Goal: Find specific page/section: Find specific page/section

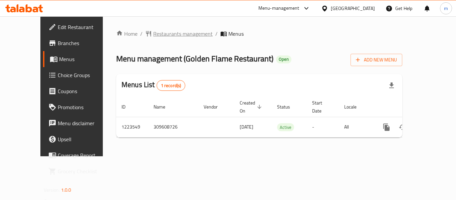
click at [162, 34] on span "Restaurants management" at bounding box center [182, 34] width 59 height 8
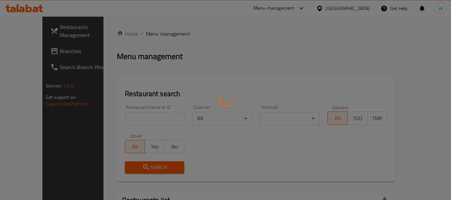
click at [126, 118] on div at bounding box center [225, 100] width 451 height 200
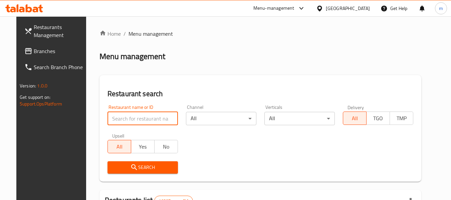
click at [126, 118] on input "search" at bounding box center [142, 118] width 70 height 13
paste input "674475"
type input "674475"
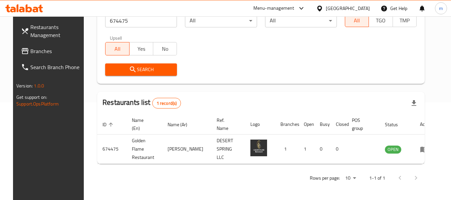
scroll to position [92, 0]
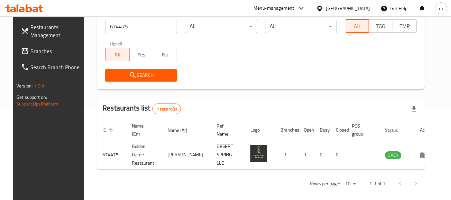
drag, startPoint x: 352, startPoint y: 8, endPoint x: 357, endPoint y: 11, distance: 6.0
click at [323, 8] on icon at bounding box center [319, 8] width 7 height 7
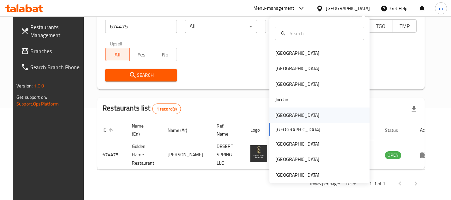
click at [276, 115] on div "[GEOGRAPHIC_DATA]" at bounding box center [297, 114] width 44 height 7
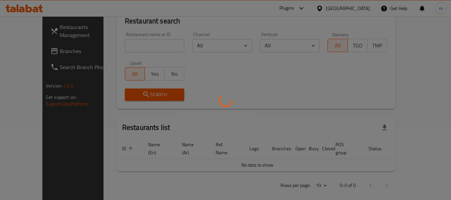
scroll to position [92, 0]
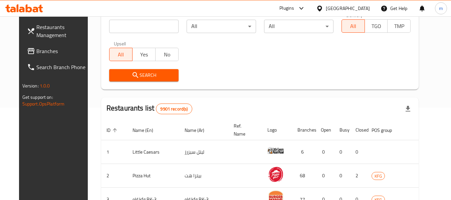
click at [40, 53] on span "Branches" at bounding box center [62, 51] width 53 height 8
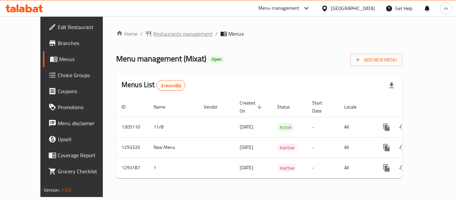
click at [157, 31] on span "Restaurants management" at bounding box center [182, 34] width 59 height 8
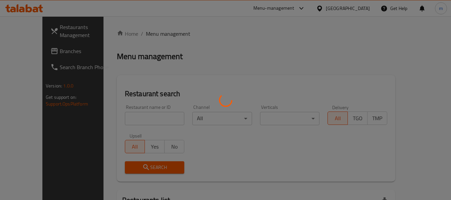
click at [125, 121] on div at bounding box center [225, 100] width 451 height 200
click at [124, 119] on div at bounding box center [225, 100] width 451 height 200
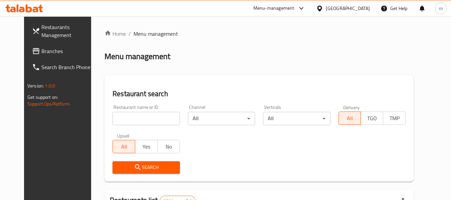
click at [123, 119] on div at bounding box center [225, 100] width 451 height 200
click at [125, 119] on input "search" at bounding box center [145, 118] width 67 height 13
paste input "699405"
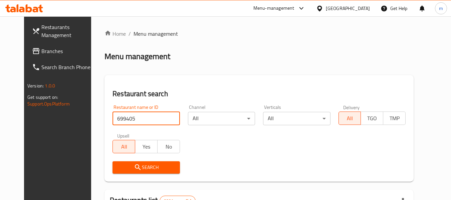
type input "699405"
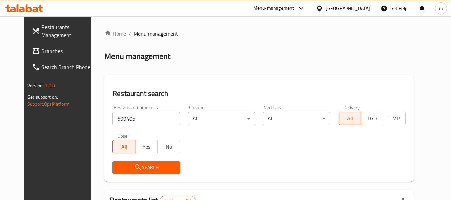
click at [118, 166] on span "Search" at bounding box center [146, 167] width 56 height 8
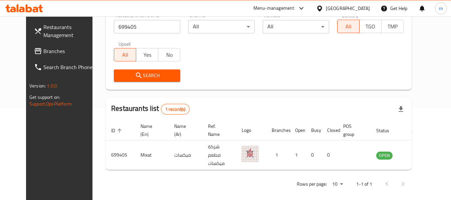
scroll to position [92, 0]
drag, startPoint x: 350, startPoint y: 6, endPoint x: 357, endPoint y: 14, distance: 10.4
click at [322, 6] on icon at bounding box center [319, 8] width 5 height 6
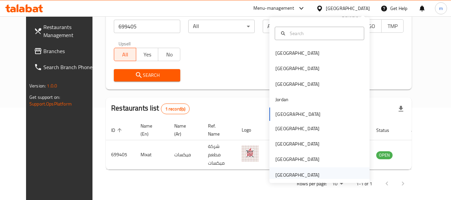
click at [295, 174] on div "[GEOGRAPHIC_DATA]" at bounding box center [297, 174] width 44 height 7
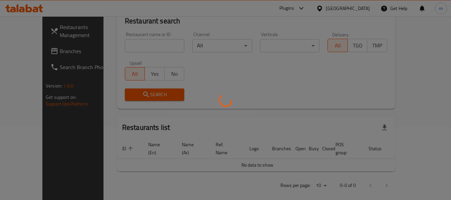
scroll to position [92, 0]
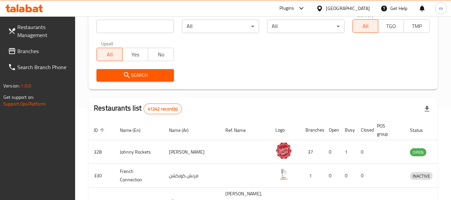
click at [31, 48] on span "Branches" at bounding box center [43, 51] width 53 height 8
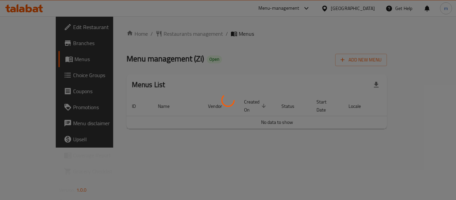
click at [146, 34] on div at bounding box center [228, 100] width 456 height 200
click at [149, 34] on div at bounding box center [228, 100] width 456 height 200
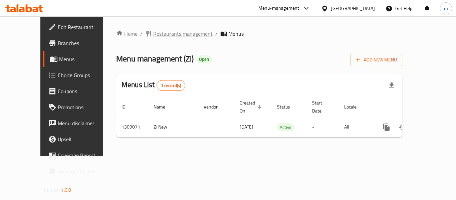
click at [157, 37] on span "Restaurants management" at bounding box center [182, 34] width 59 height 8
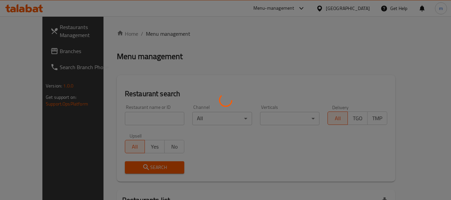
click at [119, 111] on div at bounding box center [225, 100] width 451 height 200
click at [119, 115] on div at bounding box center [225, 100] width 451 height 200
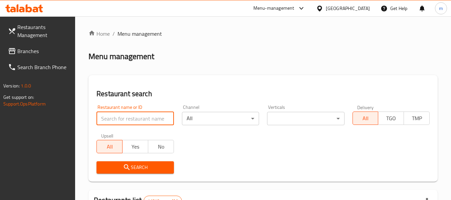
click at [119, 115] on input "search" at bounding box center [134, 118] width 77 height 13
paste input "705143"
type input "705143"
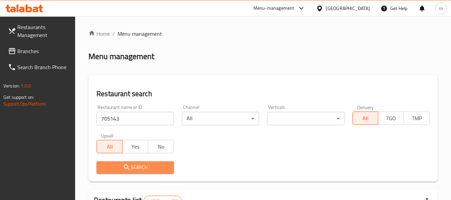
click at [125, 168] on icon "submit" at bounding box center [127, 167] width 6 height 6
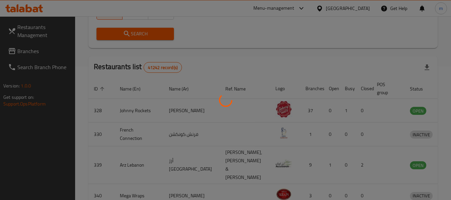
scroll to position [92, 0]
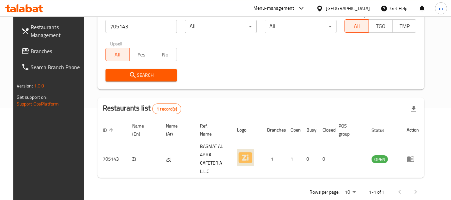
click at [42, 53] on span "Branches" at bounding box center [57, 51] width 53 height 8
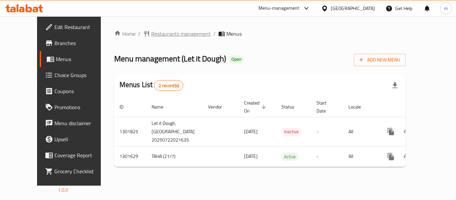
click at [156, 35] on span "Restaurants management" at bounding box center [180, 34] width 59 height 8
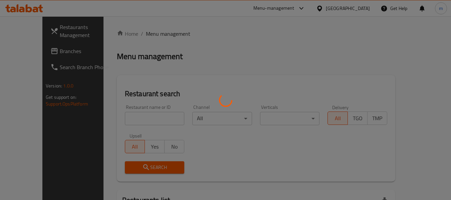
click at [137, 120] on div at bounding box center [225, 100] width 451 height 200
click at [132, 121] on div at bounding box center [225, 100] width 451 height 200
click at [131, 121] on div at bounding box center [225, 100] width 451 height 200
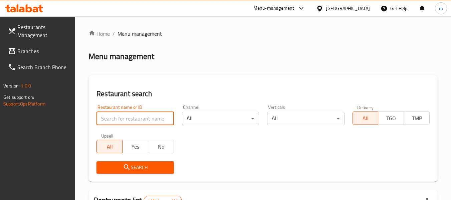
click at [130, 121] on input "search" at bounding box center [134, 118] width 77 height 13
paste input "702085"
type input "702085"
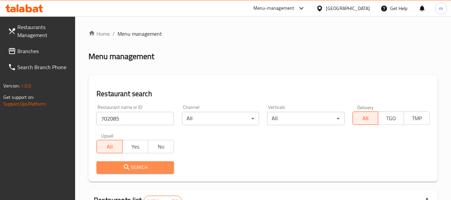
click at [134, 167] on span "Search" at bounding box center [135, 167] width 66 height 8
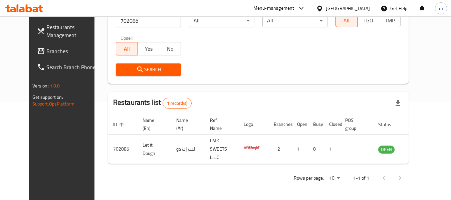
scroll to position [92, 0]
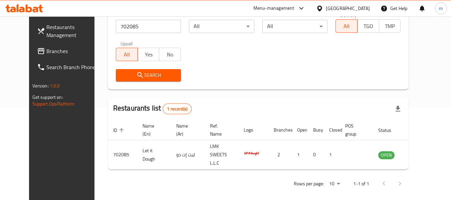
click at [320, 7] on icon at bounding box center [319, 8] width 7 height 7
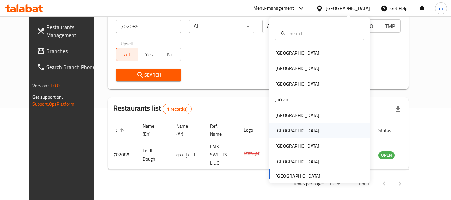
click at [275, 131] on div "[GEOGRAPHIC_DATA]" at bounding box center [297, 130] width 44 height 7
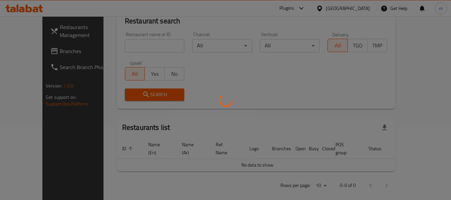
scroll to position [92, 0]
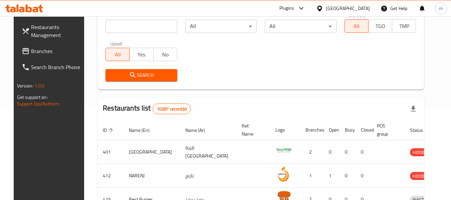
click at [48, 51] on span "Branches" at bounding box center [57, 51] width 53 height 8
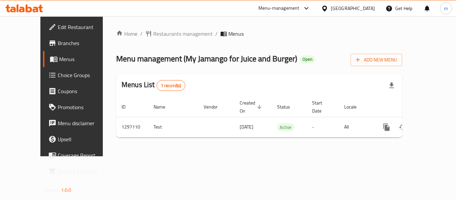
click at [157, 32] on div at bounding box center [228, 100] width 456 height 200
click at [153, 34] on span "Restaurants management" at bounding box center [182, 34] width 59 height 8
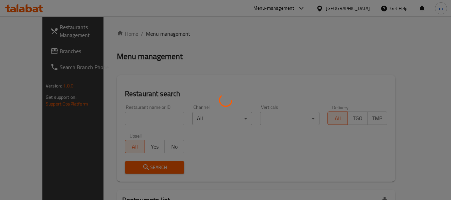
drag, startPoint x: 133, startPoint y: 116, endPoint x: 128, endPoint y: 119, distance: 5.7
click at [132, 117] on div at bounding box center [225, 100] width 451 height 200
click at [127, 119] on div at bounding box center [225, 100] width 451 height 200
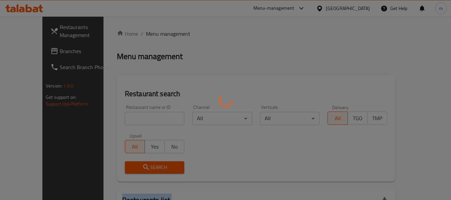
click at [127, 119] on div at bounding box center [225, 100] width 451 height 200
click at [126, 119] on div at bounding box center [225, 100] width 451 height 200
click at [121, 119] on div at bounding box center [225, 100] width 451 height 200
click at [122, 118] on div at bounding box center [225, 100] width 451 height 200
click at [41, 127] on div at bounding box center [225, 100] width 451 height 200
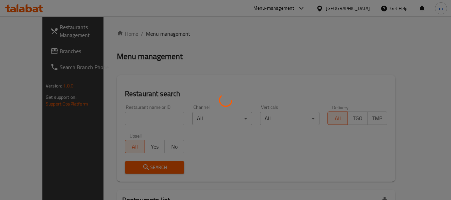
click at [121, 118] on div at bounding box center [225, 100] width 451 height 200
click at [126, 118] on div at bounding box center [225, 100] width 451 height 200
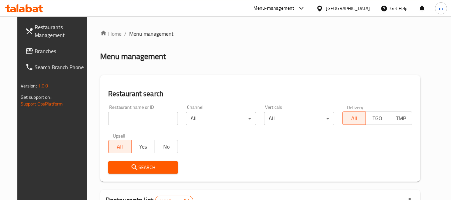
click at [128, 114] on input "search" at bounding box center [143, 118] width 70 height 13
paste input "700305"
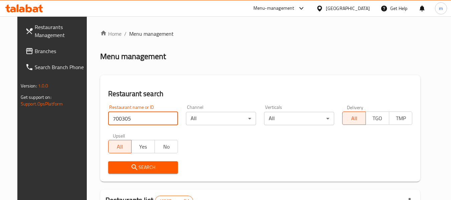
type input "700305"
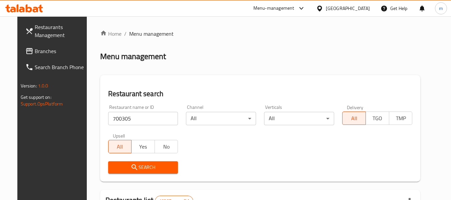
click at [138, 170] on span "Search" at bounding box center [142, 167] width 59 height 8
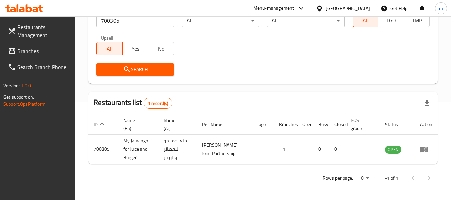
scroll to position [106, 0]
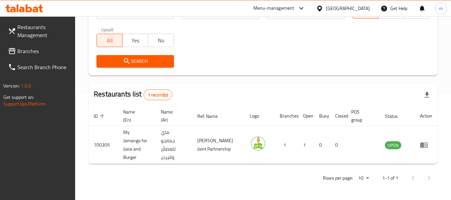
click at [323, 8] on icon at bounding box center [319, 8] width 7 height 7
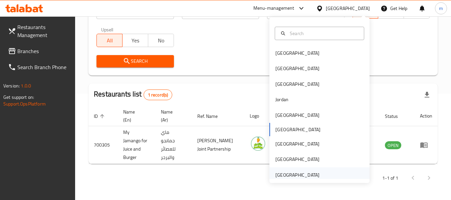
click at [292, 176] on div "[GEOGRAPHIC_DATA]" at bounding box center [297, 174] width 44 height 7
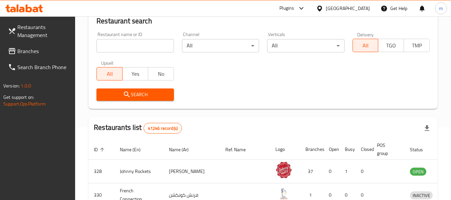
scroll to position [106, 0]
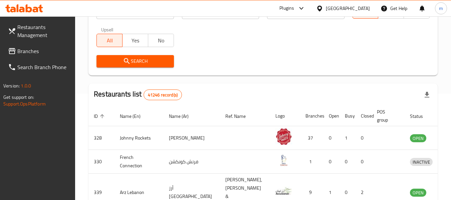
click at [52, 49] on span "Branches" at bounding box center [43, 51] width 53 height 8
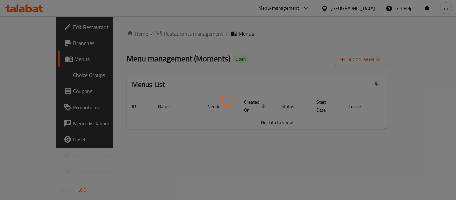
click at [156, 32] on div at bounding box center [228, 100] width 456 height 200
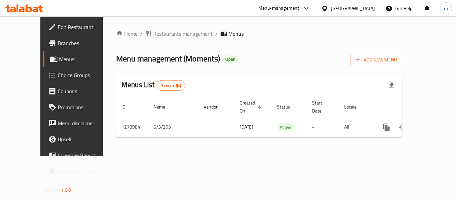
click at [145, 33] on div at bounding box center [228, 100] width 456 height 200
click at [153, 34] on span "Restaurants management" at bounding box center [182, 34] width 59 height 8
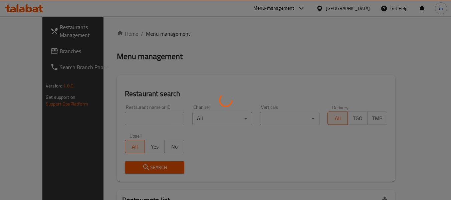
click at [122, 116] on div at bounding box center [225, 100] width 451 height 200
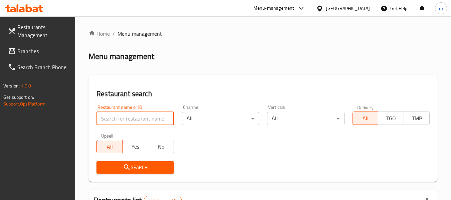
click at [118, 118] on input "search" at bounding box center [134, 118] width 77 height 13
paste input "693118"
type input "693118"
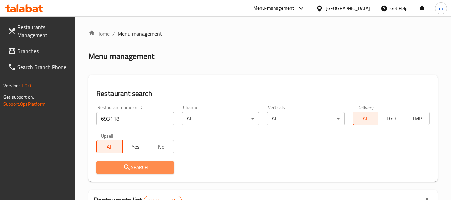
click at [116, 163] on button "Search" at bounding box center [134, 167] width 77 height 12
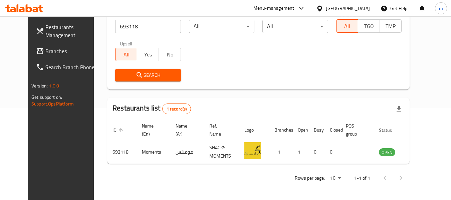
scroll to position [92, 0]
drag, startPoint x: 320, startPoint y: 6, endPoint x: 322, endPoint y: 11, distance: 4.8
click at [320, 6] on icon at bounding box center [319, 8] width 5 height 6
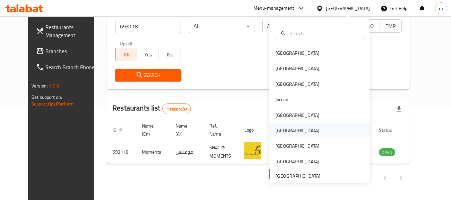
click at [287, 131] on div "[GEOGRAPHIC_DATA]" at bounding box center [297, 130] width 55 height 15
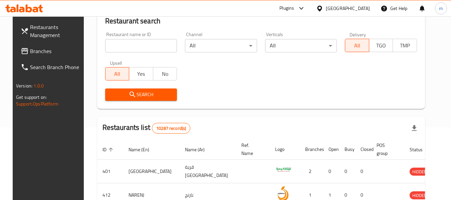
scroll to position [92, 0]
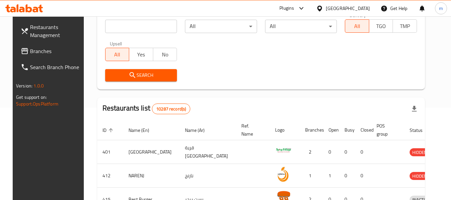
click at [40, 47] on link "Branches" at bounding box center [51, 51] width 73 height 16
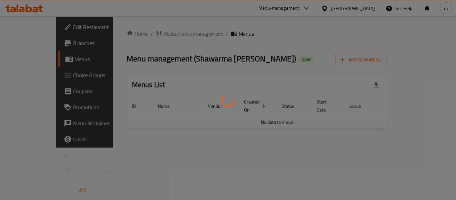
click at [154, 32] on div at bounding box center [228, 100] width 456 height 200
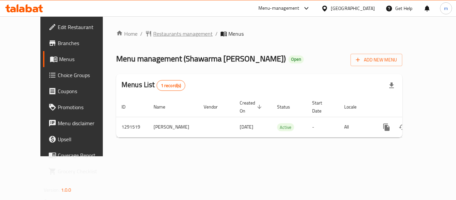
click at [153, 34] on span "Restaurants management" at bounding box center [182, 34] width 59 height 8
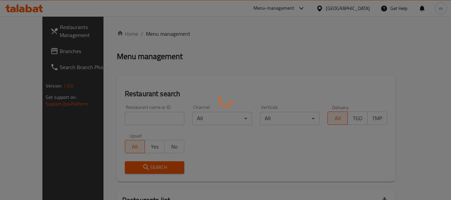
click at [120, 117] on div at bounding box center [225, 100] width 451 height 200
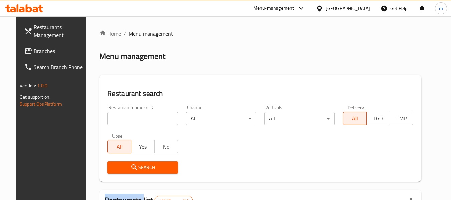
click at [119, 117] on div at bounding box center [225, 100] width 451 height 200
click at [119, 117] on input "search" at bounding box center [142, 118] width 70 height 13
paste input "698794"
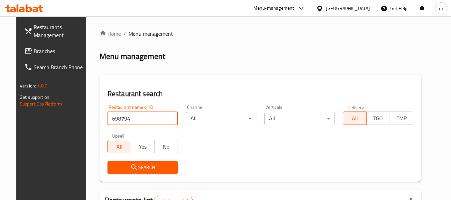
type input "698794"
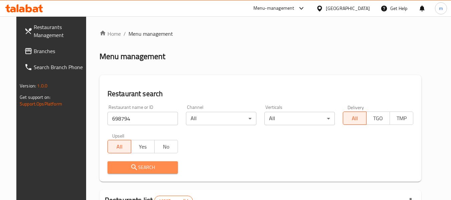
click at [133, 168] on span "Search" at bounding box center [143, 167] width 60 height 8
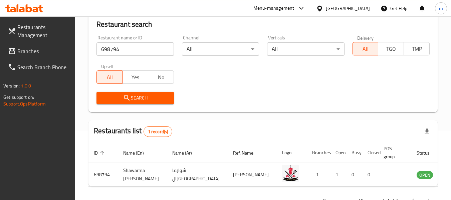
scroll to position [98, 0]
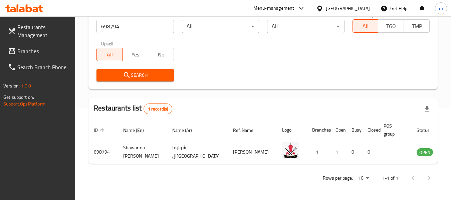
drag, startPoint x: 42, startPoint y: 166, endPoint x: 39, endPoint y: 158, distance: 8.6
click at [42, 166] on div "Restaurants Management Branches Search Branch Phone Version: 1.0.0 Get support …" at bounding box center [37, 116] width 75 height 200
click at [322, 8] on icon at bounding box center [319, 8] width 5 height 6
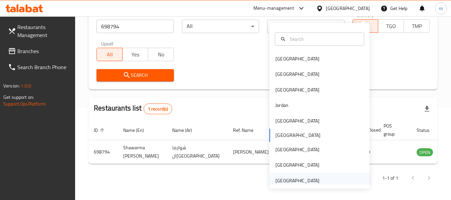
click at [284, 177] on div "[GEOGRAPHIC_DATA]" at bounding box center [297, 180] width 44 height 7
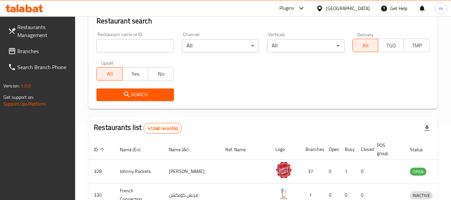
scroll to position [98, 0]
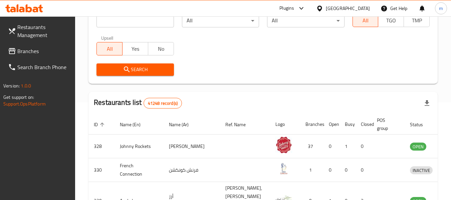
drag, startPoint x: 25, startPoint y: 50, endPoint x: 26, endPoint y: 45, distance: 5.8
click at [25, 50] on span "Branches" at bounding box center [43, 51] width 53 height 8
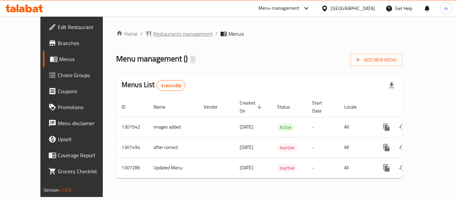
click at [153, 32] on span "Restaurants management" at bounding box center [182, 34] width 59 height 8
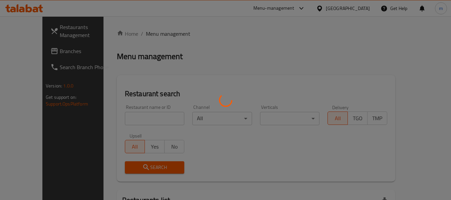
click at [123, 118] on div at bounding box center [225, 100] width 451 height 200
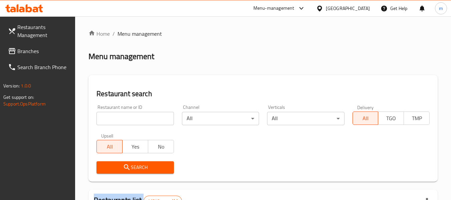
click at [123, 118] on div at bounding box center [225, 100] width 451 height 200
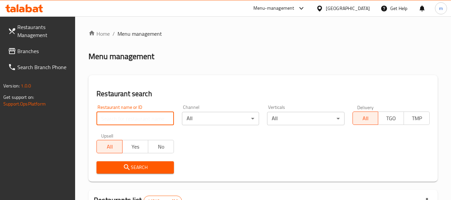
drag, startPoint x: 123, startPoint y: 118, endPoint x: 115, endPoint y: 118, distance: 7.7
click at [123, 118] on input "search" at bounding box center [134, 118] width 77 height 13
paste input "703842"
type input "703842"
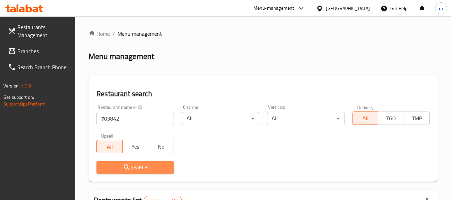
click at [127, 170] on icon "submit" at bounding box center [127, 167] width 8 height 8
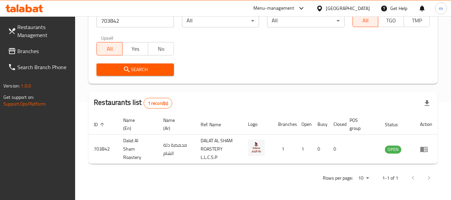
scroll to position [98, 0]
click at [49, 53] on span "Branches" at bounding box center [43, 51] width 53 height 8
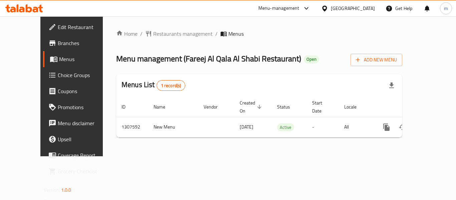
click at [159, 34] on span "Restaurants management" at bounding box center [182, 34] width 59 height 8
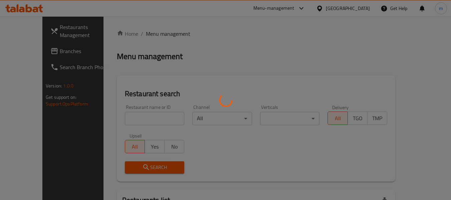
click at [128, 118] on div at bounding box center [225, 100] width 451 height 200
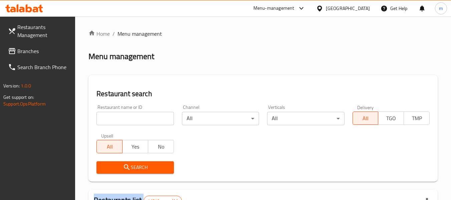
click at [120, 119] on input "search" at bounding box center [134, 118] width 77 height 13
paste input "704308"
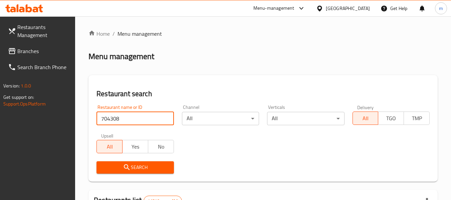
type input "704308"
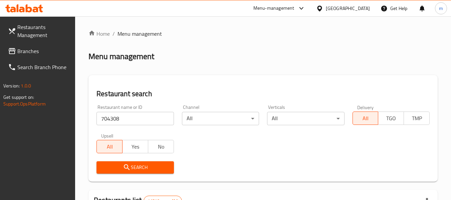
drag, startPoint x: 119, startPoint y: 169, endPoint x: 146, endPoint y: 161, distance: 28.5
click at [120, 169] on span "Search" at bounding box center [135, 167] width 66 height 8
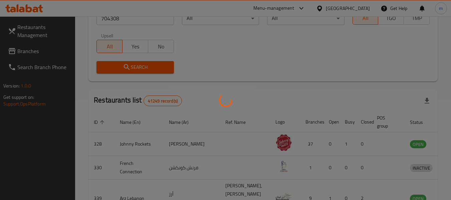
scroll to position [98, 0]
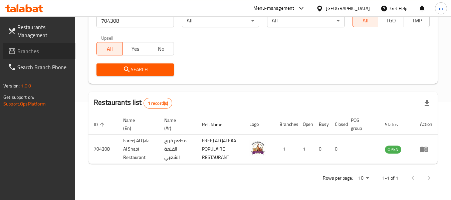
click at [16, 51] on icon at bounding box center [12, 51] width 8 height 8
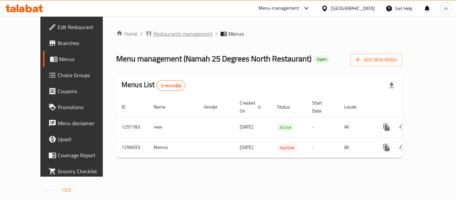
click at [153, 36] on span "Restaurants management" at bounding box center [182, 34] width 59 height 8
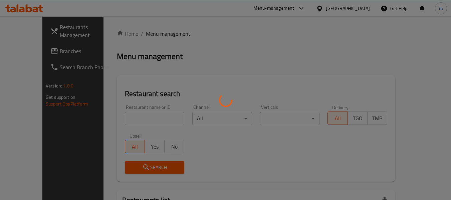
click at [141, 119] on div at bounding box center [225, 100] width 451 height 200
click at [108, 118] on div at bounding box center [225, 100] width 451 height 200
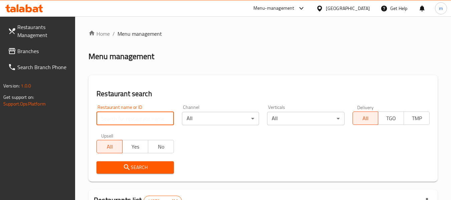
click at [115, 118] on input "search" at bounding box center [134, 118] width 77 height 13
paste input "700143"
type input "700143"
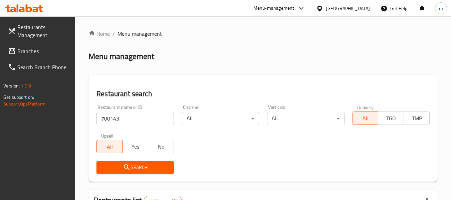
click at [141, 170] on span "Search" at bounding box center [135, 167] width 66 height 8
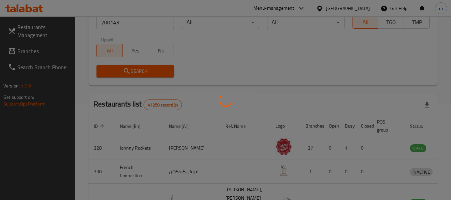
scroll to position [100, 0]
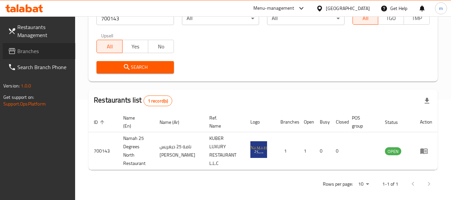
click at [29, 52] on span "Branches" at bounding box center [43, 51] width 53 height 8
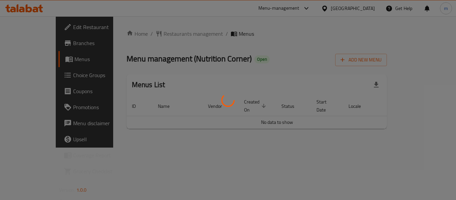
click at [154, 33] on div at bounding box center [228, 100] width 456 height 200
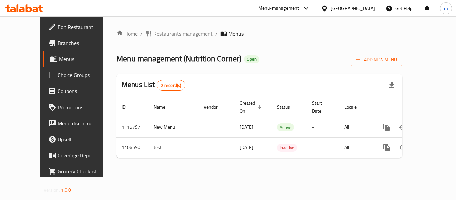
click at [150, 33] on div "Home / Restaurants management / Menus Menu management ( Nutrition Corner ) Open…" at bounding box center [259, 96] width 286 height 133
click at [153, 33] on span "Restaurants management" at bounding box center [182, 34] width 59 height 8
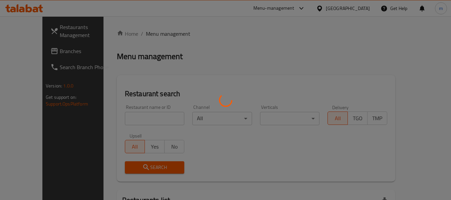
click at [146, 111] on div at bounding box center [225, 100] width 451 height 200
click at [132, 117] on div at bounding box center [225, 100] width 451 height 200
drag, startPoint x: 132, startPoint y: 117, endPoint x: 125, endPoint y: 119, distance: 7.1
click at [131, 117] on div at bounding box center [225, 100] width 451 height 200
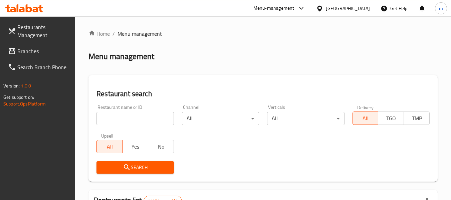
click at [124, 119] on input "search" at bounding box center [134, 118] width 77 height 13
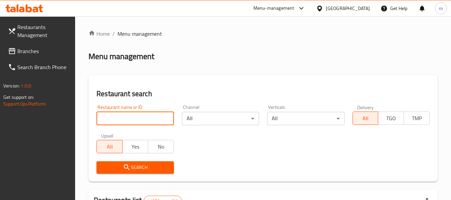
paste input "665487"
type input "665487"
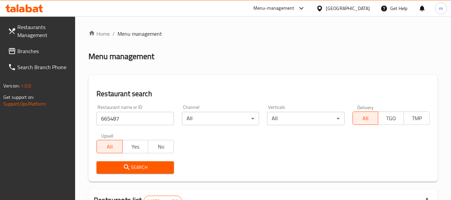
click at [131, 169] on span "Search" at bounding box center [135, 167] width 66 height 8
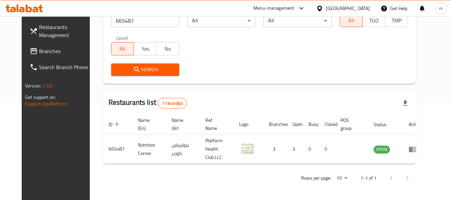
scroll to position [92, 0]
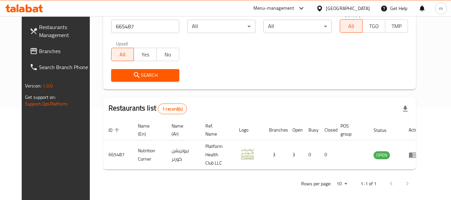
click at [320, 6] on icon at bounding box center [319, 8] width 5 height 6
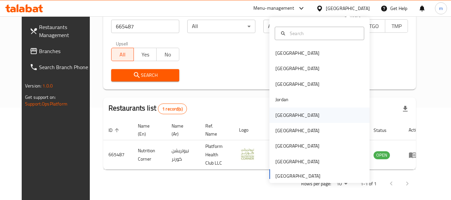
click at [282, 116] on div "[GEOGRAPHIC_DATA]" at bounding box center [297, 114] width 44 height 7
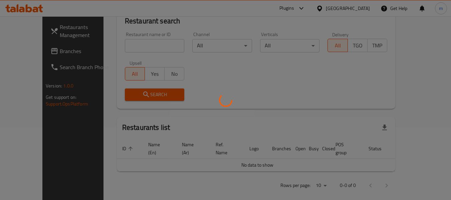
scroll to position [92, 0]
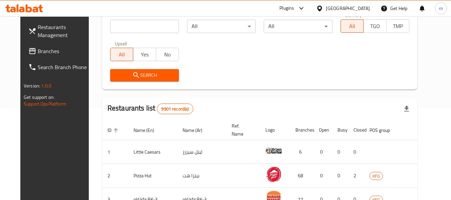
click at [28, 56] on link "Branches" at bounding box center [59, 51] width 73 height 16
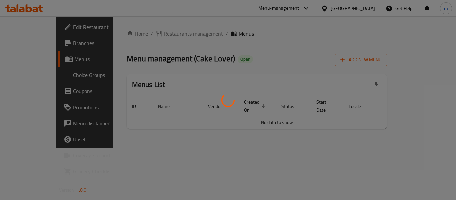
click at [141, 35] on div at bounding box center [228, 100] width 456 height 200
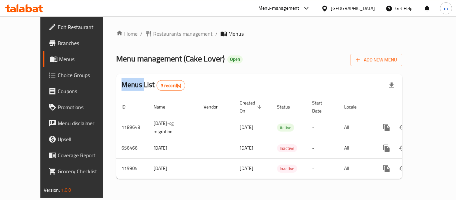
click at [142, 34] on div at bounding box center [228, 100] width 456 height 200
click at [153, 34] on span "Restaurants management" at bounding box center [182, 34] width 59 height 8
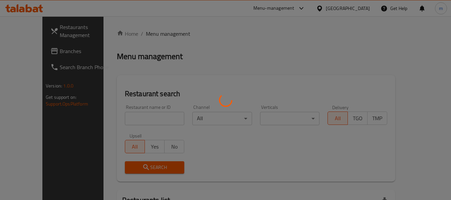
click at [119, 126] on div at bounding box center [225, 100] width 451 height 200
click at [114, 122] on div at bounding box center [225, 100] width 451 height 200
click at [113, 120] on div at bounding box center [225, 100] width 451 height 200
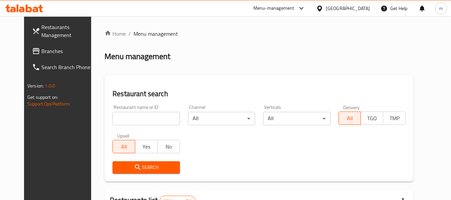
click at [113, 120] on input "search" at bounding box center [145, 118] width 67 height 13
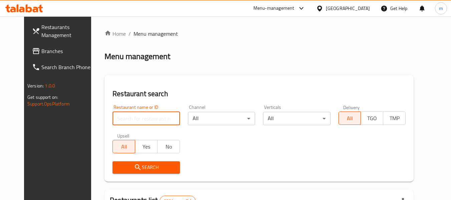
paste input "606626"
type input "606626"
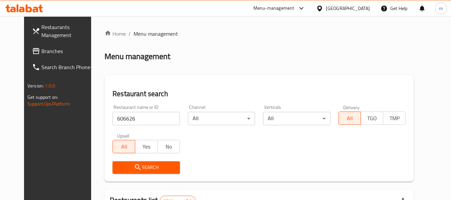
click at [123, 163] on span "Search" at bounding box center [146, 167] width 56 height 8
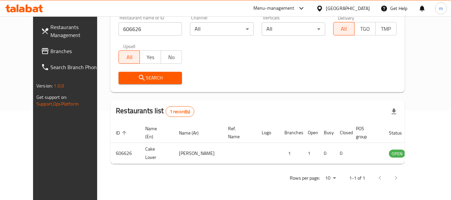
scroll to position [92, 0]
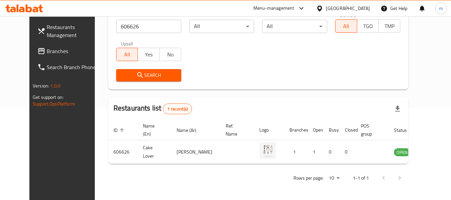
click at [323, 8] on icon at bounding box center [319, 8] width 7 height 7
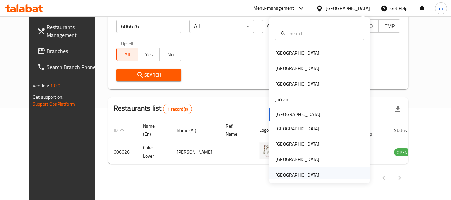
click at [290, 177] on div "[GEOGRAPHIC_DATA]" at bounding box center [297, 174] width 44 height 7
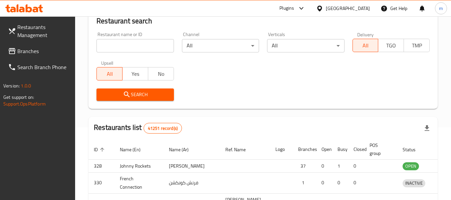
scroll to position [92, 0]
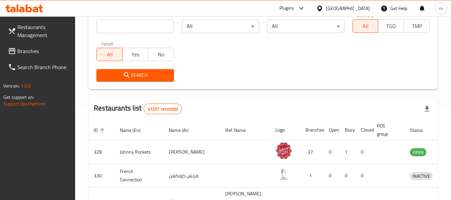
click at [39, 51] on span "Branches" at bounding box center [43, 51] width 53 height 8
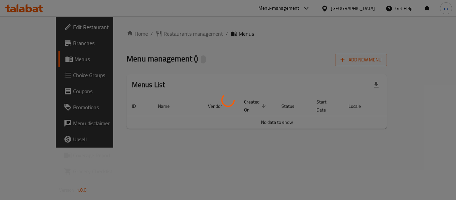
click at [146, 36] on div at bounding box center [228, 100] width 456 height 200
click at [145, 34] on div at bounding box center [228, 100] width 456 height 200
click at [146, 34] on div at bounding box center [228, 100] width 456 height 200
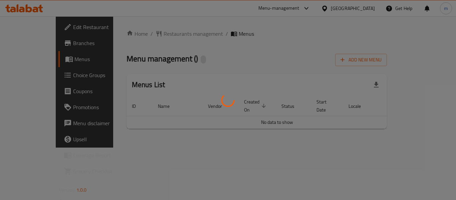
click at [157, 33] on div at bounding box center [228, 100] width 456 height 200
click at [161, 47] on div at bounding box center [228, 100] width 456 height 200
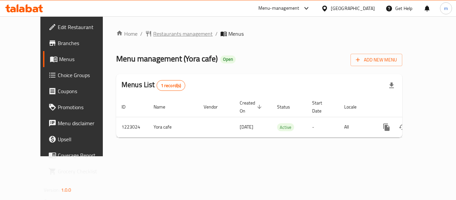
click at [155, 35] on span "Restaurants management" at bounding box center [182, 34] width 59 height 8
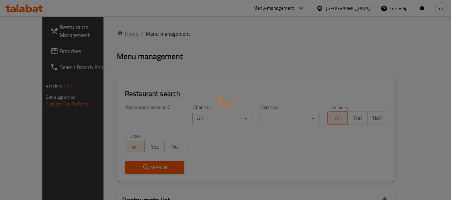
click at [126, 121] on div at bounding box center [225, 100] width 451 height 200
click at [120, 120] on div at bounding box center [225, 100] width 451 height 200
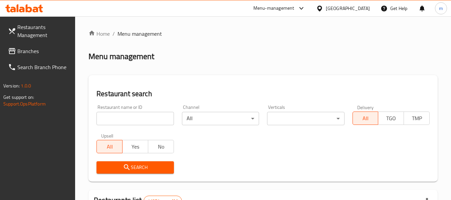
click at [120, 120] on input "search" at bounding box center [134, 118] width 77 height 13
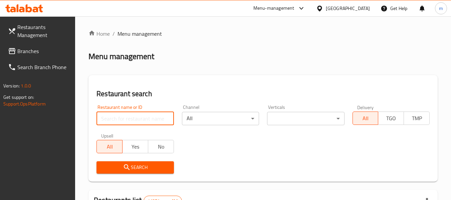
paste input "674240"
type input "674240"
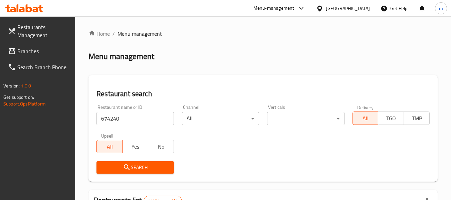
click at [124, 164] on icon "submit" at bounding box center [127, 167] width 8 height 8
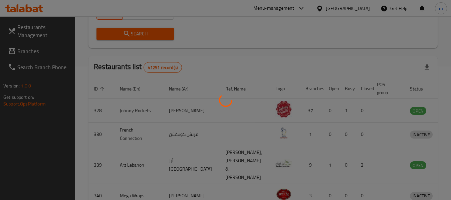
scroll to position [92, 0]
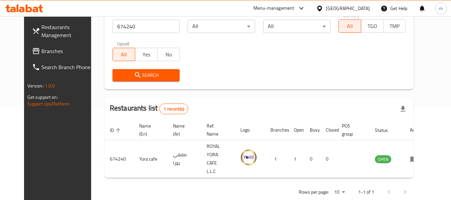
click at [321, 7] on icon at bounding box center [319, 8] width 5 height 6
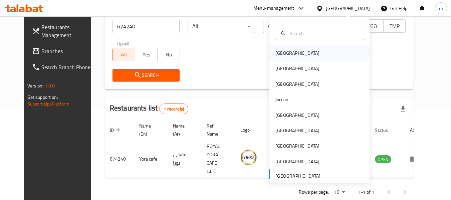
click at [281, 51] on div "[GEOGRAPHIC_DATA]" at bounding box center [297, 52] width 44 height 7
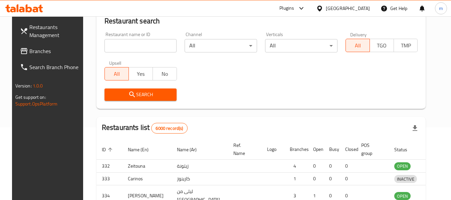
scroll to position [92, 0]
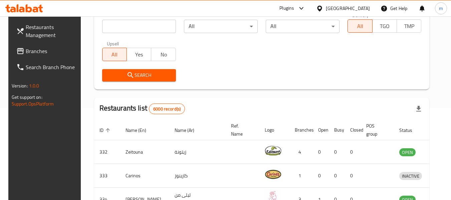
click at [29, 51] on span "Branches" at bounding box center [52, 51] width 53 height 8
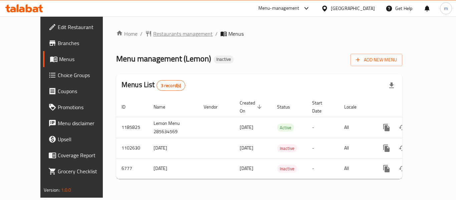
click at [157, 34] on span "Restaurants management" at bounding box center [182, 34] width 59 height 8
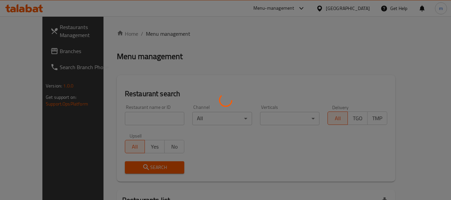
click at [128, 120] on div at bounding box center [225, 100] width 451 height 200
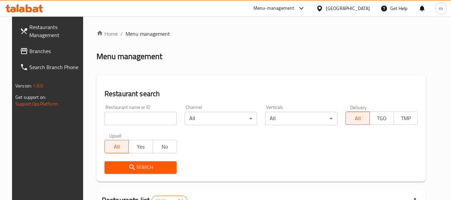
click at [128, 120] on input "search" at bounding box center [140, 118] width 72 height 13
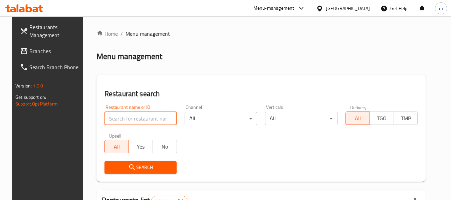
paste input "4216"
type input "4216"
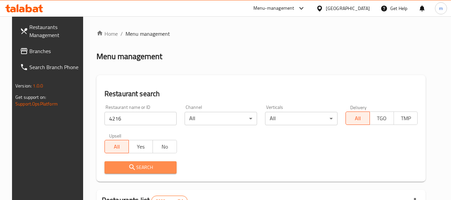
click at [128, 165] on icon "submit" at bounding box center [132, 167] width 8 height 8
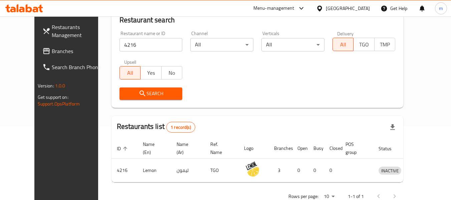
scroll to position [92, 0]
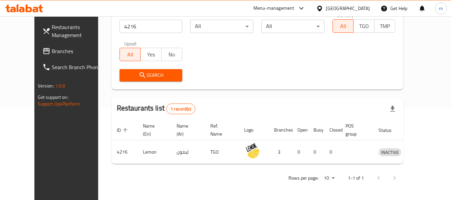
click at [323, 7] on icon at bounding box center [319, 8] width 7 height 7
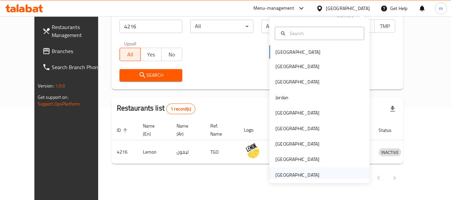
click at [294, 176] on div "[GEOGRAPHIC_DATA]" at bounding box center [297, 174] width 44 height 7
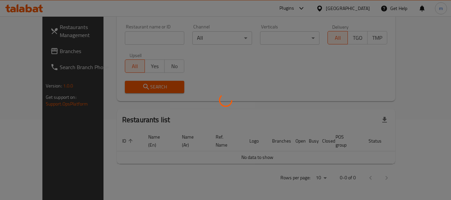
scroll to position [73, 0]
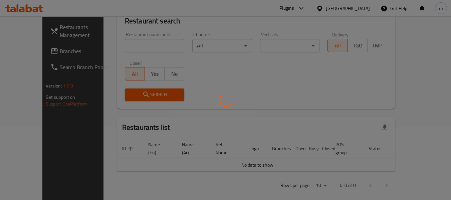
click at [41, 52] on div at bounding box center [225, 100] width 451 height 200
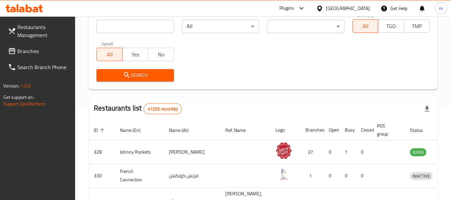
click at [27, 52] on div at bounding box center [225, 100] width 451 height 200
click at [27, 52] on span "Branches" at bounding box center [43, 51] width 53 height 8
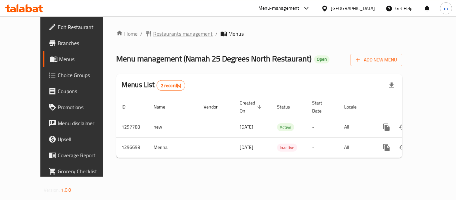
click at [153, 31] on span "Restaurants management" at bounding box center [182, 34] width 59 height 8
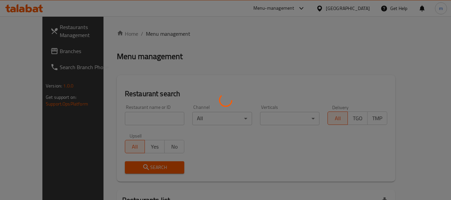
click at [118, 123] on div at bounding box center [225, 100] width 451 height 200
click at [118, 118] on div at bounding box center [225, 100] width 451 height 200
click at [119, 118] on div at bounding box center [225, 100] width 451 height 200
click at [119, 119] on div at bounding box center [225, 100] width 451 height 200
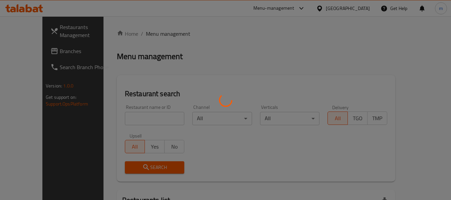
click at [121, 122] on div at bounding box center [225, 100] width 451 height 200
click at [119, 122] on div at bounding box center [225, 100] width 451 height 200
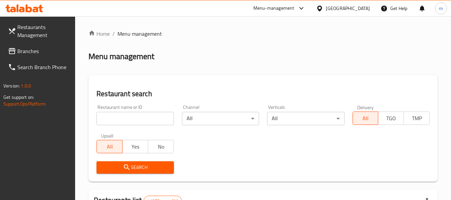
click at [123, 123] on input "search" at bounding box center [134, 118] width 77 height 13
paste input "700143"
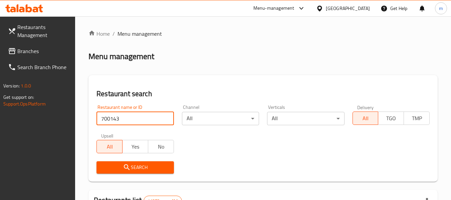
type input "700143"
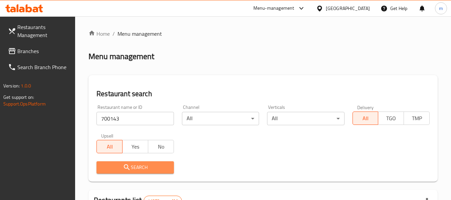
click at [126, 164] on icon "submit" at bounding box center [127, 167] width 8 height 8
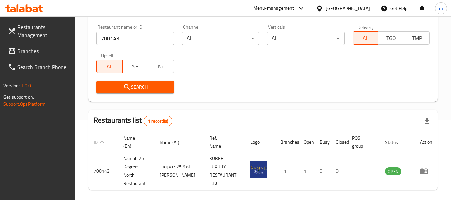
scroll to position [100, 0]
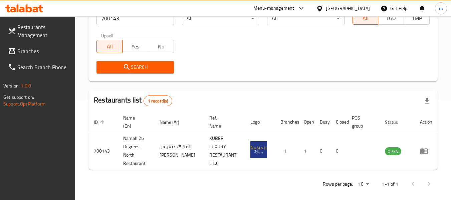
click at [30, 8] on icon at bounding box center [29, 8] width 6 height 8
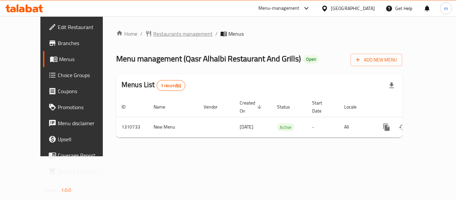
click at [153, 34] on span "Restaurants management" at bounding box center [182, 34] width 59 height 8
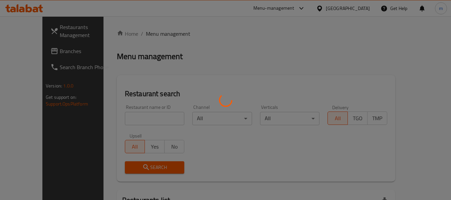
click at [124, 119] on div at bounding box center [225, 100] width 451 height 200
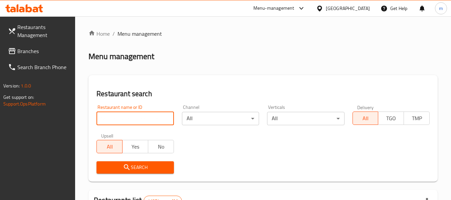
drag, startPoint x: 124, startPoint y: 119, endPoint x: 128, endPoint y: 114, distance: 6.4
click at [124, 119] on input "search" at bounding box center [134, 118] width 77 height 13
paste input "705550"
type input "705550"
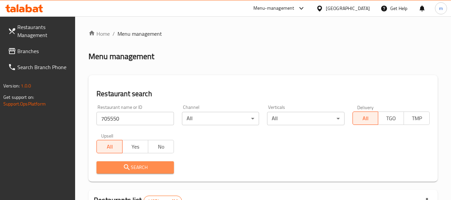
click at [135, 166] on span "Search" at bounding box center [135, 167] width 66 height 8
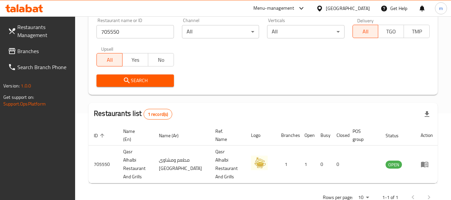
scroll to position [98, 0]
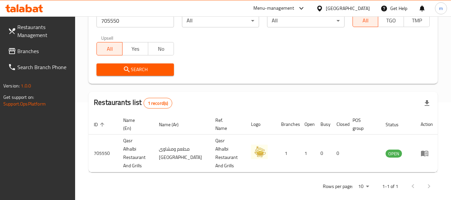
click at [29, 55] on span "Branches" at bounding box center [43, 51] width 53 height 8
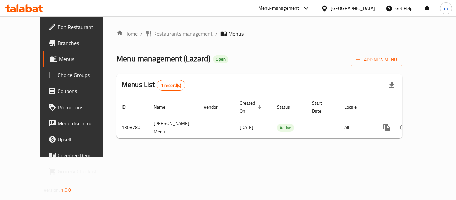
click at [153, 34] on span "Restaurants management" at bounding box center [182, 34] width 59 height 8
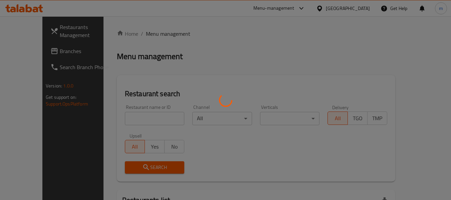
click at [132, 115] on div at bounding box center [225, 100] width 451 height 200
click at [131, 116] on div at bounding box center [225, 100] width 451 height 200
click at [128, 118] on div at bounding box center [225, 100] width 451 height 200
click at [126, 118] on div at bounding box center [225, 100] width 451 height 200
click at [124, 119] on div at bounding box center [225, 100] width 451 height 200
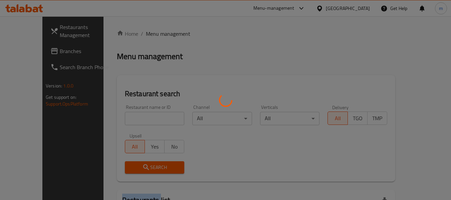
click at [124, 119] on div at bounding box center [225, 100] width 451 height 200
click at [121, 120] on div at bounding box center [225, 100] width 451 height 200
click at [120, 121] on div at bounding box center [225, 100] width 451 height 200
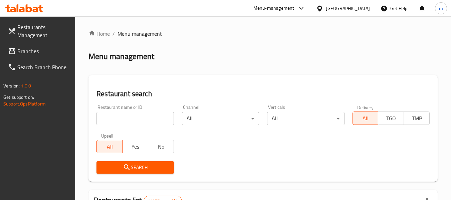
click at [144, 130] on div "Upsell All Yes No" at bounding box center [134, 143] width 85 height 28
click at [144, 120] on input "search" at bounding box center [134, 118] width 77 height 13
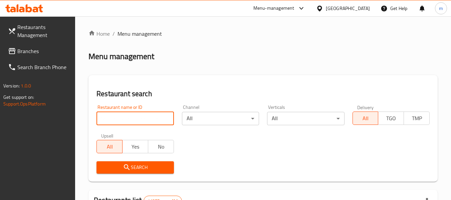
paste input "704655"
type input "704655"
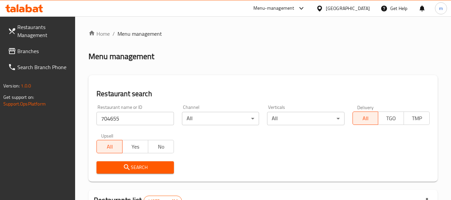
drag, startPoint x: 138, startPoint y: 170, endPoint x: 146, endPoint y: 164, distance: 10.2
click at [138, 170] on span "Search" at bounding box center [135, 167] width 66 height 8
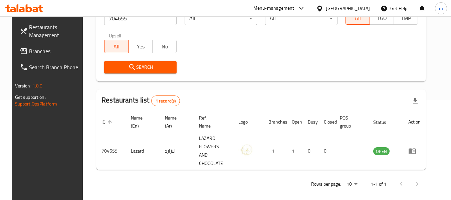
scroll to position [92, 0]
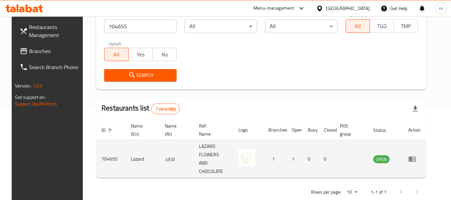
click at [255, 156] on img "enhanced table" at bounding box center [246, 157] width 17 height 17
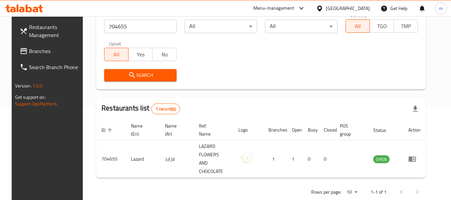
click at [37, 54] on span "Branches" at bounding box center [55, 51] width 53 height 8
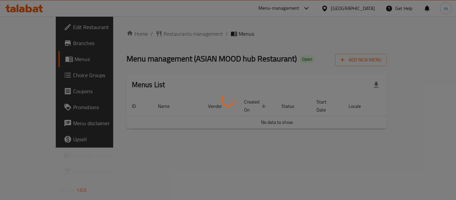
click at [152, 34] on div at bounding box center [228, 100] width 456 height 200
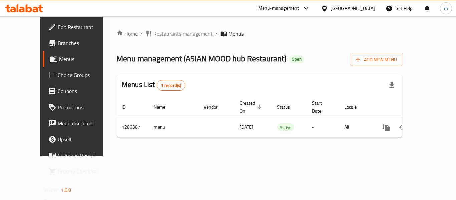
click at [153, 34] on span "Restaurants management" at bounding box center [182, 34] width 59 height 8
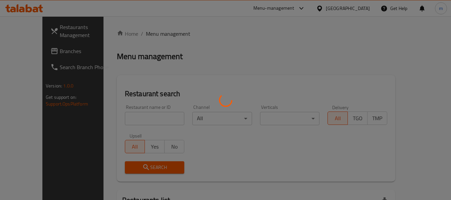
click at [130, 116] on div at bounding box center [225, 100] width 451 height 200
click at [121, 119] on div at bounding box center [225, 100] width 451 height 200
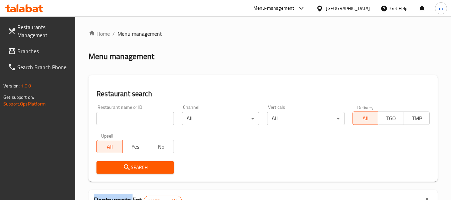
click at [121, 119] on div at bounding box center [225, 100] width 451 height 200
click at [120, 120] on input "search" at bounding box center [134, 118] width 77 height 13
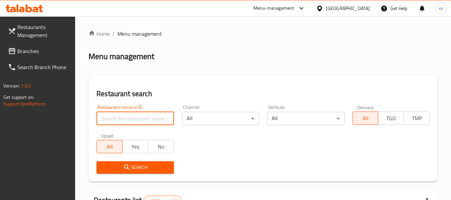
paste input "696244"
type input "696244"
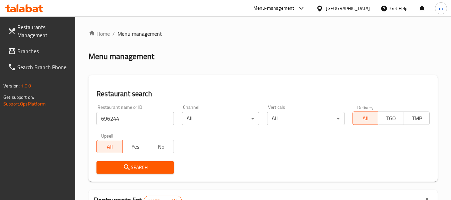
click at [121, 167] on span "Search" at bounding box center [135, 167] width 66 height 8
click at [320, 7] on icon at bounding box center [319, 8] width 7 height 7
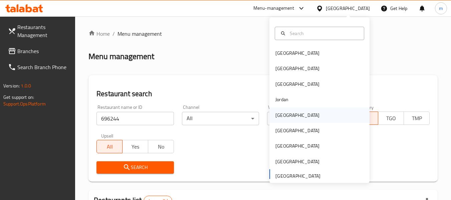
click at [277, 114] on div "[GEOGRAPHIC_DATA]" at bounding box center [297, 114] width 44 height 7
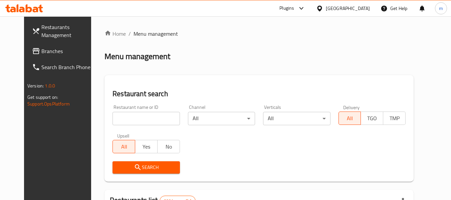
click at [41, 50] on span "Branches" at bounding box center [67, 51] width 53 height 8
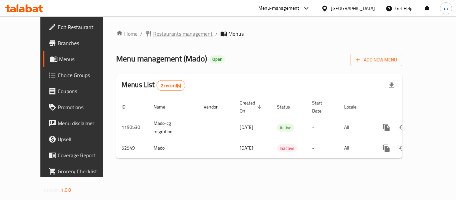
click at [153, 36] on span "Restaurants management" at bounding box center [182, 34] width 59 height 8
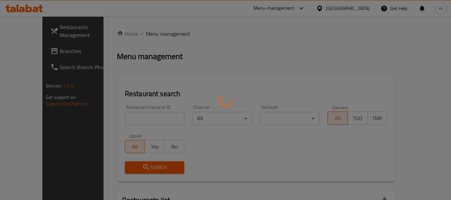
click at [128, 116] on div at bounding box center [225, 100] width 451 height 200
click at [127, 118] on div at bounding box center [225, 100] width 451 height 200
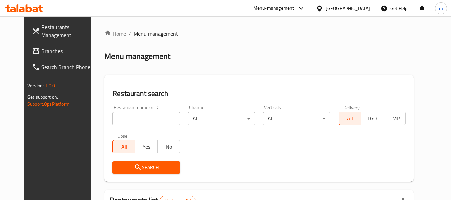
click at [125, 119] on input "search" at bounding box center [145, 118] width 67 height 13
paste input "26110"
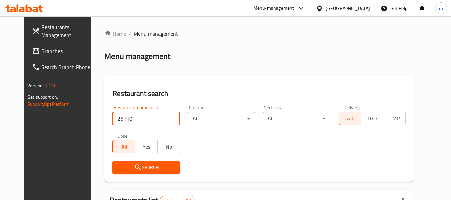
type input "26110"
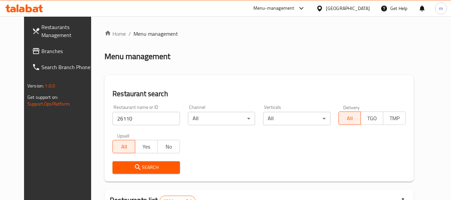
click at [134, 165] on icon "submit" at bounding box center [138, 167] width 8 height 8
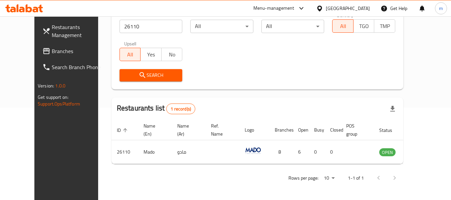
scroll to position [92, 0]
click at [323, 8] on icon at bounding box center [319, 8] width 7 height 7
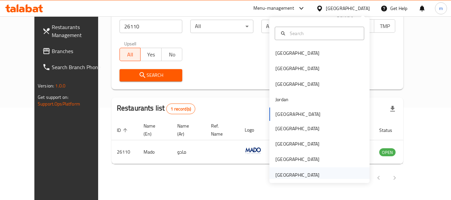
click at [288, 173] on div "[GEOGRAPHIC_DATA]" at bounding box center [297, 174] width 44 height 7
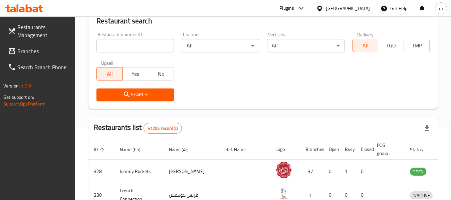
scroll to position [92, 0]
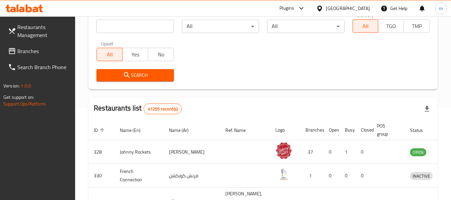
click at [49, 51] on span "Branches" at bounding box center [43, 51] width 53 height 8
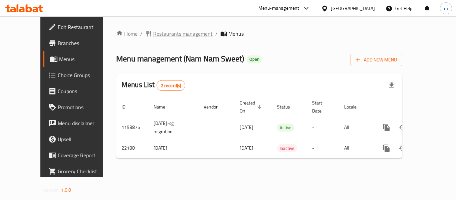
click at [157, 35] on span "Restaurants management" at bounding box center [182, 34] width 59 height 8
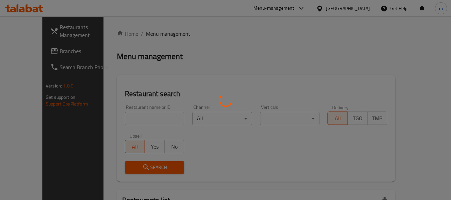
click at [117, 116] on div at bounding box center [225, 100] width 451 height 200
click at [116, 118] on div at bounding box center [225, 100] width 451 height 200
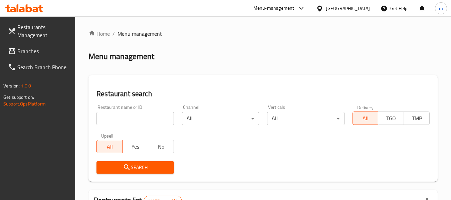
click at [116, 120] on div at bounding box center [225, 100] width 451 height 200
click at [116, 120] on input "search" at bounding box center [134, 118] width 77 height 13
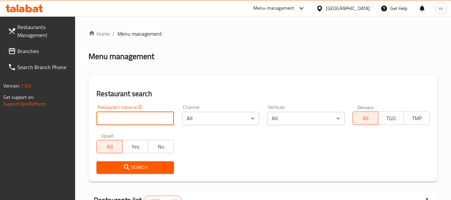
paste input "11738"
type input "11738"
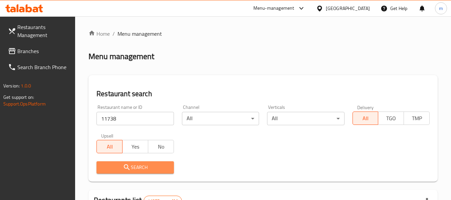
drag, startPoint x: 120, startPoint y: 169, endPoint x: 134, endPoint y: 168, distance: 13.7
click at [121, 169] on span "Search" at bounding box center [135, 167] width 66 height 8
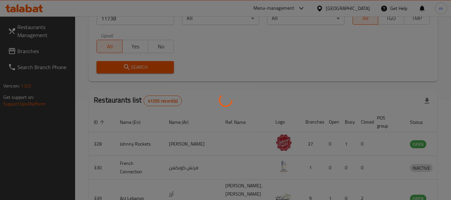
scroll to position [92, 0]
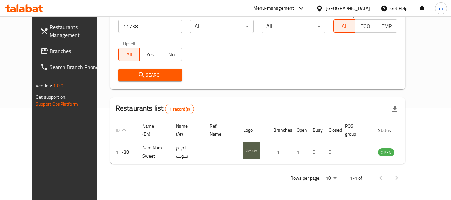
click at [50, 49] on span "Branches" at bounding box center [76, 51] width 53 height 8
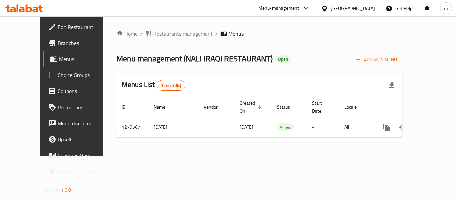
click at [148, 31] on div "Home / Restaurants management / Menus Menu management ( NALI IRAQI RESTAURANT )…" at bounding box center [259, 86] width 286 height 113
click at [153, 34] on span "Restaurants management" at bounding box center [182, 34] width 59 height 8
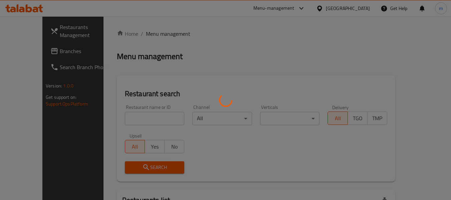
click at [116, 118] on div at bounding box center [225, 100] width 451 height 200
click at [116, 119] on div at bounding box center [225, 100] width 451 height 200
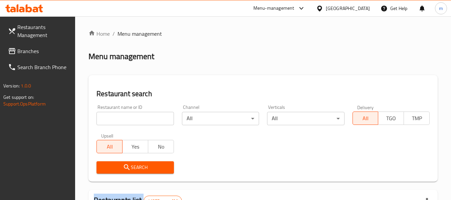
drag, startPoint x: 116, startPoint y: 119, endPoint x: 123, endPoint y: 117, distance: 6.6
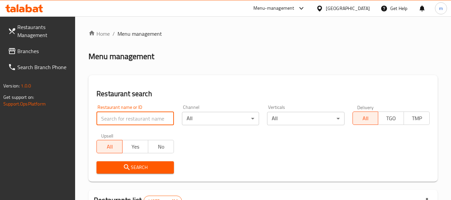
click at [124, 119] on input "search" at bounding box center [134, 118] width 77 height 13
paste input "693372"
type input "693372"
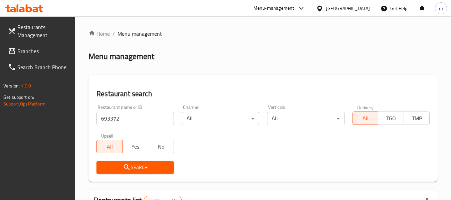
click at [121, 167] on span "Search" at bounding box center [135, 167] width 66 height 8
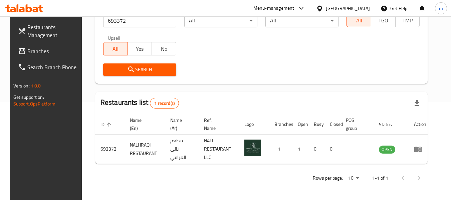
scroll to position [98, 0]
click at [321, 8] on icon at bounding box center [319, 8] width 5 height 6
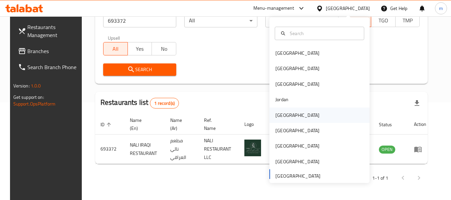
click at [275, 113] on div "[GEOGRAPHIC_DATA]" at bounding box center [297, 114] width 44 height 7
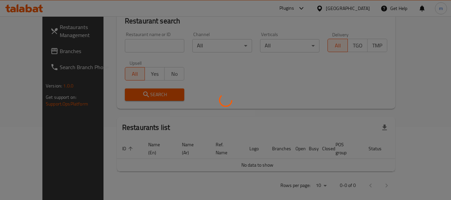
scroll to position [98, 0]
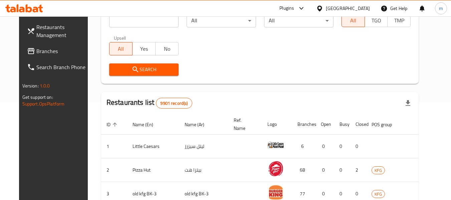
click at [36, 50] on span "Branches" at bounding box center [62, 51] width 53 height 8
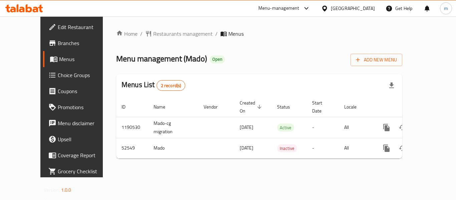
click at [153, 33] on span "Restaurants management" at bounding box center [182, 34] width 59 height 8
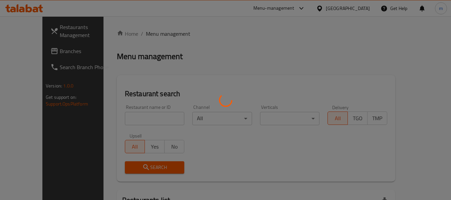
click at [128, 116] on div at bounding box center [225, 100] width 451 height 200
click at [125, 117] on div at bounding box center [225, 100] width 451 height 200
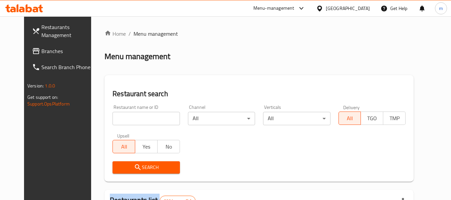
click at [125, 117] on div at bounding box center [225, 100] width 451 height 200
click at [123, 118] on input "search" at bounding box center [145, 118] width 67 height 13
paste input "26110"
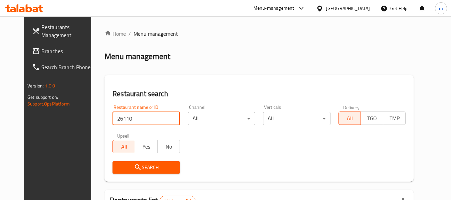
type input "26110"
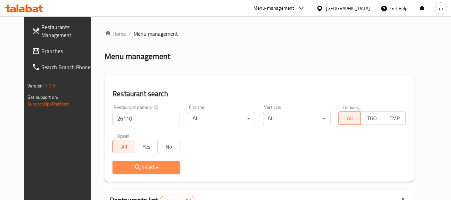
click at [134, 164] on icon "submit" at bounding box center [138, 167] width 8 height 8
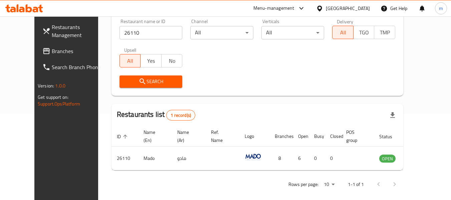
scroll to position [92, 0]
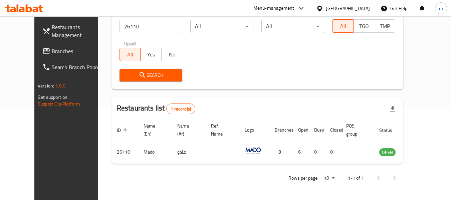
click at [322, 10] on icon at bounding box center [319, 8] width 5 height 6
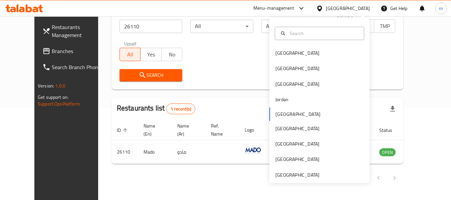
click at [277, 115] on div "Bahrain Egypt Iraq Jordan Kuwait Oman Qatar Saudi Arabia United Arab Emirates" at bounding box center [319, 113] width 100 height 137
click at [276, 115] on div "Bahrain Egypt Iraq Jordan Kuwait Oman Qatar Saudi Arabia United Arab Emirates" at bounding box center [319, 113] width 100 height 137
click at [278, 115] on div "Bahrain Egypt Iraq Jordan Kuwait Oman Qatar Saudi Arabia United Arab Emirates" at bounding box center [319, 113] width 100 height 137
click at [160, 169] on div "Home / Menu management Menu management Restaurant search Restaurant name or ID …" at bounding box center [257, 62] width 292 height 249
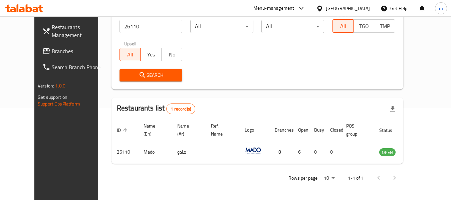
click at [52, 50] on span "Branches" at bounding box center [78, 51] width 53 height 8
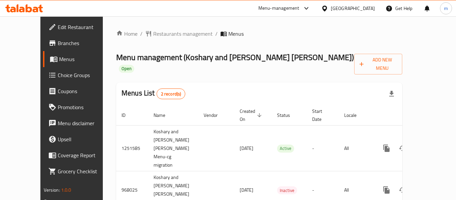
click at [143, 35] on div at bounding box center [228, 100] width 456 height 200
click at [153, 35] on span "Restaurants management" at bounding box center [182, 34] width 59 height 8
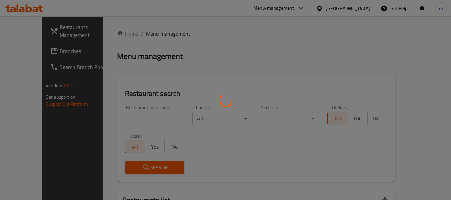
click at [132, 119] on div at bounding box center [225, 100] width 451 height 200
click at [128, 119] on div at bounding box center [225, 100] width 451 height 200
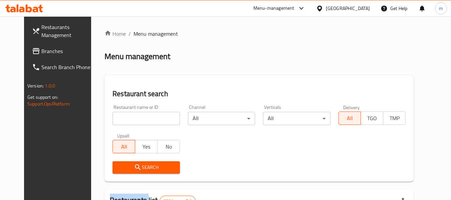
click at [122, 118] on input "search" at bounding box center [145, 118] width 67 height 13
paste input "659843"
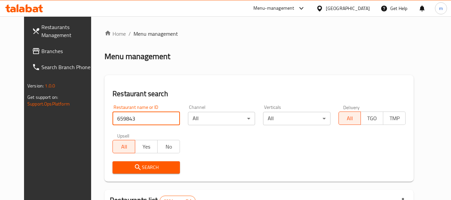
type input "659843"
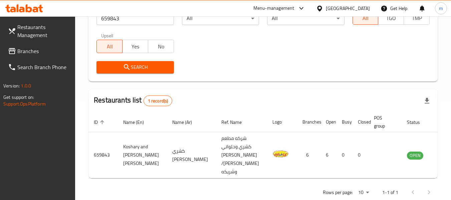
scroll to position [114, 0]
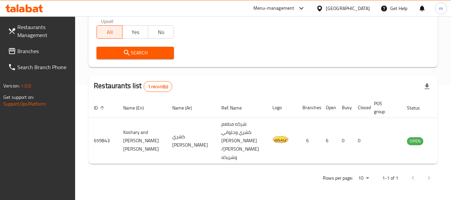
click at [356, 7] on div "[GEOGRAPHIC_DATA]" at bounding box center [348, 8] width 44 height 7
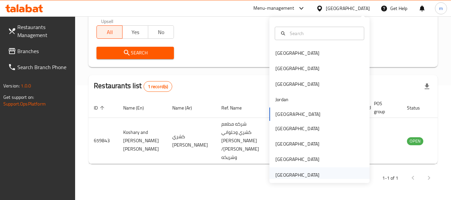
click at [288, 175] on div "[GEOGRAPHIC_DATA]" at bounding box center [297, 174] width 44 height 7
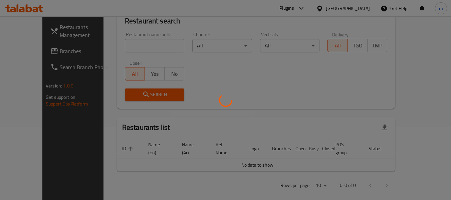
scroll to position [114, 0]
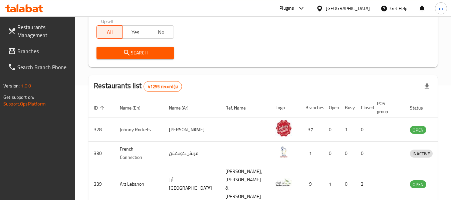
drag, startPoint x: 27, startPoint y: 50, endPoint x: 36, endPoint y: 49, distance: 9.1
click at [27, 50] on span "Branches" at bounding box center [43, 51] width 53 height 8
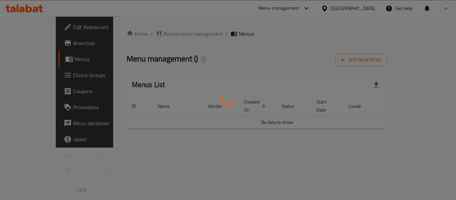
click at [156, 34] on div at bounding box center [228, 100] width 456 height 200
click at [150, 33] on div at bounding box center [228, 100] width 456 height 200
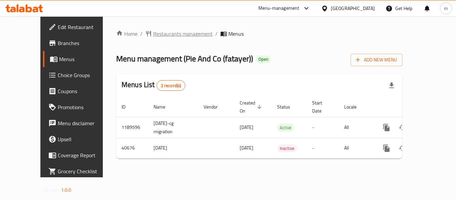
click at [153, 33] on span "Restaurants management" at bounding box center [182, 34] width 59 height 8
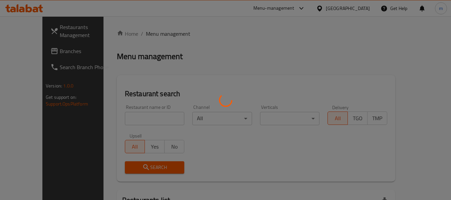
click at [128, 117] on div at bounding box center [225, 100] width 451 height 200
click at [126, 119] on div at bounding box center [225, 100] width 451 height 200
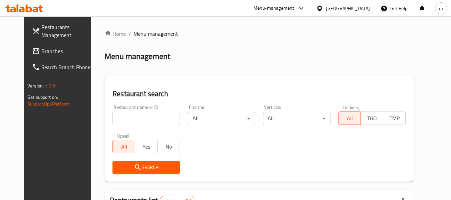
click at [121, 119] on input "search" at bounding box center [145, 118] width 67 height 13
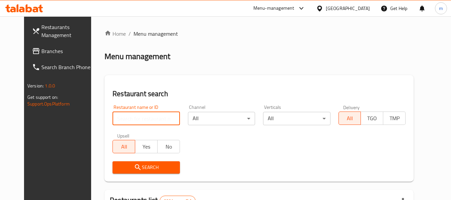
click at [122, 119] on input "search" at bounding box center [145, 118] width 67 height 13
paste input "21281"
type input "21281"
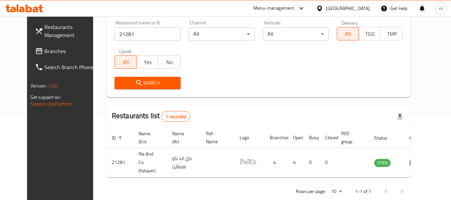
scroll to position [92, 0]
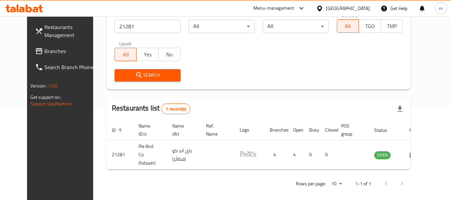
click at [326, 9] on div at bounding box center [321, 8] width 10 height 7
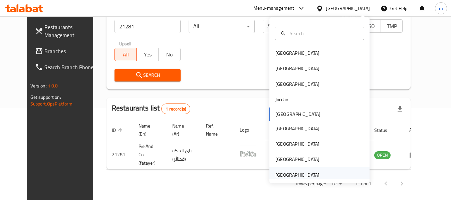
click at [294, 175] on div "[GEOGRAPHIC_DATA]" at bounding box center [297, 174] width 44 height 7
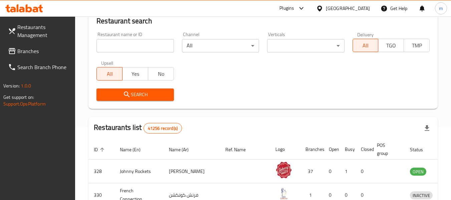
scroll to position [92, 0]
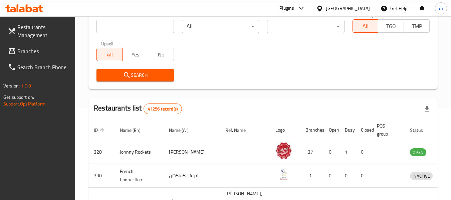
drag, startPoint x: 41, startPoint y: 53, endPoint x: 46, endPoint y: 49, distance: 6.9
click at [41, 53] on span "Branches" at bounding box center [43, 51] width 53 height 8
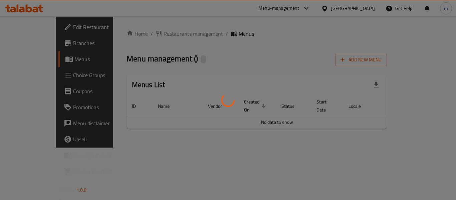
click at [149, 35] on div at bounding box center [228, 100] width 456 height 200
click at [148, 34] on div at bounding box center [228, 100] width 456 height 200
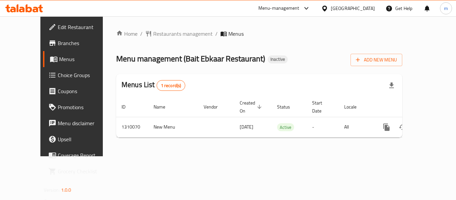
click at [153, 33] on span "Restaurants management" at bounding box center [182, 34] width 59 height 8
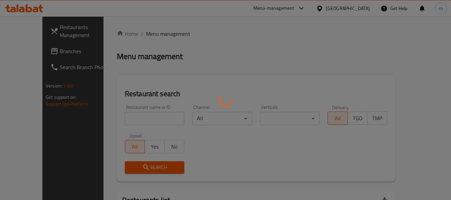
click at [127, 118] on div at bounding box center [225, 100] width 451 height 200
click at [126, 118] on div at bounding box center [225, 100] width 451 height 200
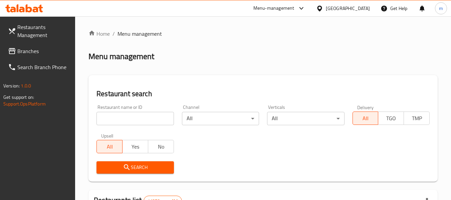
click at [126, 118] on div at bounding box center [225, 100] width 451 height 200
drag, startPoint x: 126, startPoint y: 118, endPoint x: 129, endPoint y: 112, distance: 7.0
click at [126, 118] on input "search" at bounding box center [134, 118] width 77 height 13
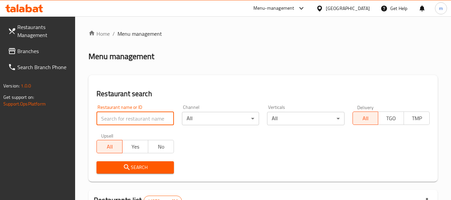
paste input "705230"
type input "705230"
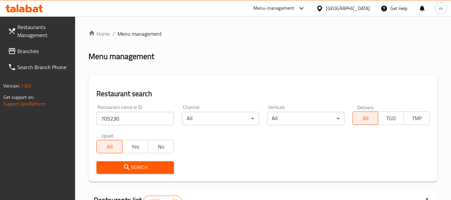
click at [128, 164] on icon "submit" at bounding box center [127, 167] width 8 height 8
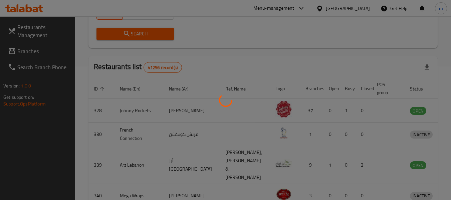
scroll to position [92, 0]
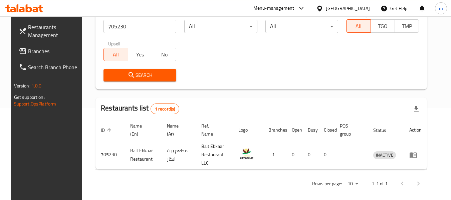
click at [32, 10] on icon at bounding box center [24, 8] width 38 height 8
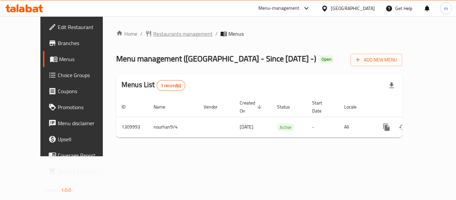
click at [153, 34] on span "Restaurants management" at bounding box center [182, 34] width 59 height 8
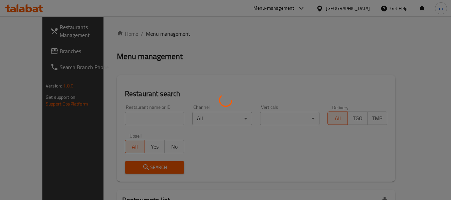
click at [121, 121] on div at bounding box center [225, 100] width 451 height 200
click at [120, 120] on div at bounding box center [225, 100] width 451 height 200
click at [116, 120] on div at bounding box center [225, 100] width 451 height 200
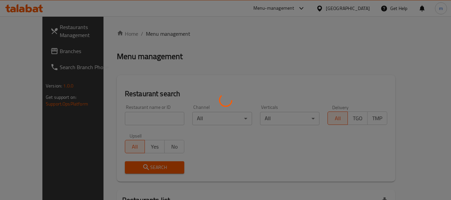
click at [116, 120] on div at bounding box center [225, 100] width 451 height 200
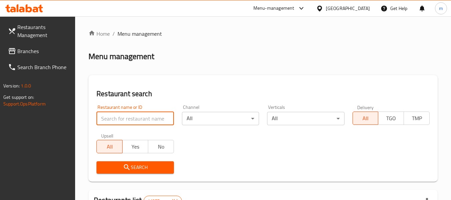
click at [119, 115] on input "search" at bounding box center [134, 118] width 77 height 13
paste input "705301"
type input "705301"
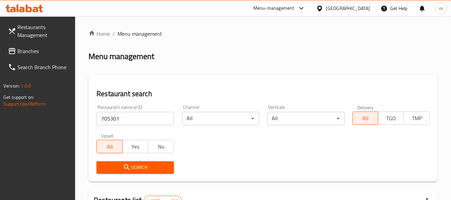
click at [127, 171] on icon "submit" at bounding box center [127, 167] width 8 height 8
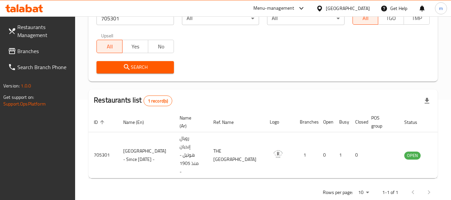
scroll to position [98, 0]
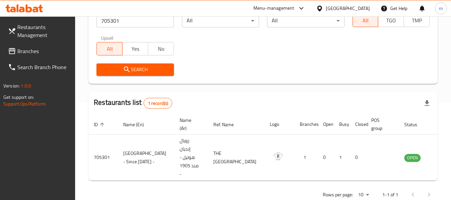
drag, startPoint x: 321, startPoint y: 7, endPoint x: 325, endPoint y: 12, distance: 6.6
click at [321, 7] on icon at bounding box center [319, 8] width 7 height 7
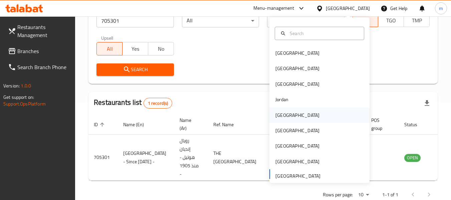
click at [281, 116] on div "[GEOGRAPHIC_DATA]" at bounding box center [297, 114] width 44 height 7
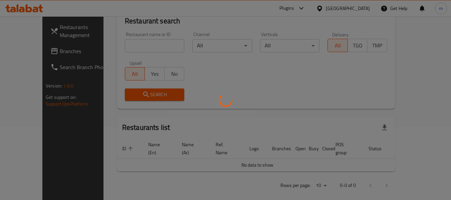
scroll to position [98, 0]
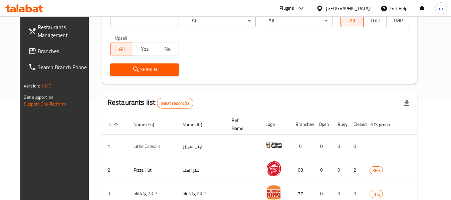
click at [38, 52] on span "Branches" at bounding box center [64, 51] width 53 height 8
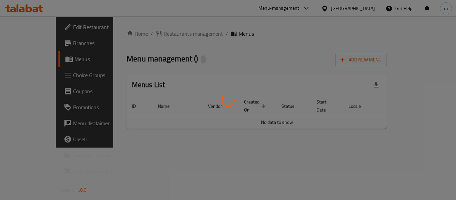
click at [164, 36] on div at bounding box center [228, 100] width 456 height 200
click at [161, 35] on div at bounding box center [228, 100] width 456 height 200
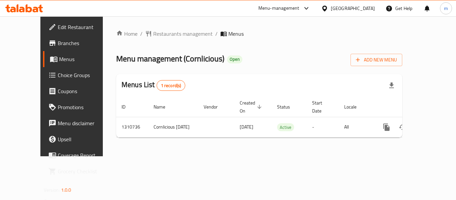
click at [160, 35] on span "Restaurants management" at bounding box center [182, 34] width 59 height 8
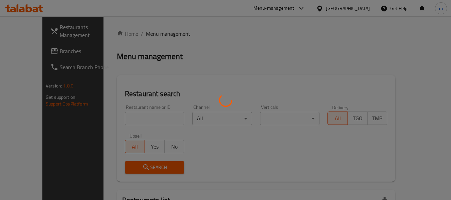
click at [129, 125] on div at bounding box center [225, 100] width 451 height 200
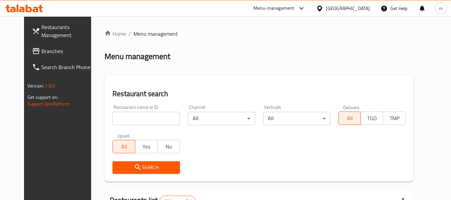
click at [131, 120] on div at bounding box center [225, 100] width 451 height 200
click at [132, 119] on input "search" at bounding box center [145, 118] width 67 height 13
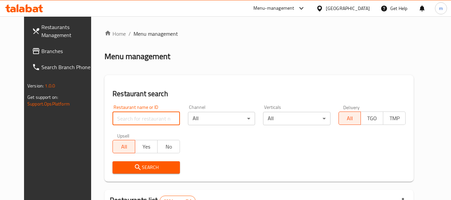
paste input "705571"
type input "705571"
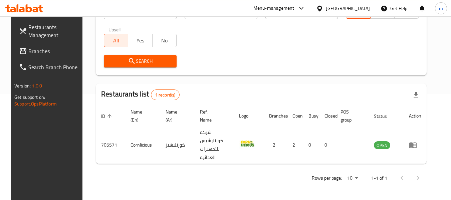
scroll to position [92, 0]
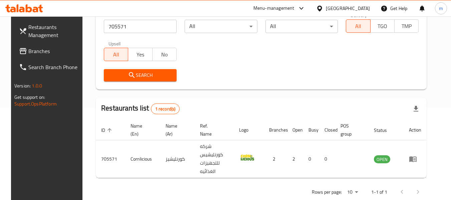
click at [322, 10] on icon at bounding box center [319, 8] width 5 height 6
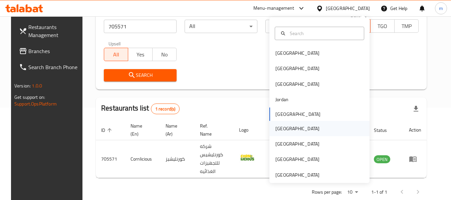
click at [277, 131] on div "[GEOGRAPHIC_DATA]" at bounding box center [297, 128] width 44 height 7
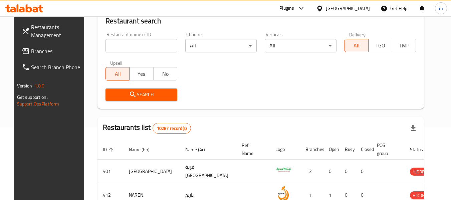
scroll to position [92, 0]
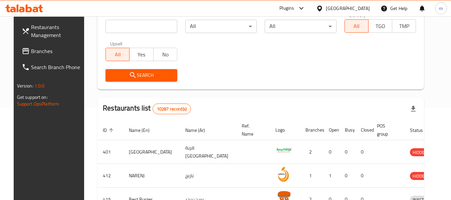
click at [32, 51] on span "Branches" at bounding box center [57, 51] width 53 height 8
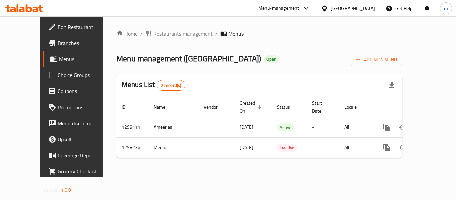
click at [160, 34] on span "Restaurants management" at bounding box center [182, 34] width 59 height 8
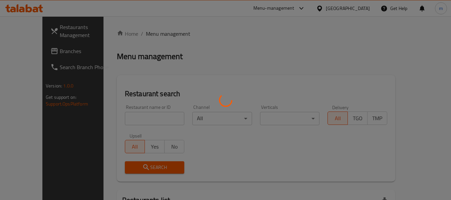
click at [130, 116] on div at bounding box center [225, 100] width 451 height 200
click at [118, 117] on div at bounding box center [225, 100] width 451 height 200
click at [117, 117] on div at bounding box center [225, 100] width 451 height 200
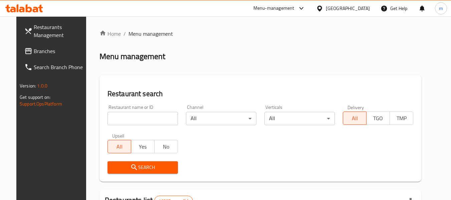
click at [117, 117] on div at bounding box center [225, 100] width 451 height 200
drag, startPoint x: 119, startPoint y: 119, endPoint x: 122, endPoint y: 114, distance: 5.8
click at [119, 119] on input "search" at bounding box center [142, 118] width 70 height 13
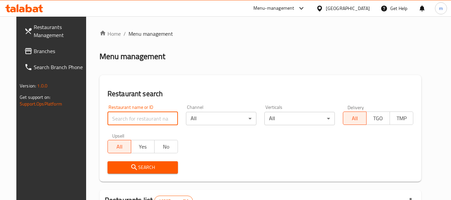
paste input "700629"
type input "700629"
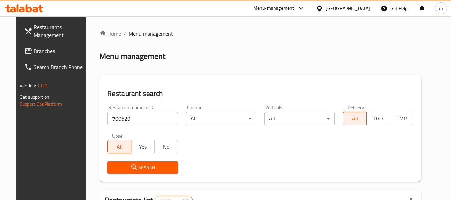
click at [130, 166] on icon "submit" at bounding box center [134, 167] width 8 height 8
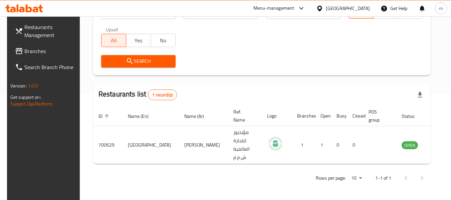
scroll to position [92, 0]
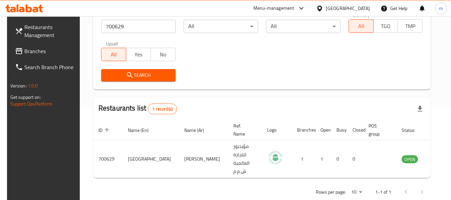
click at [322, 9] on icon at bounding box center [319, 8] width 5 height 6
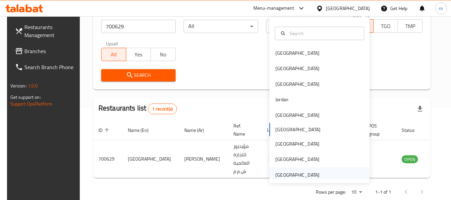
click at [297, 175] on div "[GEOGRAPHIC_DATA]" at bounding box center [297, 174] width 44 height 7
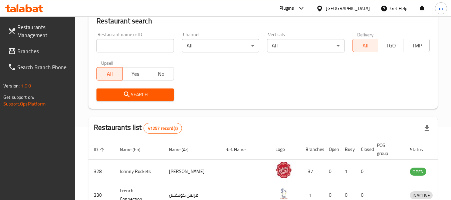
scroll to position [92, 0]
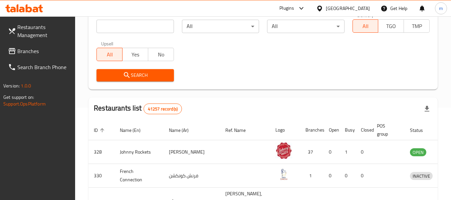
click at [50, 50] on span "Branches" at bounding box center [43, 51] width 53 height 8
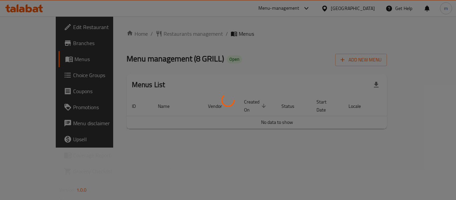
click at [158, 33] on div at bounding box center [228, 100] width 456 height 200
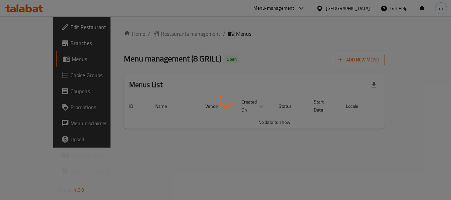
click at [151, 33] on div at bounding box center [225, 100] width 451 height 200
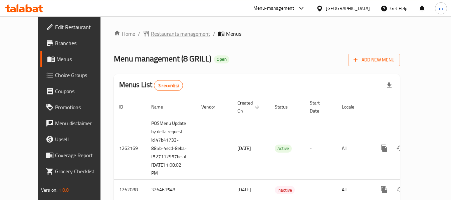
click at [151, 33] on span "Restaurants management" at bounding box center [180, 34] width 59 height 8
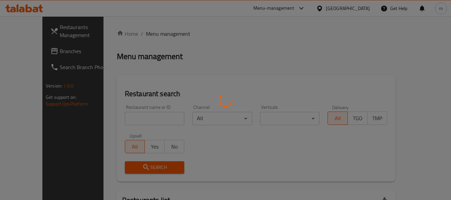
click at [131, 117] on div at bounding box center [225, 100] width 451 height 200
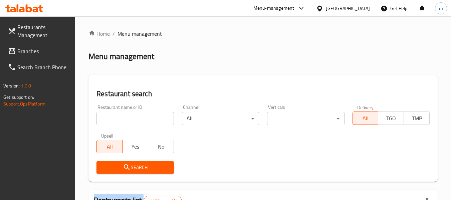
click at [131, 117] on input "search" at bounding box center [134, 118] width 77 height 13
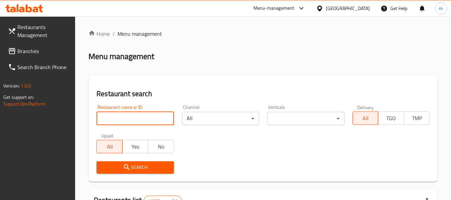
paste input "668583"
type input "668583"
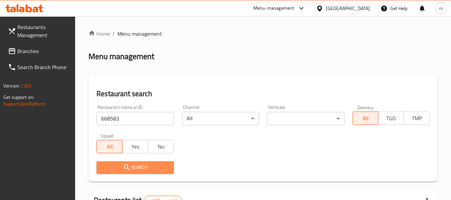
click at [134, 165] on span "Search" at bounding box center [135, 167] width 66 height 8
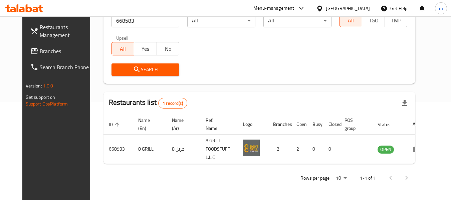
scroll to position [92, 0]
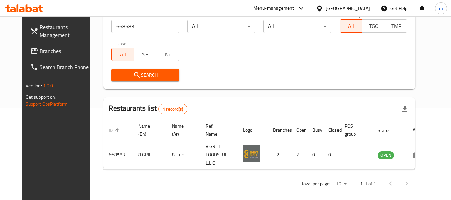
click at [321, 8] on icon at bounding box center [319, 8] width 7 height 7
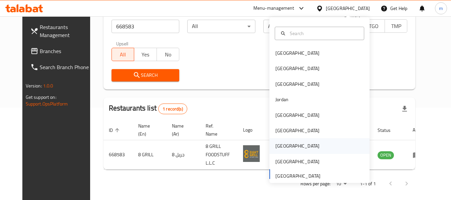
click at [275, 147] on div "[GEOGRAPHIC_DATA]" at bounding box center [297, 145] width 44 height 7
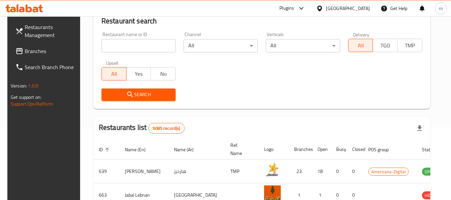
scroll to position [92, 0]
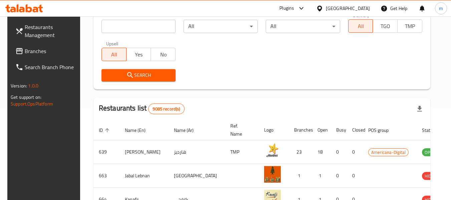
drag, startPoint x: 38, startPoint y: 53, endPoint x: 53, endPoint y: 52, distance: 15.7
click at [38, 53] on span "Branches" at bounding box center [51, 51] width 53 height 8
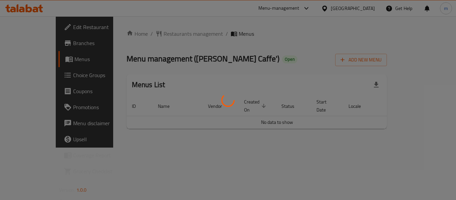
click at [156, 35] on div at bounding box center [228, 100] width 456 height 200
click at [152, 36] on div at bounding box center [228, 100] width 456 height 200
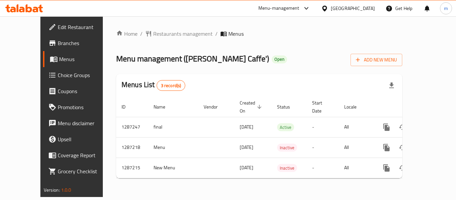
click at [153, 35] on span "Restaurants management" at bounding box center [182, 34] width 59 height 8
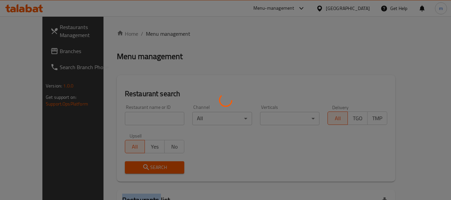
click at [147, 35] on div at bounding box center [225, 100] width 451 height 200
click at [123, 117] on div at bounding box center [225, 100] width 451 height 200
click at [121, 118] on div at bounding box center [225, 100] width 451 height 200
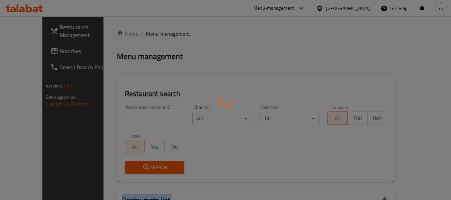
click at [121, 118] on div at bounding box center [225, 100] width 451 height 200
click at [129, 119] on div at bounding box center [225, 100] width 451 height 200
click at [109, 119] on div at bounding box center [225, 100] width 451 height 200
click at [77, 123] on div at bounding box center [225, 100] width 451 height 200
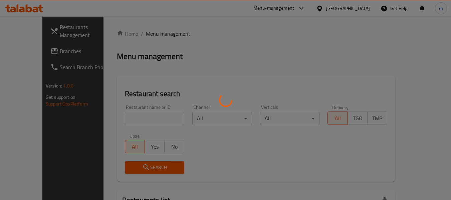
click at [118, 120] on div at bounding box center [225, 100] width 451 height 200
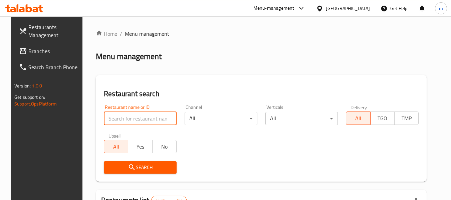
click at [118, 120] on input "search" at bounding box center [140, 118] width 73 height 13
paste input "696608"
type input "696608"
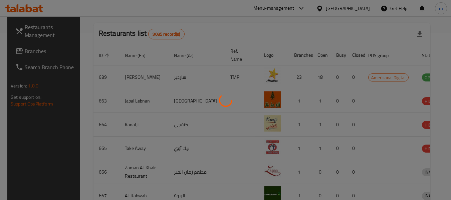
scroll to position [92, 0]
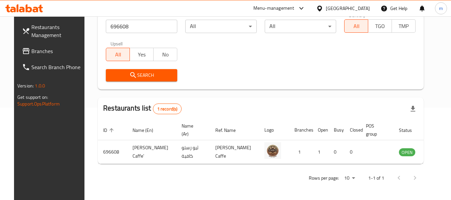
click at [31, 143] on div "Restaurants Management Branches Search Branch Phone Version: 1.0.0 Get support …" at bounding box center [51, 116] width 75 height 200
click at [323, 7] on icon at bounding box center [319, 8] width 7 height 7
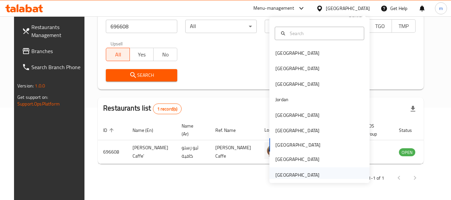
click at [295, 176] on div "[GEOGRAPHIC_DATA]" at bounding box center [297, 174] width 44 height 7
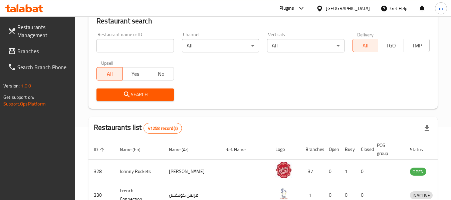
scroll to position [92, 0]
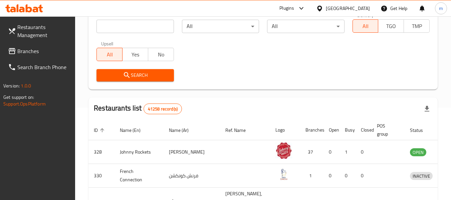
click at [33, 52] on span "Branches" at bounding box center [43, 51] width 53 height 8
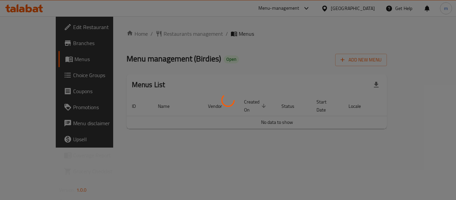
click at [156, 34] on div at bounding box center [228, 100] width 456 height 200
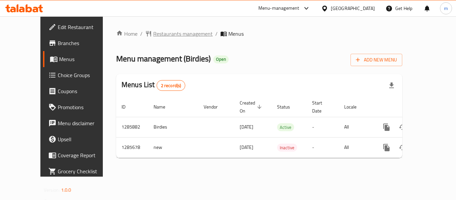
click at [153, 34] on span "Restaurants management" at bounding box center [182, 34] width 59 height 8
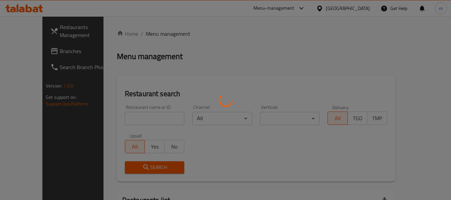
click at [123, 123] on div at bounding box center [225, 100] width 451 height 200
click at [126, 119] on div at bounding box center [225, 100] width 451 height 200
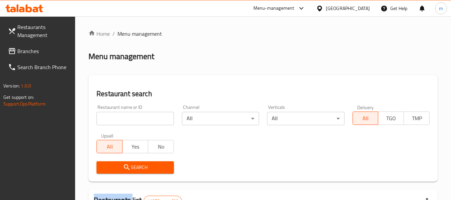
click at [129, 119] on input "search" at bounding box center [134, 118] width 77 height 13
paste input "695428"
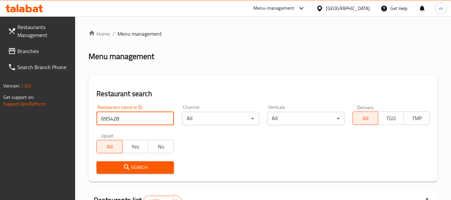
type input "695428"
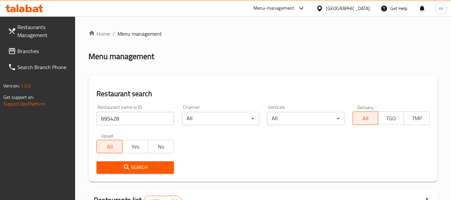
click at [148, 164] on span "Search" at bounding box center [135, 167] width 66 height 8
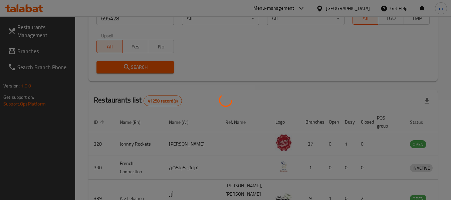
scroll to position [98, 0]
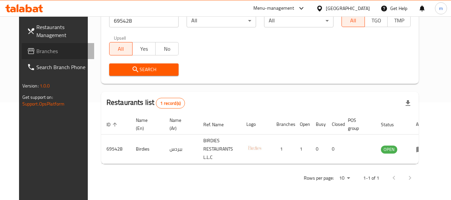
click at [44, 54] on span "Branches" at bounding box center [62, 51] width 53 height 8
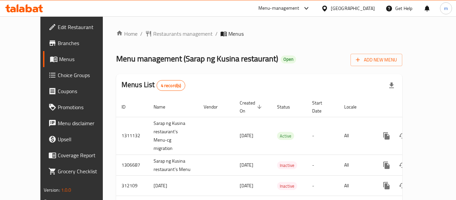
click at [163, 34] on div at bounding box center [228, 100] width 456 height 200
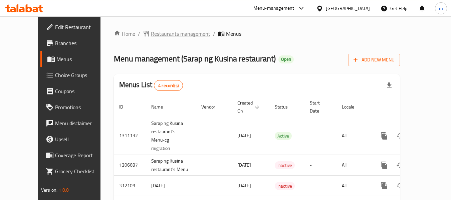
click at [157, 33] on span "Restaurants management" at bounding box center [180, 34] width 59 height 8
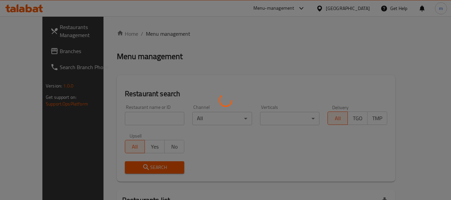
click at [125, 118] on div at bounding box center [225, 100] width 451 height 200
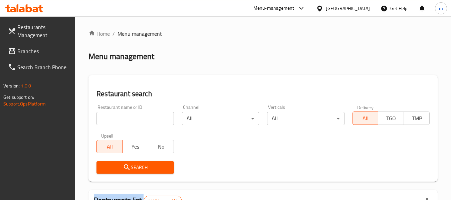
click at [125, 118] on div at bounding box center [225, 100] width 451 height 200
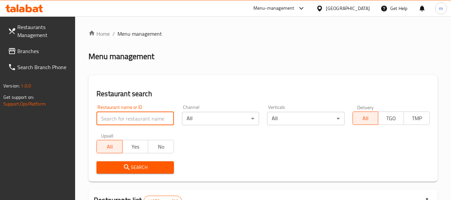
click at [124, 118] on input "search" at bounding box center [134, 118] width 77 height 13
paste input "627400"
type input "627400"
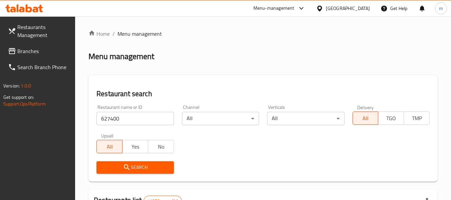
click at [130, 165] on icon "submit" at bounding box center [127, 167] width 8 height 8
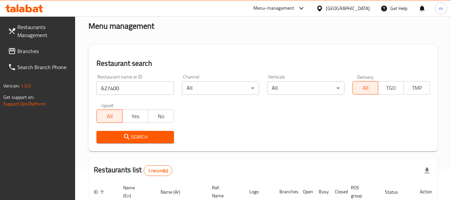
scroll to position [97, 0]
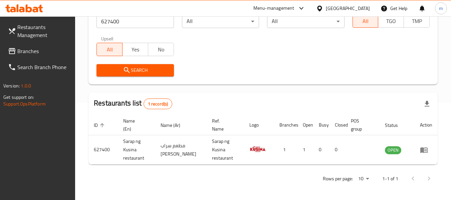
drag, startPoint x: 322, startPoint y: 6, endPoint x: 328, endPoint y: 10, distance: 7.2
click at [322, 6] on icon at bounding box center [319, 8] width 7 height 7
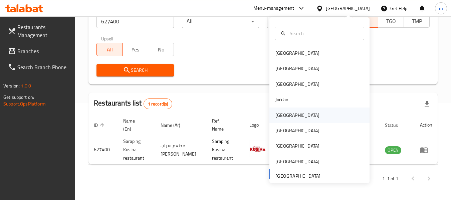
click at [277, 118] on div "[GEOGRAPHIC_DATA]" at bounding box center [297, 114] width 44 height 7
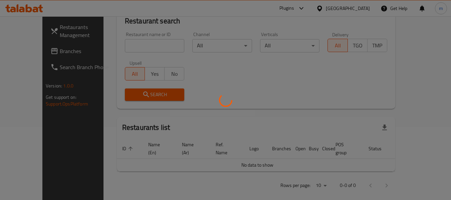
scroll to position [97, 0]
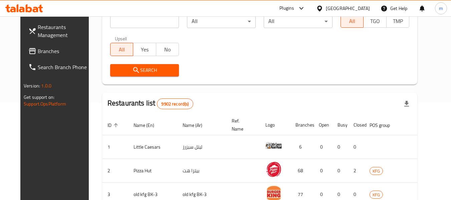
click at [38, 54] on span "Branches" at bounding box center [64, 51] width 53 height 8
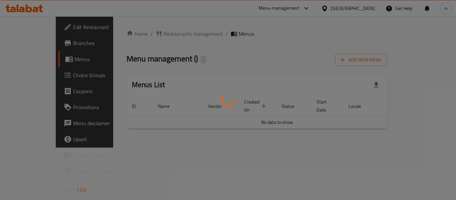
click at [155, 34] on div at bounding box center [228, 100] width 456 height 200
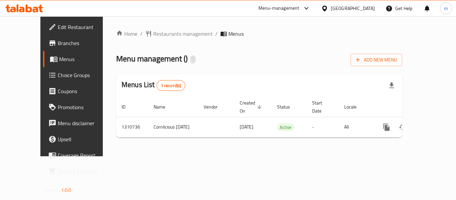
click at [146, 36] on div "Home / Restaurants management / Menus Menu management ( ) Add New Menu Menus Li…" at bounding box center [259, 86] width 286 height 113
click at [153, 36] on span "Restaurants management" at bounding box center [182, 34] width 59 height 8
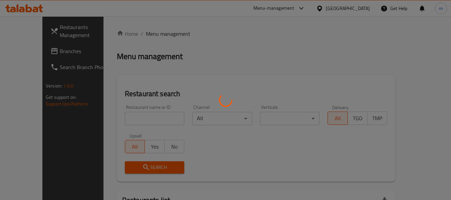
click at [123, 121] on div at bounding box center [225, 100] width 451 height 200
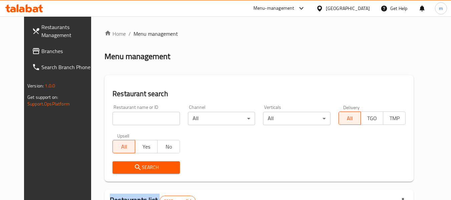
click at [123, 121] on div at bounding box center [225, 100] width 451 height 200
click at [123, 121] on input "search" at bounding box center [145, 118] width 67 height 13
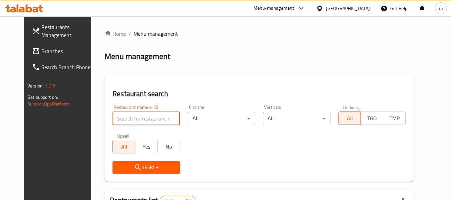
click at [123, 121] on input "search" at bounding box center [145, 118] width 67 height 13
paste input "705571"
type input "705571"
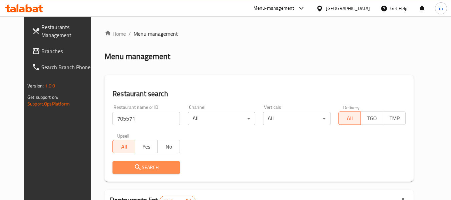
click at [134, 167] on icon "submit" at bounding box center [138, 167] width 8 height 8
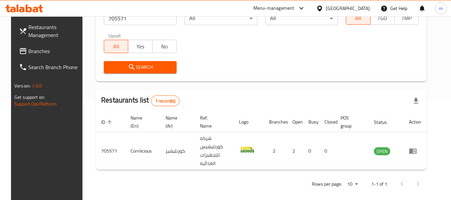
scroll to position [92, 0]
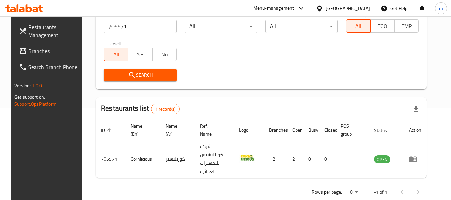
click at [323, 12] on icon at bounding box center [319, 8] width 7 height 7
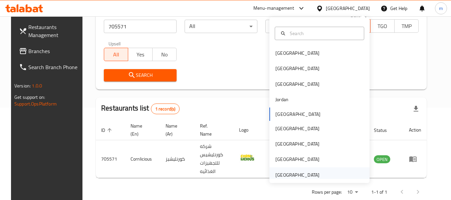
click at [282, 178] on div "[GEOGRAPHIC_DATA]" at bounding box center [297, 174] width 44 height 7
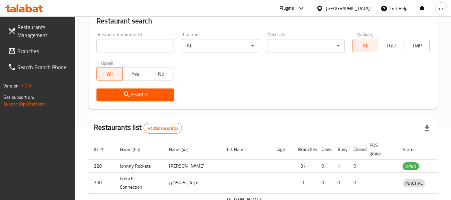
scroll to position [92, 0]
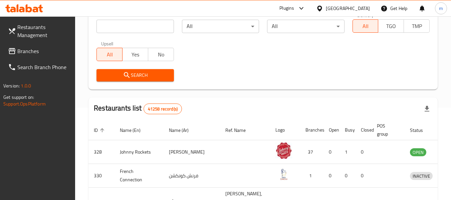
click at [32, 51] on span "Branches" at bounding box center [43, 51] width 53 height 8
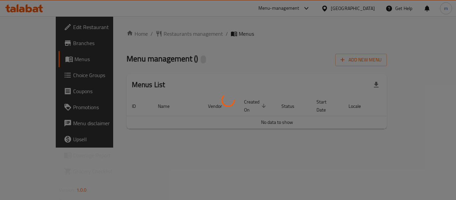
click at [158, 34] on div at bounding box center [228, 100] width 456 height 200
click at [155, 34] on div at bounding box center [228, 100] width 456 height 200
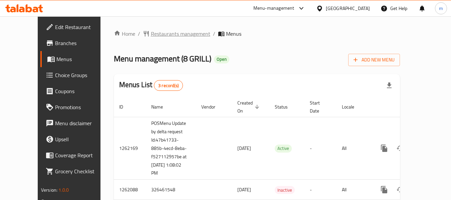
click at [156, 32] on span "Restaurants management" at bounding box center [180, 34] width 59 height 8
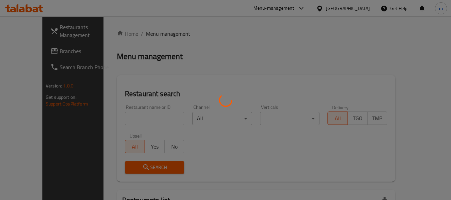
click at [133, 118] on div at bounding box center [225, 100] width 451 height 200
click at [130, 118] on div at bounding box center [225, 100] width 451 height 200
click at [126, 119] on div at bounding box center [225, 100] width 451 height 200
click at [124, 120] on div at bounding box center [225, 100] width 451 height 200
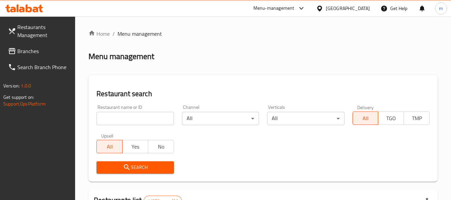
click at [131, 125] on div "Restaurant name or ID Restaurant name or ID" at bounding box center [134, 115] width 85 height 28
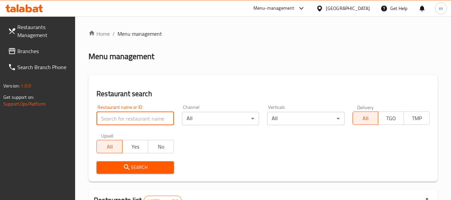
click at [132, 120] on input "search" at bounding box center [134, 118] width 77 height 13
paste input "668583"
type input "668583"
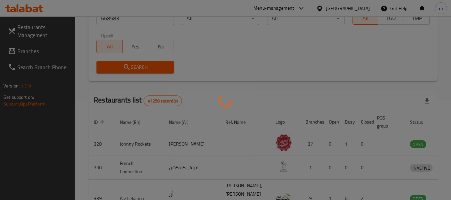
scroll to position [92, 0]
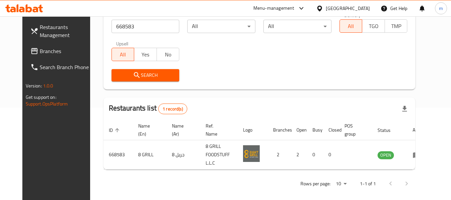
drag, startPoint x: 46, startPoint y: 131, endPoint x: 47, endPoint y: 125, distance: 6.9
click at [45, 131] on div "Restaurants Management Branches Search Branch Phone Version: 1.0.0 Get support …" at bounding box center [59, 116] width 75 height 200
click at [325, 5] on div at bounding box center [321, 8] width 10 height 7
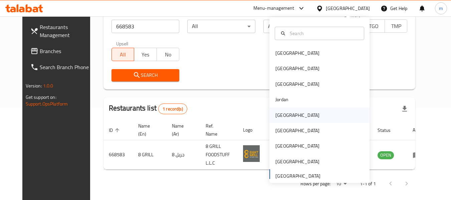
click at [282, 113] on div "Kuwait" at bounding box center [297, 114] width 44 height 7
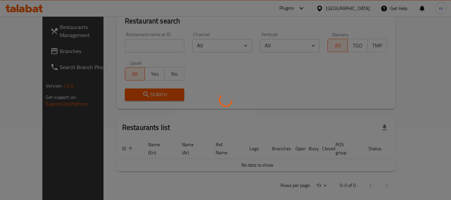
scroll to position [92, 0]
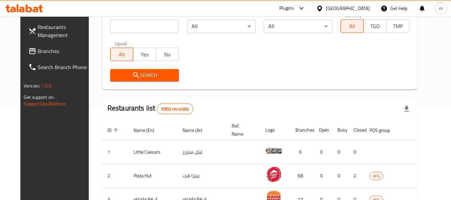
click at [38, 50] on span "Branches" at bounding box center [64, 51] width 53 height 8
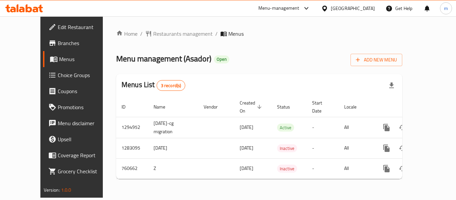
click at [152, 34] on div at bounding box center [228, 100] width 456 height 200
click at [153, 35] on span "Restaurants management" at bounding box center [182, 34] width 59 height 8
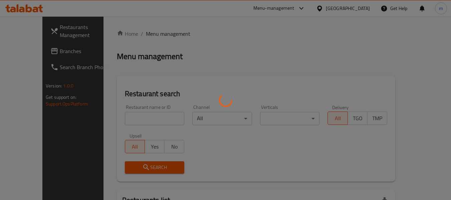
drag, startPoint x: 129, startPoint y: 115, endPoint x: 123, endPoint y: 116, distance: 6.7
click at [128, 115] on div at bounding box center [225, 100] width 451 height 200
click at [122, 117] on div at bounding box center [225, 100] width 451 height 200
click at [118, 117] on div at bounding box center [225, 100] width 451 height 200
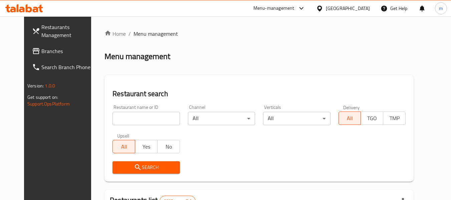
click at [117, 118] on input "search" at bounding box center [145, 118] width 67 height 13
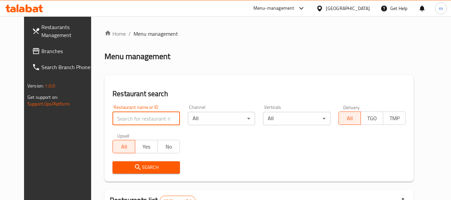
paste input "648295"
type input "648295"
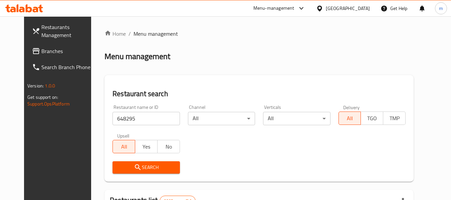
click at [129, 163] on span "Search" at bounding box center [146, 167] width 56 height 8
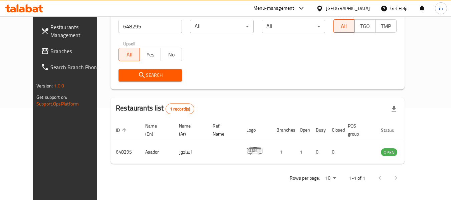
scroll to position [92, 0]
click at [50, 153] on div "Restaurants Management Branches Search Branch Phone Version: 1.0.0 Get support …" at bounding box center [70, 116] width 75 height 200
click at [345, 9] on div "Kuwait" at bounding box center [343, 8] width 64 height 16
click at [323, 8] on icon at bounding box center [319, 8] width 7 height 7
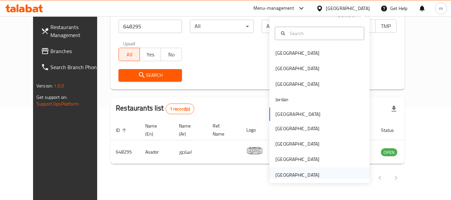
click at [290, 175] on div "[GEOGRAPHIC_DATA]" at bounding box center [297, 174] width 44 height 7
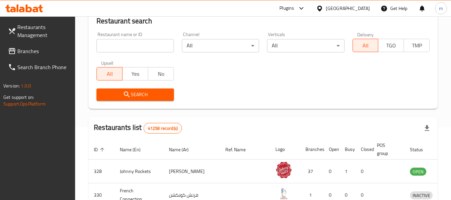
scroll to position [92, 0]
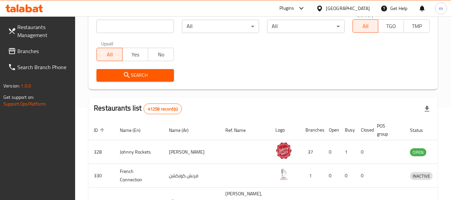
drag, startPoint x: 39, startPoint y: 48, endPoint x: 14, endPoint y: 55, distance: 26.0
click at [39, 48] on span "Branches" at bounding box center [43, 51] width 53 height 8
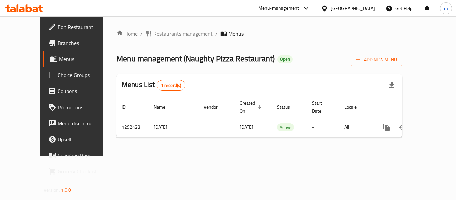
click at [153, 34] on span "Restaurants management" at bounding box center [182, 34] width 59 height 8
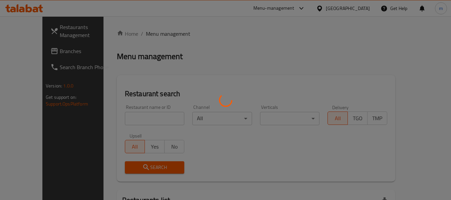
click at [130, 118] on div at bounding box center [225, 100] width 451 height 200
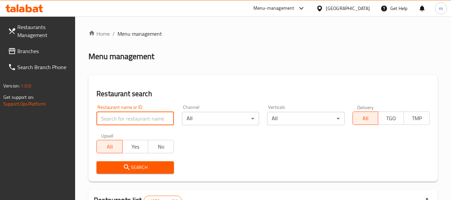
drag, startPoint x: 118, startPoint y: 119, endPoint x: 112, endPoint y: 113, distance: 8.0
click at [118, 119] on input "search" at bounding box center [134, 118] width 77 height 13
paste input "699133"
type input "699133"
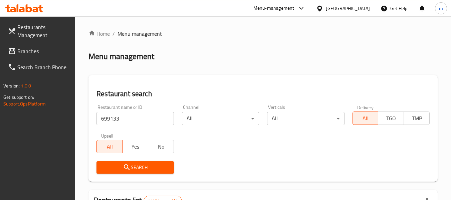
click at [137, 168] on span "Search" at bounding box center [135, 167] width 66 height 8
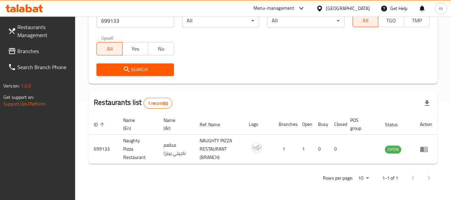
scroll to position [98, 0]
click at [37, 6] on icon at bounding box center [24, 8] width 38 height 8
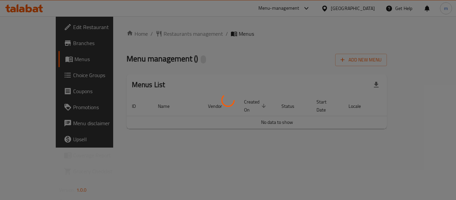
click at [158, 34] on div at bounding box center [228, 100] width 456 height 200
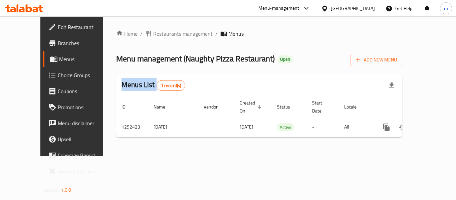
click at [158, 34] on div "Home / Restaurants management / Menus Menu management ( Naughty Pizza Restauran…" at bounding box center [259, 86] width 286 height 113
click at [158, 34] on span "Restaurants management" at bounding box center [182, 34] width 59 height 8
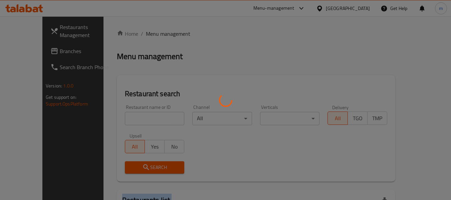
click at [158, 34] on div at bounding box center [225, 100] width 451 height 200
click at [111, 120] on div at bounding box center [225, 100] width 451 height 200
click at [111, 121] on div at bounding box center [225, 100] width 451 height 200
click at [112, 120] on div at bounding box center [225, 100] width 451 height 200
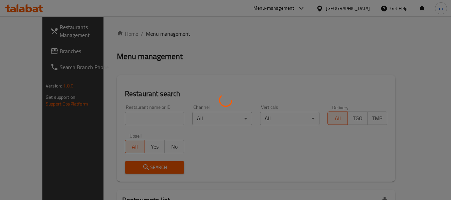
click at [114, 119] on div at bounding box center [225, 100] width 451 height 200
click at [118, 119] on div at bounding box center [225, 100] width 451 height 200
click at [122, 121] on div at bounding box center [225, 100] width 451 height 200
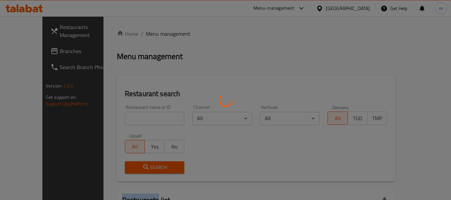
click at [123, 121] on div at bounding box center [225, 100] width 451 height 200
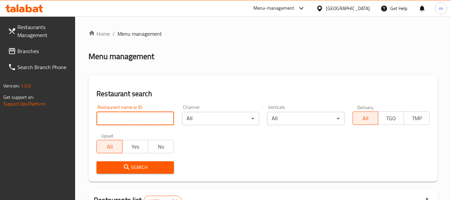
click at [127, 119] on input "search" at bounding box center [134, 118] width 77 height 13
click at [129, 119] on input "search" at bounding box center [134, 118] width 77 height 13
click at [129, 120] on input "search" at bounding box center [134, 118] width 77 height 13
paste input "699133"
type input "699133"
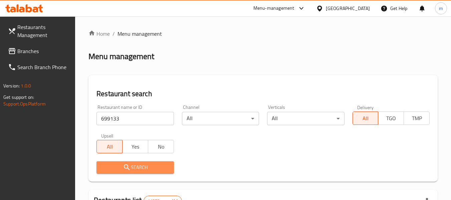
drag, startPoint x: 127, startPoint y: 168, endPoint x: 209, endPoint y: 140, distance: 86.6
click at [128, 167] on icon "submit" at bounding box center [127, 167] width 8 height 8
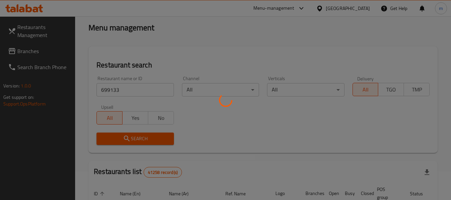
scroll to position [67, 0]
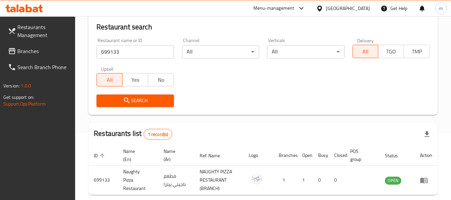
click at [29, 49] on span "Branches" at bounding box center [43, 51] width 53 height 8
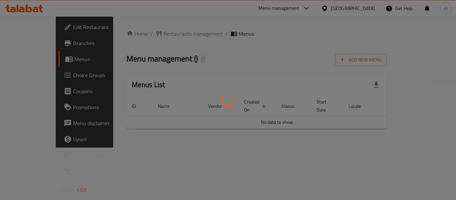
click at [145, 34] on div at bounding box center [228, 100] width 456 height 200
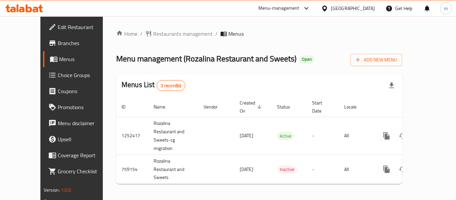
click at [157, 35] on span "Restaurants management" at bounding box center [182, 34] width 59 height 8
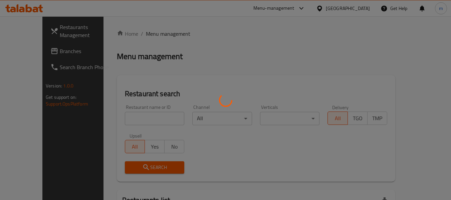
click at [117, 115] on div at bounding box center [225, 100] width 451 height 200
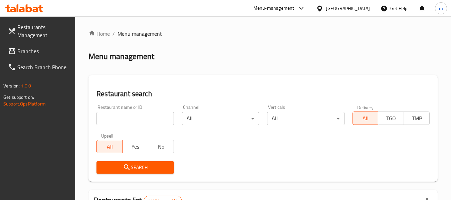
click at [121, 118] on div at bounding box center [225, 100] width 451 height 200
drag, startPoint x: 121, startPoint y: 118, endPoint x: 122, endPoint y: 114, distance: 3.7
click at [121, 118] on input "search" at bounding box center [134, 118] width 77 height 13
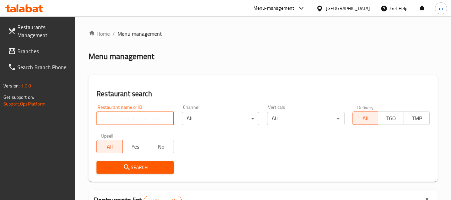
paste input "650055"
type input "650055"
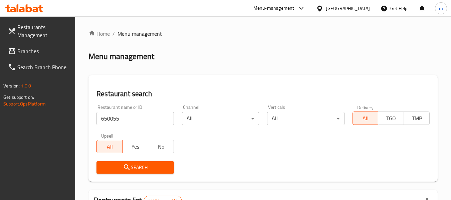
click at [134, 167] on span "Search" at bounding box center [135, 167] width 66 height 8
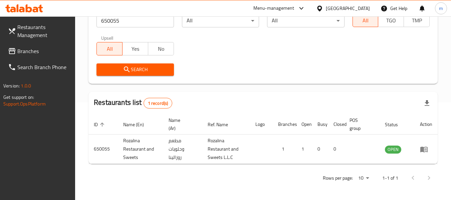
scroll to position [98, 0]
click at [322, 8] on icon at bounding box center [319, 8] width 5 height 6
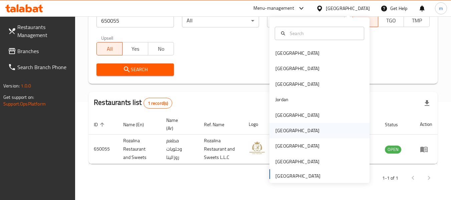
click at [276, 130] on div "[GEOGRAPHIC_DATA]" at bounding box center [297, 130] width 44 height 7
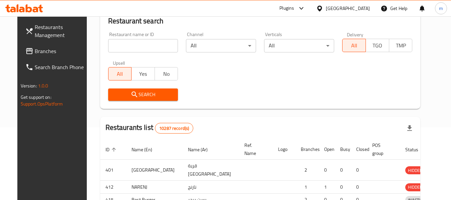
scroll to position [98, 0]
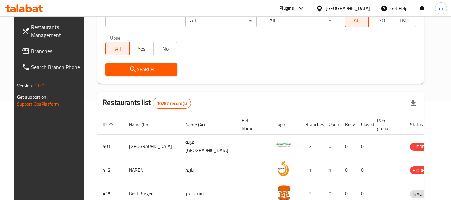
click at [45, 50] on span "Branches" at bounding box center [57, 51] width 53 height 8
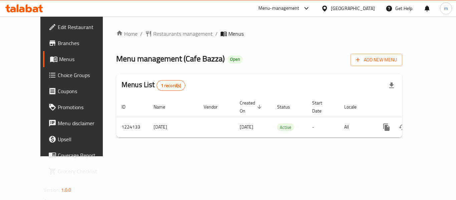
click at [153, 33] on span "Restaurants management" at bounding box center [182, 34] width 59 height 8
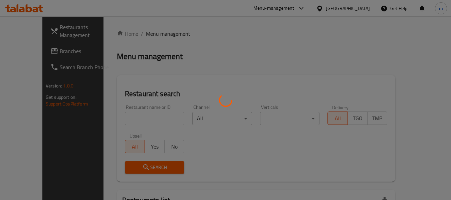
click at [126, 117] on div at bounding box center [225, 100] width 451 height 200
click at [126, 118] on div at bounding box center [225, 100] width 451 height 200
click at [116, 119] on div at bounding box center [225, 100] width 451 height 200
click at [118, 120] on div at bounding box center [225, 100] width 451 height 200
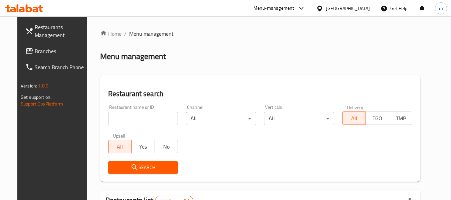
click at [123, 118] on div at bounding box center [225, 100] width 451 height 200
click at [123, 118] on input "search" at bounding box center [143, 118] width 70 height 13
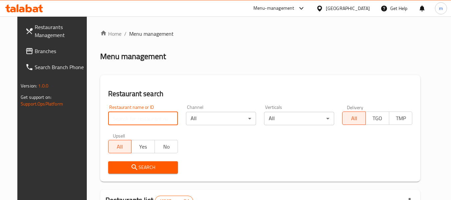
paste input "674787"
type input "674787"
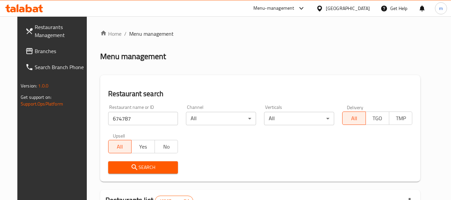
click at [135, 163] on span "Search" at bounding box center [142, 167] width 59 height 8
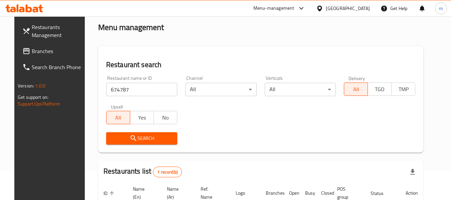
scroll to position [67, 0]
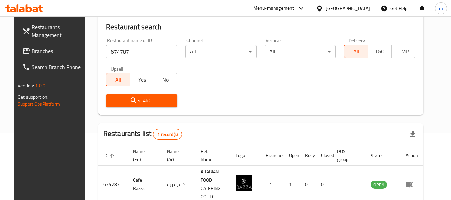
click at [323, 9] on icon at bounding box center [319, 8] width 7 height 7
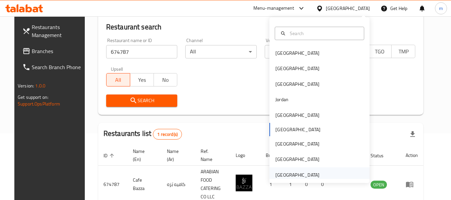
click at [288, 176] on div "[GEOGRAPHIC_DATA]" at bounding box center [297, 174] width 44 height 7
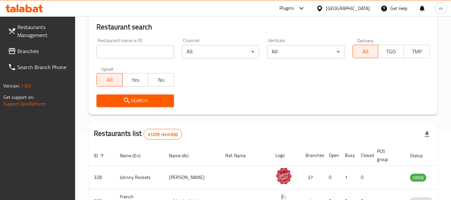
click at [38, 47] on span "Branches" at bounding box center [43, 51] width 53 height 8
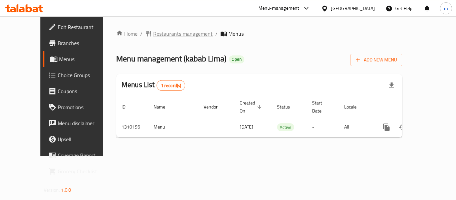
click at [156, 32] on span "Restaurants management" at bounding box center [182, 34] width 59 height 8
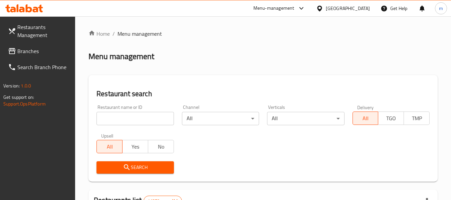
click at [123, 118] on input "search" at bounding box center [134, 118] width 77 height 13
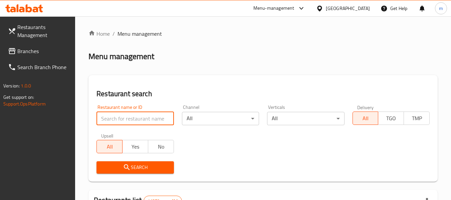
click at [123, 118] on input "search" at bounding box center [134, 118] width 77 height 13
paste input "705280"
type input "705280"
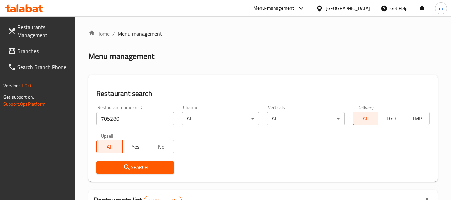
click at [123, 167] on icon "submit" at bounding box center [127, 167] width 8 height 8
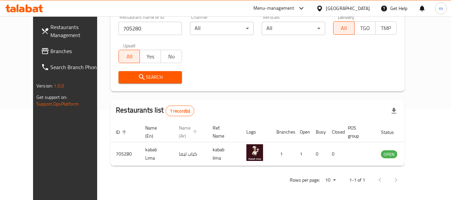
scroll to position [92, 0]
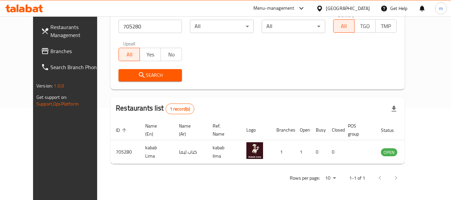
drag, startPoint x: 14, startPoint y: 53, endPoint x: 14, endPoint y: 50, distance: 3.4
click at [41, 53] on icon at bounding box center [45, 51] width 8 height 8
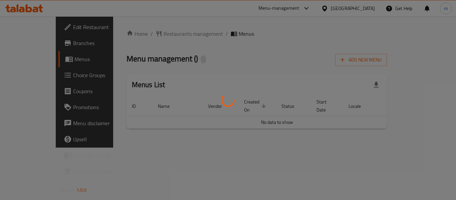
click at [156, 32] on div at bounding box center [228, 100] width 456 height 200
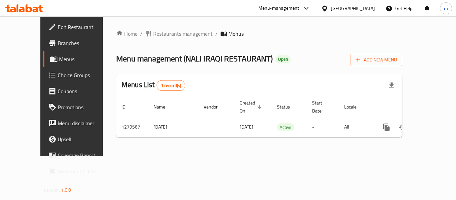
click at [154, 33] on div at bounding box center [228, 100] width 456 height 200
click at [154, 33] on span "Restaurants management" at bounding box center [182, 34] width 59 height 8
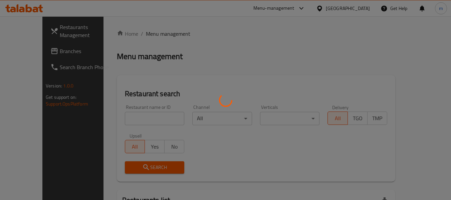
click at [128, 115] on div at bounding box center [225, 100] width 451 height 200
click at [127, 118] on div at bounding box center [225, 100] width 451 height 200
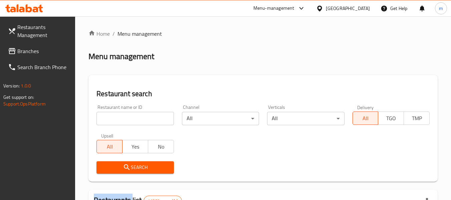
click at [127, 118] on input "search" at bounding box center [134, 118] width 77 height 13
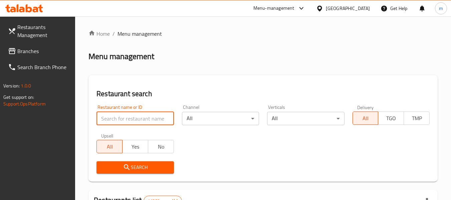
click at [127, 118] on input "search" at bounding box center [134, 118] width 77 height 13
paste input "693372"
type input "693372"
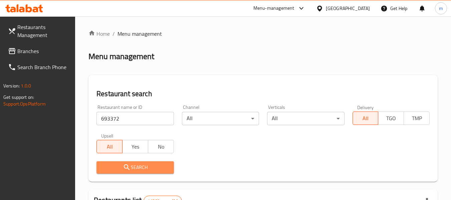
click at [132, 164] on span "Search" at bounding box center [135, 167] width 66 height 8
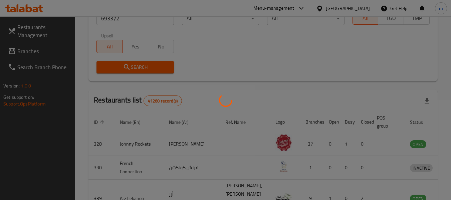
scroll to position [98, 0]
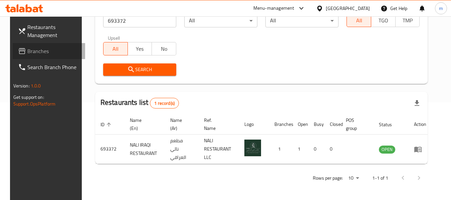
click at [44, 48] on span "Branches" at bounding box center [53, 51] width 53 height 8
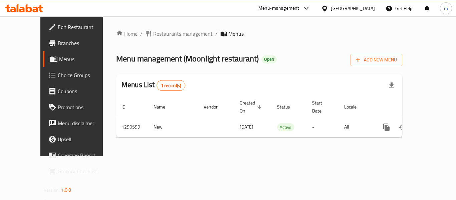
click at [138, 34] on div "Home / Restaurants management / Menus Menu management ( Moonlight restaurant ) …" at bounding box center [259, 86] width 286 height 113
click at [153, 34] on span "Restaurants management" at bounding box center [182, 34] width 59 height 8
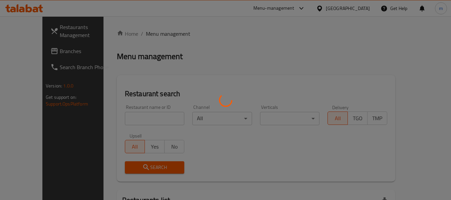
click at [126, 120] on div at bounding box center [225, 100] width 451 height 200
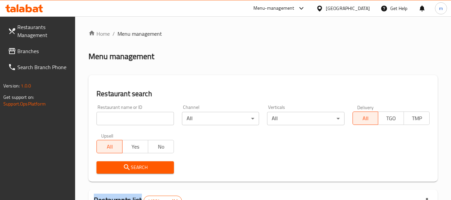
click at [127, 116] on input "search" at bounding box center [134, 118] width 77 height 13
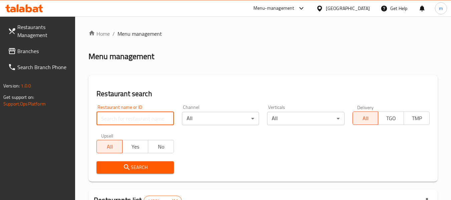
paste input "698261"
type input "698261"
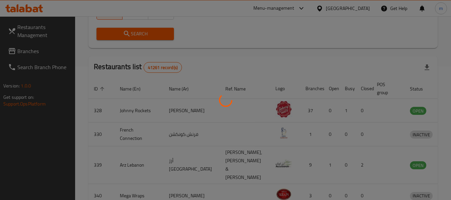
scroll to position [92, 0]
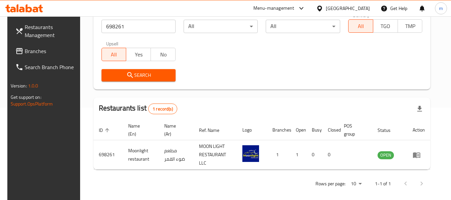
click at [47, 51] on span "Branches" at bounding box center [51, 51] width 53 height 8
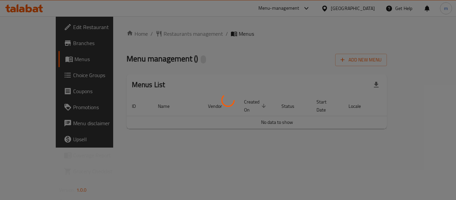
click at [154, 34] on div at bounding box center [228, 100] width 456 height 200
click at [153, 34] on div at bounding box center [228, 100] width 456 height 200
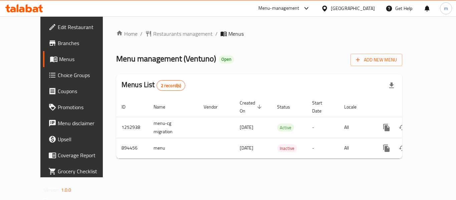
click at [151, 34] on div "Home / Restaurants management / Menus Menu management ( Ventuno ) Open Add New …" at bounding box center [259, 97] width 286 height 134
click at [153, 34] on span "Restaurants management" at bounding box center [182, 34] width 59 height 8
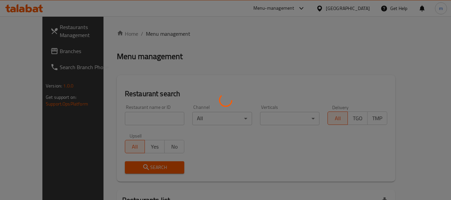
click at [120, 122] on div at bounding box center [225, 100] width 451 height 200
click at [121, 122] on div at bounding box center [225, 100] width 451 height 200
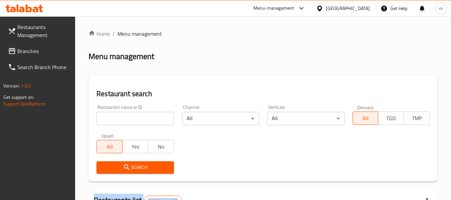
click at [121, 122] on div at bounding box center [225, 100] width 451 height 200
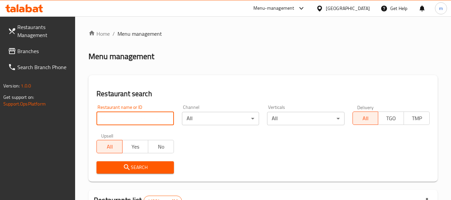
click at [121, 122] on input "search" at bounding box center [134, 118] width 77 height 13
paste input "658050"
type input "658050"
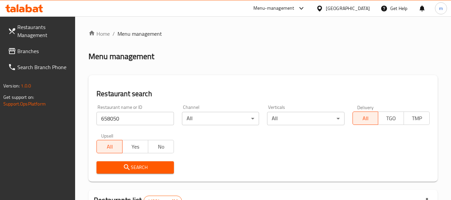
click at [127, 166] on icon "submit" at bounding box center [127, 167] width 6 height 6
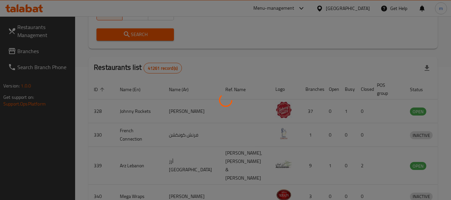
scroll to position [92, 0]
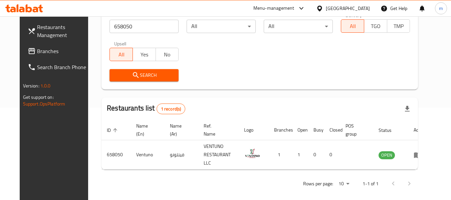
click at [336, 6] on div "[GEOGRAPHIC_DATA]" at bounding box center [348, 8] width 44 height 7
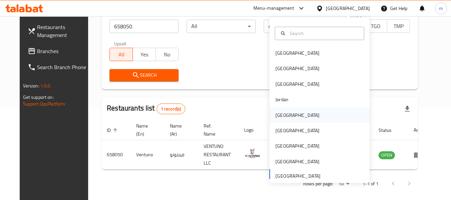
click at [277, 114] on div "[GEOGRAPHIC_DATA]" at bounding box center [297, 114] width 44 height 7
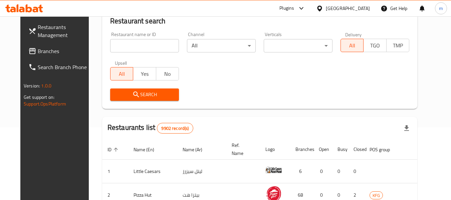
scroll to position [92, 0]
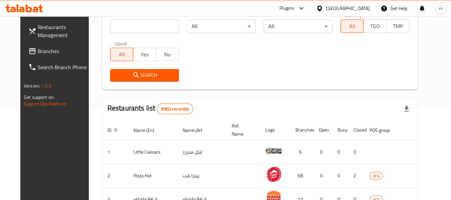
click at [38, 52] on span "Branches" at bounding box center [64, 51] width 53 height 8
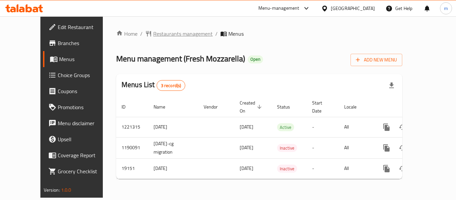
click at [153, 33] on span "Restaurants management" at bounding box center [182, 34] width 59 height 8
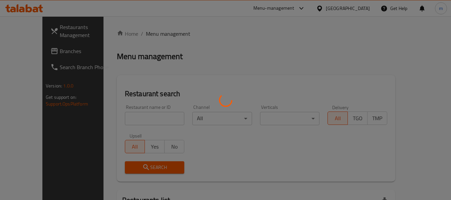
click at [129, 114] on div at bounding box center [225, 100] width 451 height 200
click at [124, 117] on div at bounding box center [225, 100] width 451 height 200
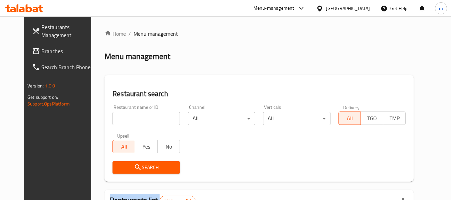
click at [124, 117] on div at bounding box center [225, 100] width 451 height 200
click at [124, 117] on input "search" at bounding box center [145, 118] width 67 height 13
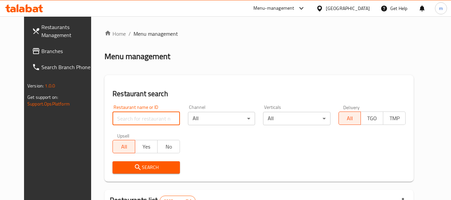
paste input "10274"
type input "10274"
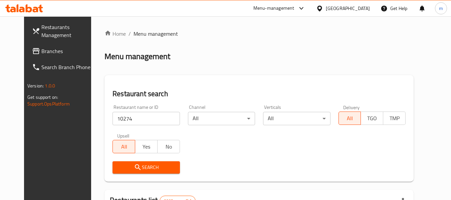
click at [121, 164] on span "Search" at bounding box center [146, 167] width 56 height 8
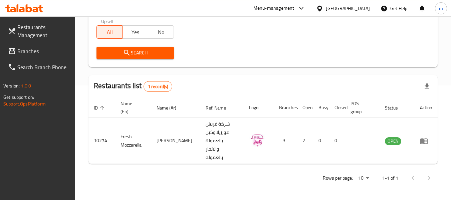
scroll to position [98, 0]
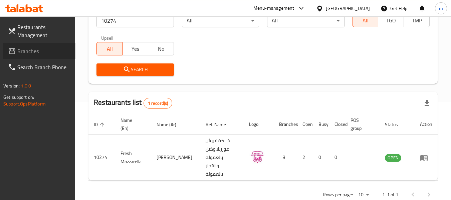
click at [29, 50] on span "Branches" at bounding box center [43, 51] width 53 height 8
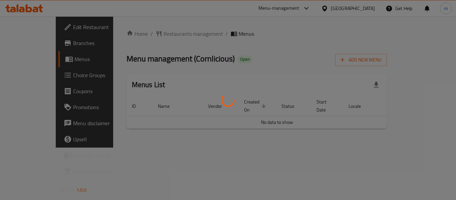
click at [143, 34] on div at bounding box center [228, 100] width 456 height 200
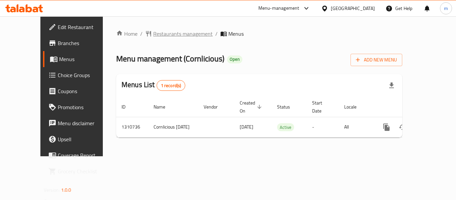
click at [153, 35] on span "Restaurants management" at bounding box center [182, 34] width 59 height 8
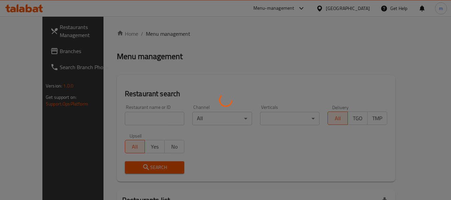
click at [126, 118] on div at bounding box center [225, 100] width 451 height 200
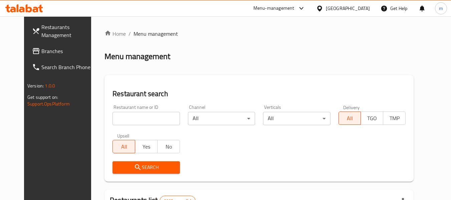
click at [122, 120] on input "search" at bounding box center [145, 118] width 67 height 13
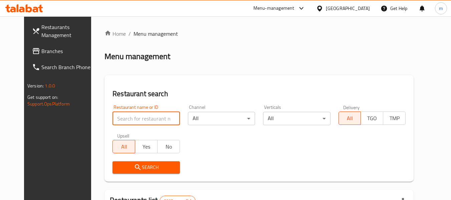
click at [122, 120] on input "search" at bounding box center [145, 118] width 67 height 13
paste input "705571"
type input "705571"
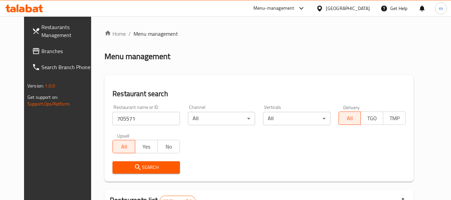
click at [139, 168] on span "Search" at bounding box center [146, 167] width 56 height 8
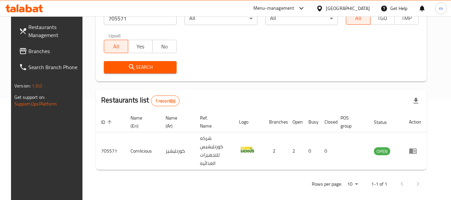
scroll to position [92, 0]
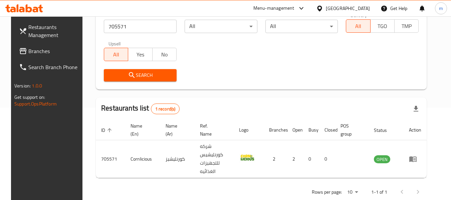
click at [322, 6] on icon at bounding box center [319, 8] width 5 height 6
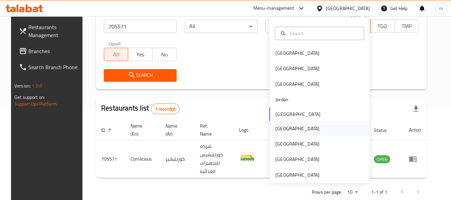
click at [277, 129] on div "Oman" at bounding box center [297, 128] width 44 height 7
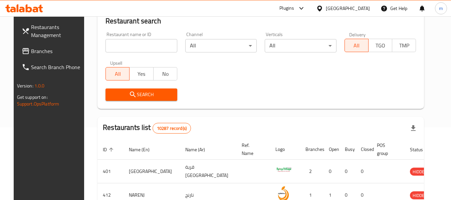
scroll to position [92, 0]
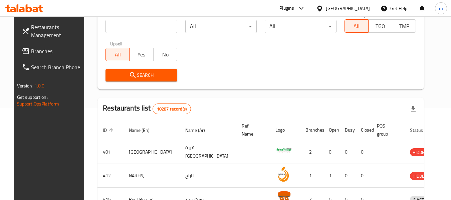
click at [31, 51] on span "Branches" at bounding box center [57, 51] width 53 height 8
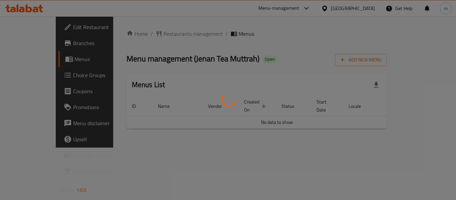
click at [155, 34] on div at bounding box center [228, 100] width 456 height 200
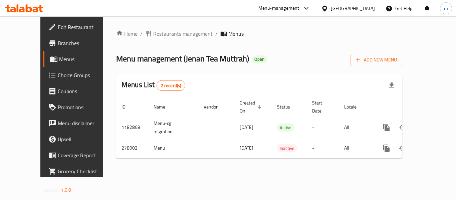
click at [148, 34] on div at bounding box center [228, 100] width 456 height 200
click at [153, 34] on span "Restaurants management" at bounding box center [182, 34] width 59 height 8
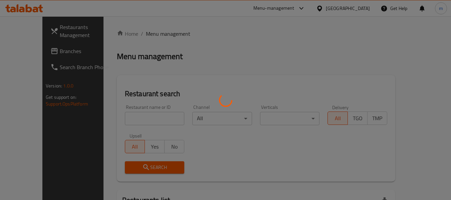
click at [118, 121] on div at bounding box center [225, 100] width 451 height 200
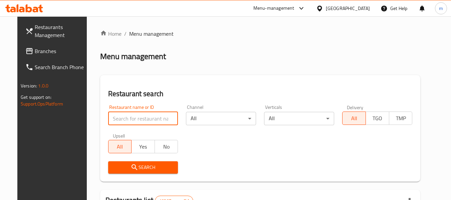
drag, startPoint x: 119, startPoint y: 120, endPoint x: 122, endPoint y: 113, distance: 7.8
click at [119, 120] on input "search" at bounding box center [143, 118] width 70 height 13
paste input "628029"
type input "628029"
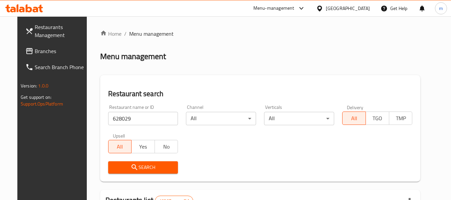
click at [130, 169] on icon "submit" at bounding box center [134, 167] width 8 height 8
click at [125, 169] on div at bounding box center [225, 100] width 451 height 200
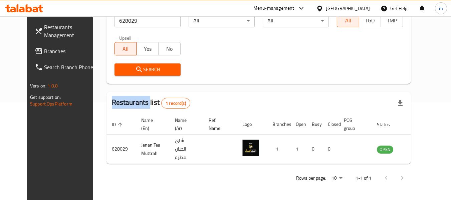
scroll to position [92, 0]
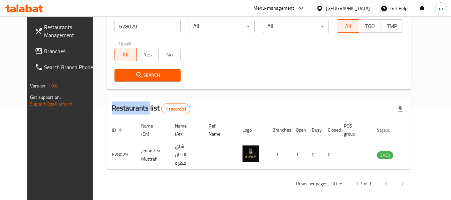
click at [322, 9] on icon at bounding box center [319, 8] width 5 height 6
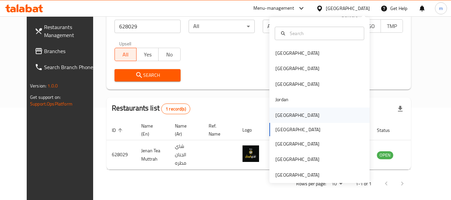
click at [278, 118] on div "Kuwait" at bounding box center [297, 114] width 44 height 7
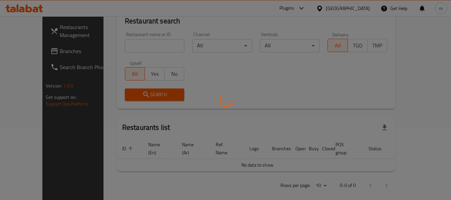
scroll to position [92, 0]
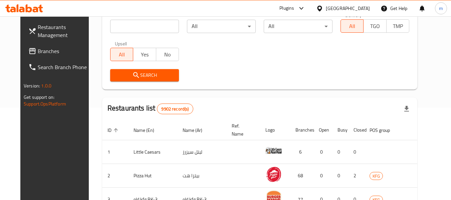
click at [38, 50] on span "Branches" at bounding box center [64, 51] width 53 height 8
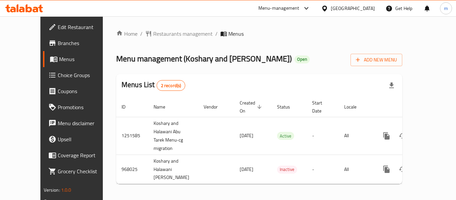
click at [148, 36] on div at bounding box center [228, 100] width 456 height 200
click at [153, 34] on span "Restaurants management" at bounding box center [182, 34] width 59 height 8
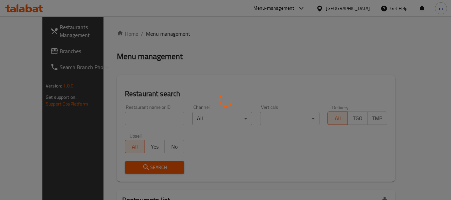
click at [122, 119] on div at bounding box center [225, 100] width 451 height 200
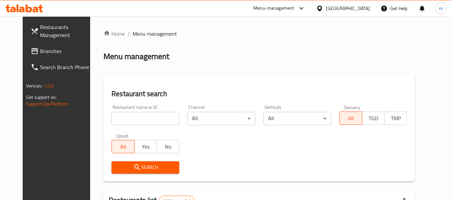
click at [122, 119] on input "search" at bounding box center [145, 118] width 68 height 13
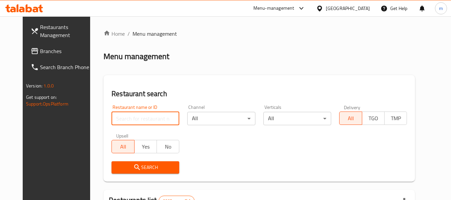
paste input "659843"
type input "659843"
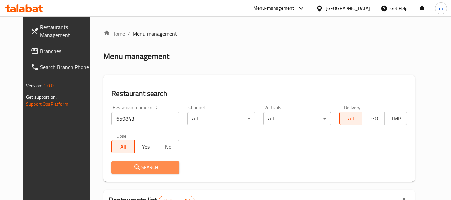
click at [132, 164] on span "Search" at bounding box center [145, 167] width 57 height 8
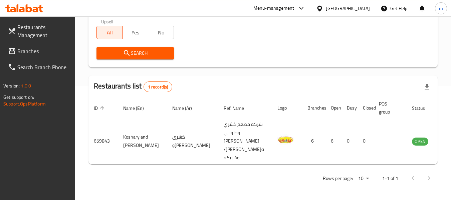
scroll to position [114, 0]
click at [26, 53] on span "Branches" at bounding box center [43, 51] width 53 height 8
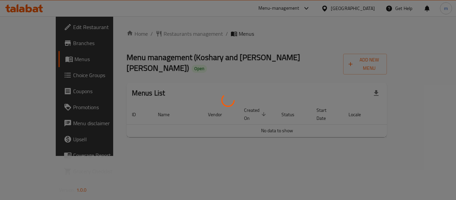
click at [167, 35] on div at bounding box center [228, 100] width 456 height 200
click at [158, 35] on div at bounding box center [228, 100] width 456 height 200
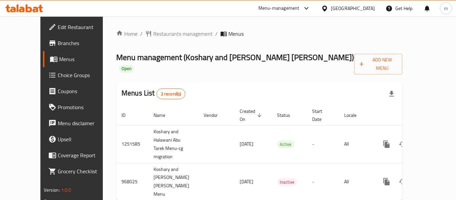
click at [158, 35] on span "Restaurants management" at bounding box center [182, 34] width 59 height 8
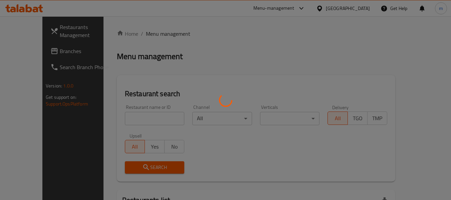
click at [135, 115] on div at bounding box center [225, 100] width 451 height 200
click at [130, 120] on div at bounding box center [225, 100] width 451 height 200
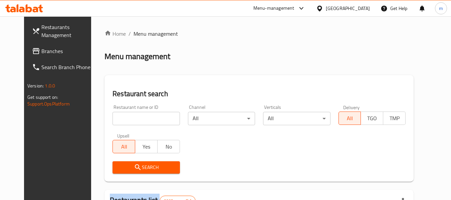
click at [130, 120] on div at bounding box center [225, 100] width 451 height 200
click at [130, 120] on input "search" at bounding box center [145, 118] width 67 height 13
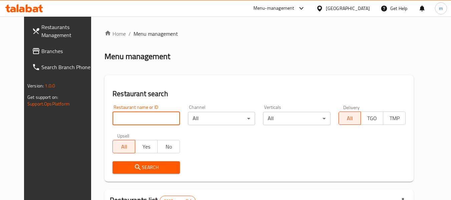
drag, startPoint x: 130, startPoint y: 120, endPoint x: 133, endPoint y: 118, distance: 3.6
click at [130, 120] on input "search" at bounding box center [145, 118] width 67 height 13
paste input "659843"
type input "659843"
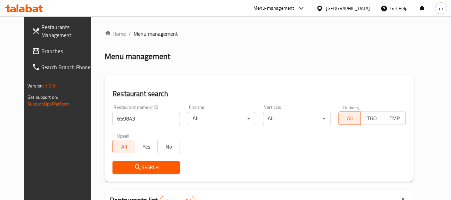
click at [132, 162] on button "Search" at bounding box center [145, 167] width 67 height 12
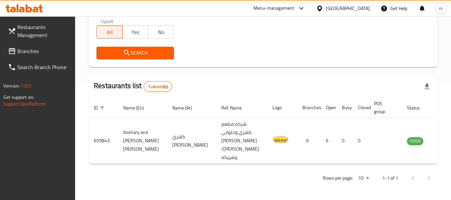
scroll to position [114, 0]
click at [322, 9] on icon at bounding box center [319, 8] width 5 height 6
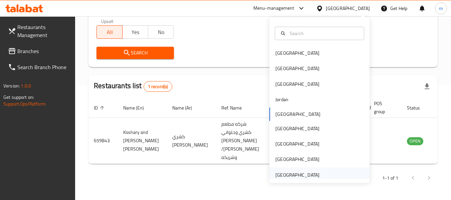
click at [297, 173] on div "[GEOGRAPHIC_DATA]" at bounding box center [297, 174] width 44 height 7
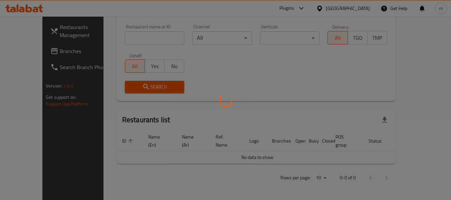
scroll to position [73, 0]
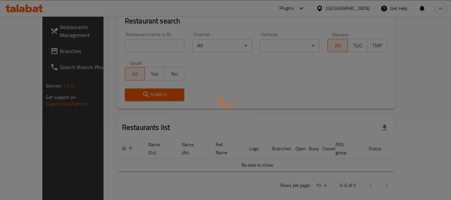
click at [44, 52] on div at bounding box center [225, 100] width 451 height 200
click at [32, 51] on div at bounding box center [225, 100] width 451 height 200
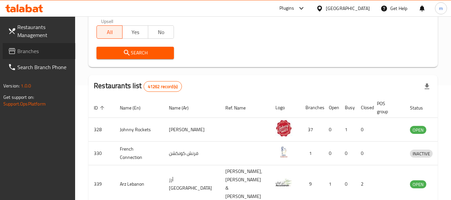
click at [27, 52] on span "Branches" at bounding box center [43, 51] width 53 height 8
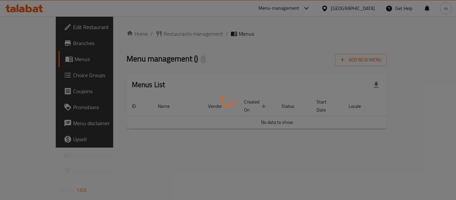
click at [161, 33] on div at bounding box center [228, 100] width 456 height 200
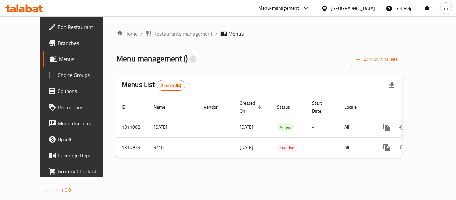
click at [153, 34] on span "Restaurants management" at bounding box center [182, 34] width 59 height 8
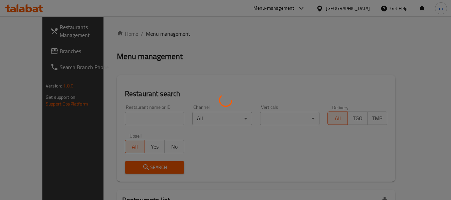
click at [130, 116] on div at bounding box center [225, 100] width 451 height 200
click at [122, 119] on div at bounding box center [225, 100] width 451 height 200
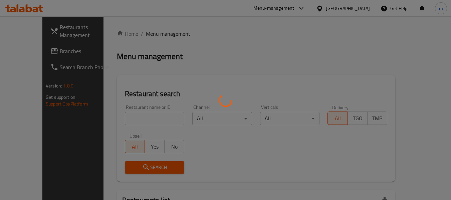
click at [124, 121] on div at bounding box center [225, 100] width 451 height 200
click at [129, 121] on div at bounding box center [225, 100] width 451 height 200
click at [129, 120] on div at bounding box center [225, 100] width 451 height 200
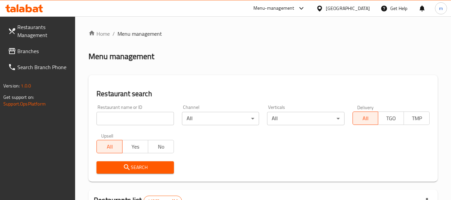
click at [131, 121] on input "search" at bounding box center [134, 118] width 77 height 13
paste input "705680"
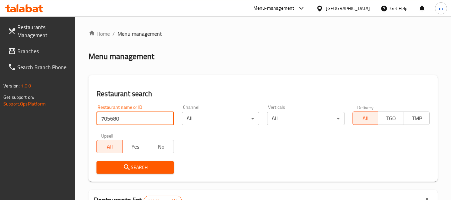
type input "705680"
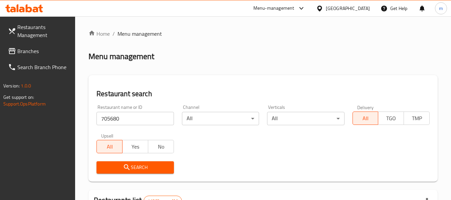
click at [145, 166] on span "Search" at bounding box center [135, 167] width 66 height 8
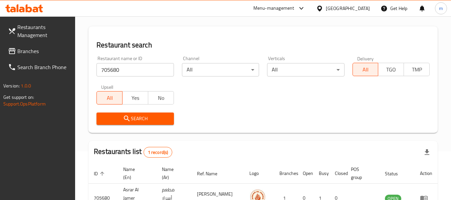
scroll to position [106, 0]
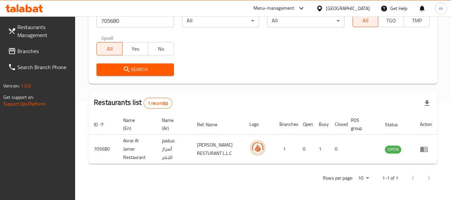
click at [319, 8] on icon at bounding box center [319, 8] width 7 height 7
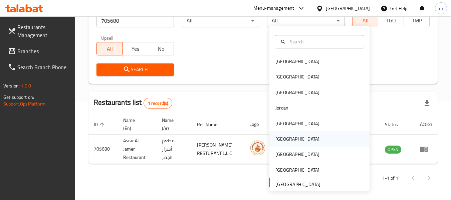
click at [281, 135] on div "[GEOGRAPHIC_DATA]" at bounding box center [297, 138] width 44 height 7
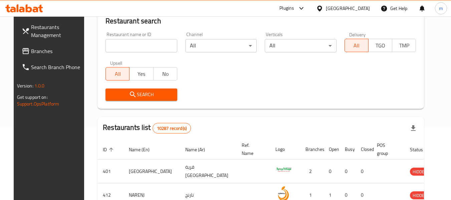
scroll to position [106, 0]
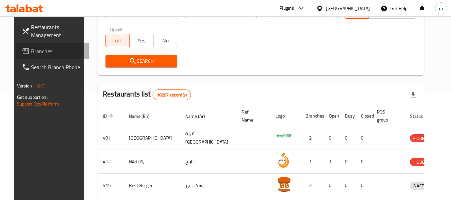
click at [31, 52] on span "Branches" at bounding box center [57, 51] width 53 height 8
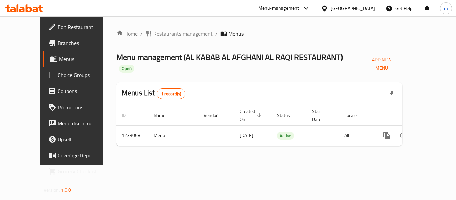
click at [154, 33] on span "Restaurants management" at bounding box center [182, 34] width 59 height 8
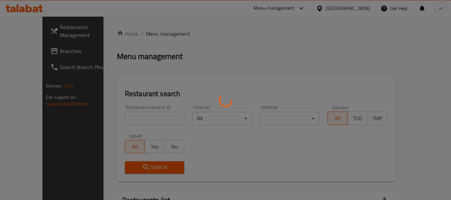
click at [127, 121] on div at bounding box center [225, 100] width 451 height 200
click at [126, 121] on div at bounding box center [225, 100] width 451 height 200
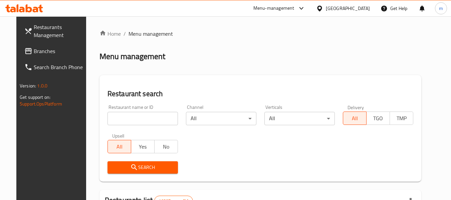
click at [126, 120] on div at bounding box center [225, 100] width 451 height 200
click at [127, 121] on input "search" at bounding box center [142, 118] width 70 height 13
paste input "678005"
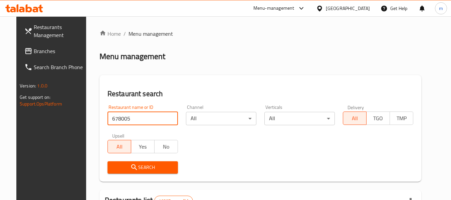
type input "678005"
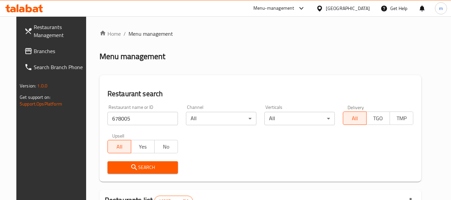
click at [134, 165] on span "Search" at bounding box center [143, 167] width 60 height 8
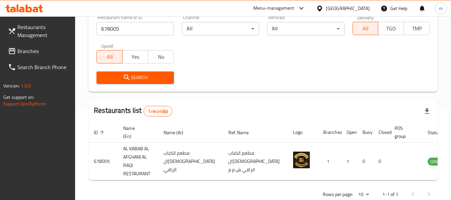
scroll to position [100, 0]
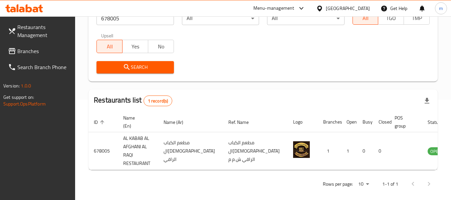
click at [322, 10] on icon at bounding box center [319, 8] width 5 height 6
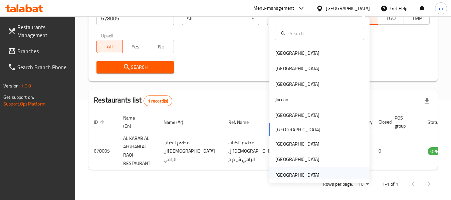
click at [282, 176] on div "[GEOGRAPHIC_DATA]" at bounding box center [297, 174] width 44 height 7
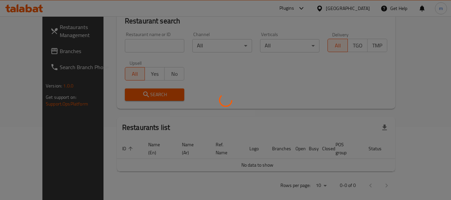
scroll to position [100, 0]
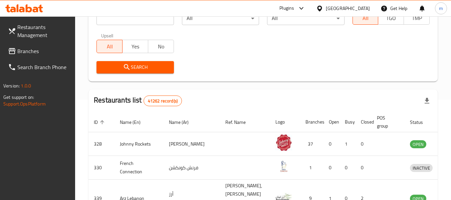
click at [36, 48] on span "Branches" at bounding box center [43, 51] width 53 height 8
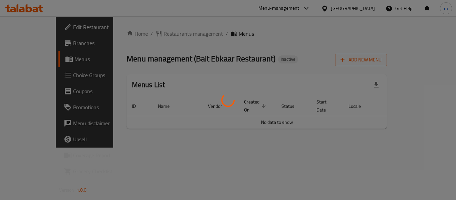
click at [146, 33] on div at bounding box center [228, 100] width 456 height 200
click at [151, 33] on div at bounding box center [228, 100] width 456 height 200
click at [151, 35] on div at bounding box center [228, 100] width 456 height 200
click at [154, 34] on div at bounding box center [228, 100] width 456 height 200
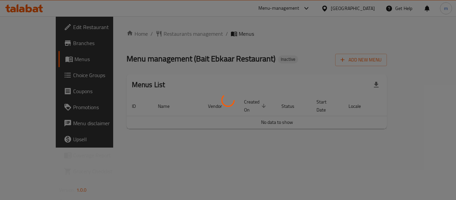
click at [163, 35] on div at bounding box center [228, 100] width 456 height 200
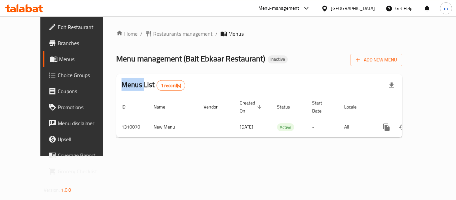
click at [163, 35] on div at bounding box center [228, 100] width 456 height 200
click at [163, 35] on span "Restaurants management" at bounding box center [182, 34] width 59 height 8
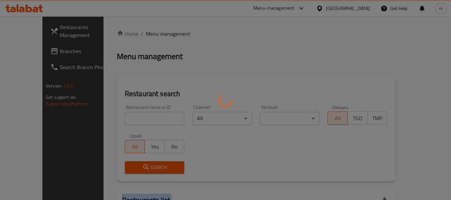
click at [163, 35] on div at bounding box center [225, 100] width 451 height 200
click at [124, 122] on div at bounding box center [225, 100] width 451 height 200
click at [123, 121] on div at bounding box center [225, 100] width 451 height 200
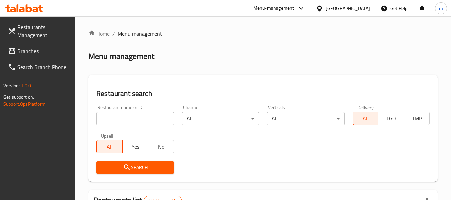
click at [124, 120] on input "search" at bounding box center [134, 118] width 77 height 13
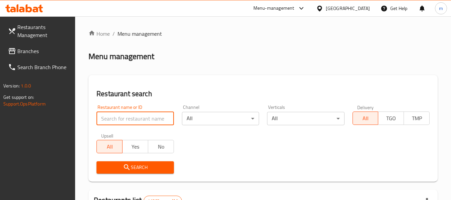
click at [124, 120] on input "search" at bounding box center [134, 118] width 77 height 13
paste input "705230"
type input "705230"
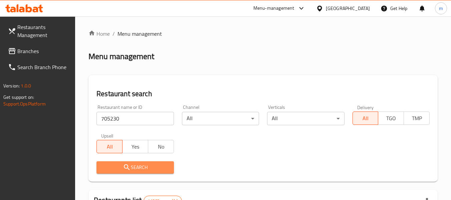
click at [134, 166] on span "Search" at bounding box center [135, 167] width 66 height 8
drag, startPoint x: 134, startPoint y: 166, endPoint x: 137, endPoint y: 163, distance: 4.5
click at [134, 165] on div at bounding box center [225, 100] width 451 height 200
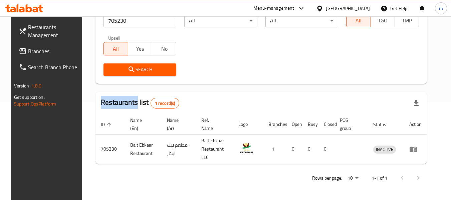
scroll to position [92, 0]
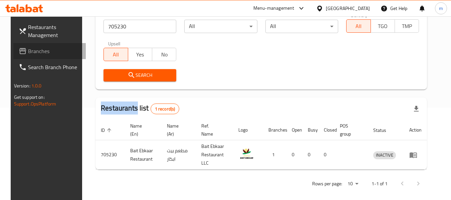
click at [32, 52] on span "Branches" at bounding box center [54, 51] width 53 height 8
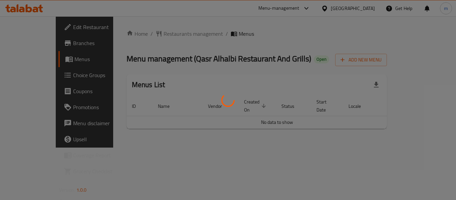
click at [144, 34] on div at bounding box center [228, 100] width 456 height 200
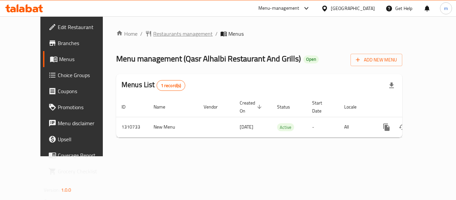
click at [147, 35] on div "Home / Restaurants management / Menus Menu management ( Qasr Alhalbi Restaurant…" at bounding box center [259, 86] width 286 height 113
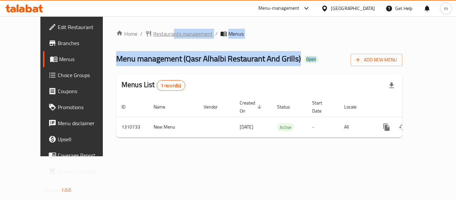
click at [153, 35] on span "Restaurants management" at bounding box center [182, 34] width 59 height 8
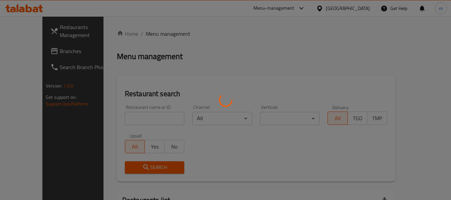
click at [127, 119] on div at bounding box center [225, 100] width 451 height 200
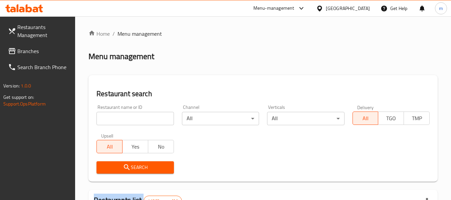
click at [127, 119] on div at bounding box center [225, 100] width 451 height 200
click at [127, 119] on input "search" at bounding box center [134, 118] width 77 height 13
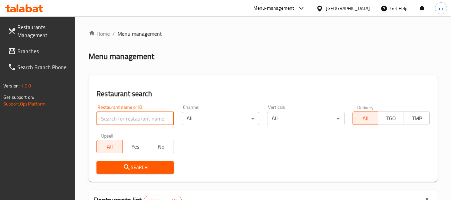
click at [127, 119] on input "search" at bounding box center [134, 118] width 77 height 13
paste input "705550"
type input "705550"
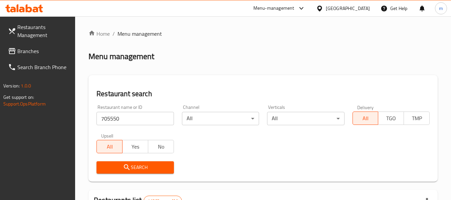
click at [140, 166] on span "Search" at bounding box center [135, 167] width 66 height 8
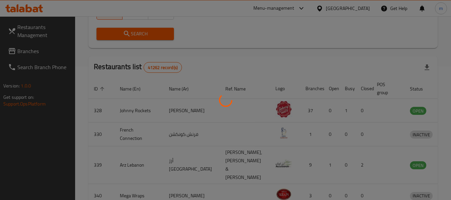
scroll to position [98, 0]
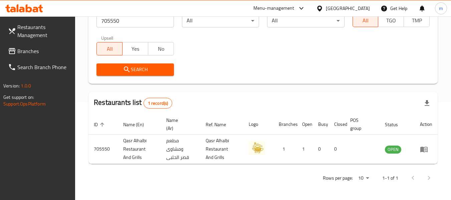
click at [318, 9] on icon at bounding box center [319, 8] width 5 height 6
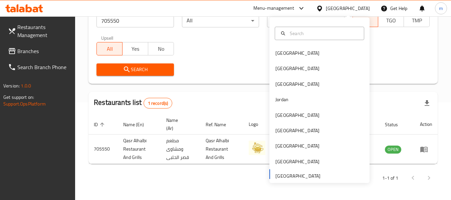
click at [288, 175] on div "Bahrain Egypt Iraq Jordan Kuwait Oman Qatar Saudi Arabia United Arab Emirates" at bounding box center [319, 113] width 100 height 137
click at [25, 145] on div "Restaurants Management Branches Search Branch Phone Version: 1.0.0 Get support …" at bounding box center [37, 116] width 75 height 200
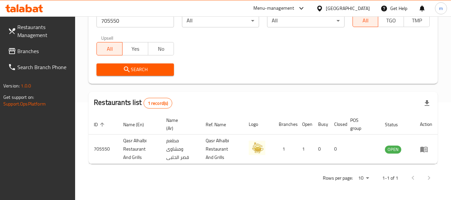
click at [35, 51] on span "Branches" at bounding box center [43, 51] width 53 height 8
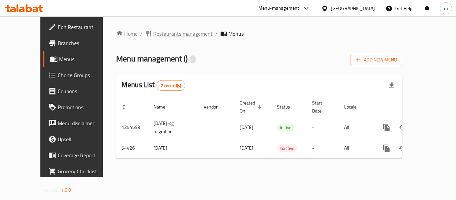
click at [156, 32] on span "Restaurants management" at bounding box center [182, 34] width 59 height 8
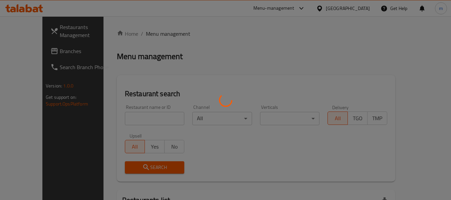
click at [115, 120] on div at bounding box center [225, 100] width 451 height 200
click at [116, 120] on div at bounding box center [225, 100] width 451 height 200
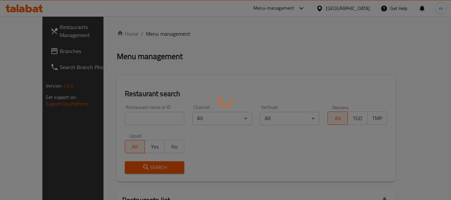
click at [120, 119] on div at bounding box center [225, 100] width 451 height 200
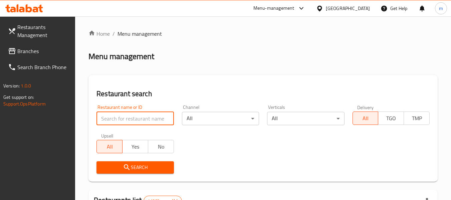
click at [119, 119] on input "search" at bounding box center [134, 118] width 77 height 13
paste input "26878"
type input "26878"
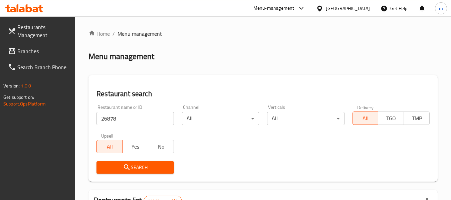
click at [126, 164] on icon "submit" at bounding box center [127, 167] width 8 height 8
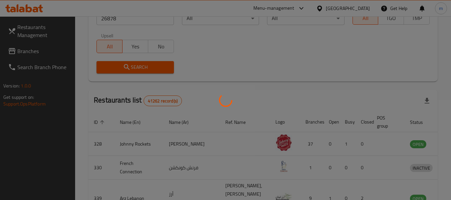
scroll to position [98, 0]
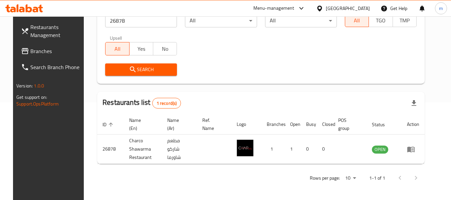
click at [39, 53] on span "Branches" at bounding box center [56, 51] width 53 height 8
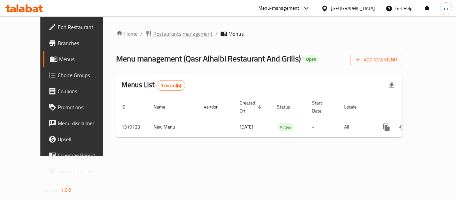
click at [153, 33] on span "Restaurants management" at bounding box center [182, 34] width 59 height 8
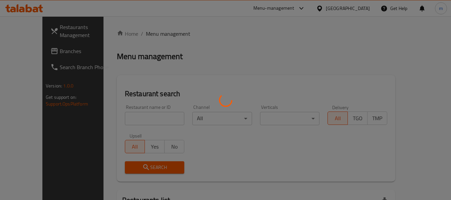
click at [116, 116] on div at bounding box center [225, 100] width 451 height 200
click at [117, 115] on div at bounding box center [225, 100] width 451 height 200
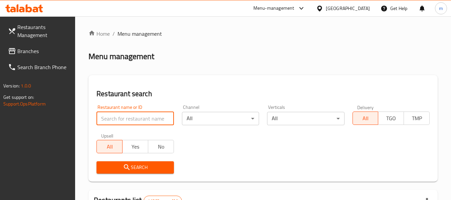
click at [118, 120] on input "search" at bounding box center [134, 118] width 77 height 13
paste input "705550"
type input "705550"
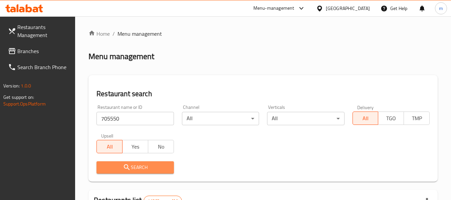
drag, startPoint x: 125, startPoint y: 171, endPoint x: 132, endPoint y: 169, distance: 7.3
click at [125, 171] on icon "submit" at bounding box center [127, 167] width 8 height 8
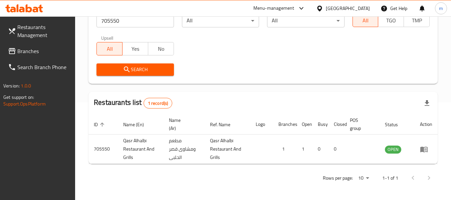
scroll to position [98, 0]
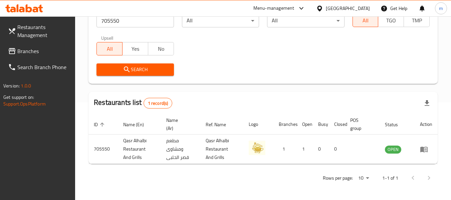
click at [27, 52] on span "Branches" at bounding box center [43, 51] width 53 height 8
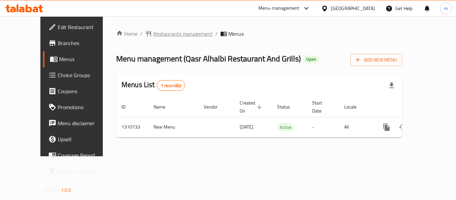
click at [155, 35] on span "Restaurants management" at bounding box center [182, 34] width 59 height 8
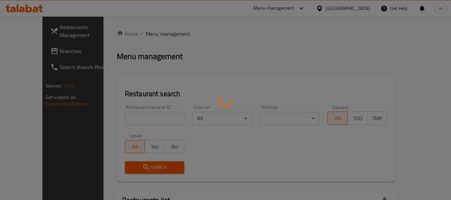
click at [129, 122] on div at bounding box center [225, 100] width 451 height 200
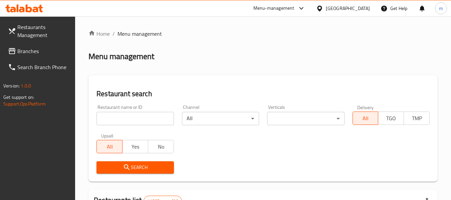
click at [132, 122] on input "search" at bounding box center [134, 118] width 77 height 13
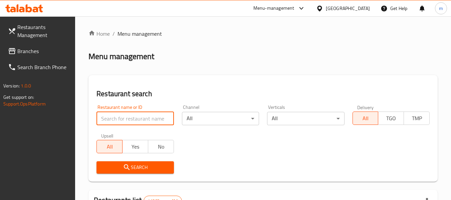
paste input "705550"
type input "705550"
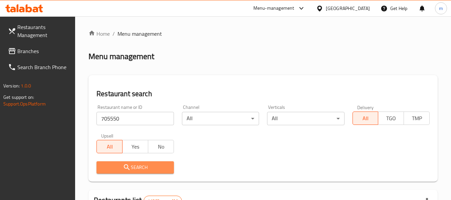
click at [131, 164] on span "Search" at bounding box center [135, 167] width 66 height 8
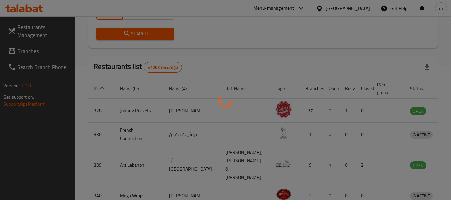
scroll to position [98, 0]
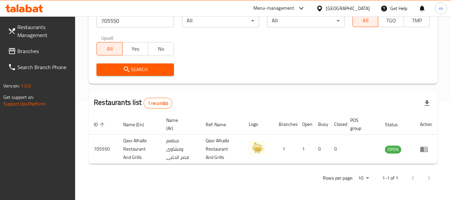
click at [26, 53] on span "Branches" at bounding box center [43, 51] width 53 height 8
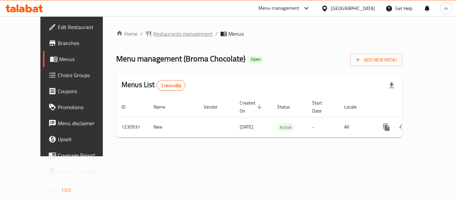
click at [153, 33] on span "Restaurants management" at bounding box center [182, 34] width 59 height 8
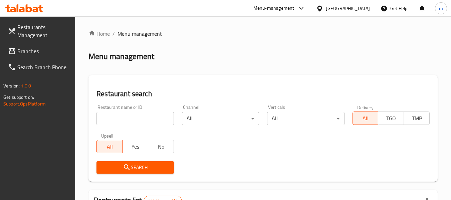
click at [134, 119] on div at bounding box center [225, 100] width 451 height 200
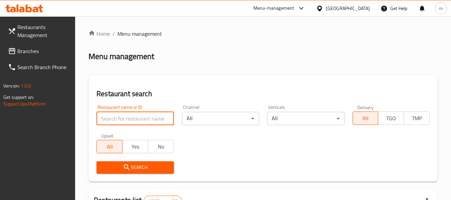
click at [134, 119] on input "search" at bounding box center [134, 118] width 77 height 13
paste input "677300"
type input "677300"
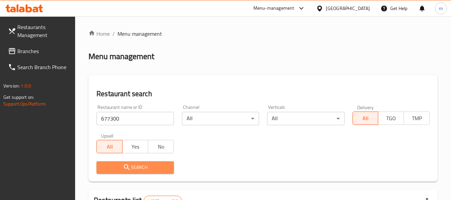
click at [132, 167] on span "Search" at bounding box center [135, 167] width 66 height 8
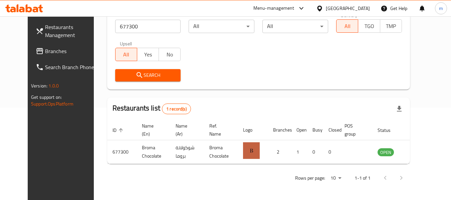
scroll to position [92, 0]
click at [45, 48] on span "Branches" at bounding box center [71, 51] width 53 height 8
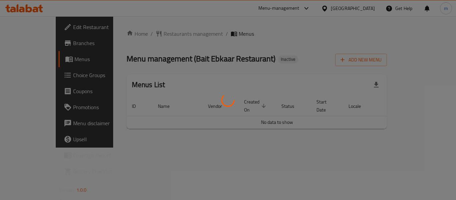
click at [94, 35] on div at bounding box center [228, 100] width 456 height 200
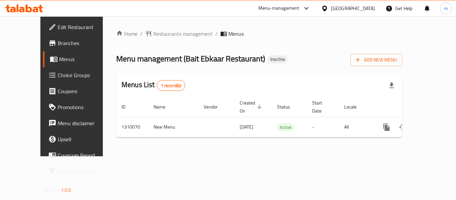
click at [147, 30] on div "Home / Restaurants management / Menus Menu management ( Bait Ebkaar Restaurant …" at bounding box center [259, 86] width 286 height 113
click at [153, 33] on span "Restaurants management" at bounding box center [182, 34] width 59 height 8
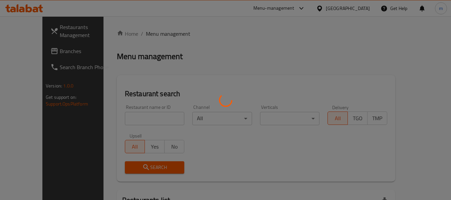
click at [131, 116] on div at bounding box center [225, 100] width 451 height 200
click at [128, 117] on div at bounding box center [225, 100] width 451 height 200
click at [127, 117] on div at bounding box center [225, 100] width 451 height 200
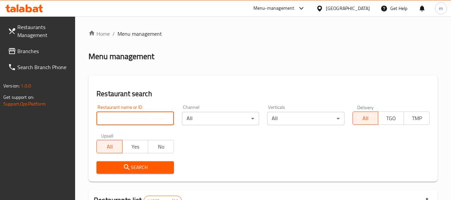
drag, startPoint x: 126, startPoint y: 119, endPoint x: 121, endPoint y: 119, distance: 5.3
click at [126, 120] on input "search" at bounding box center [134, 118] width 77 height 13
paste input "705230"
type input "705230"
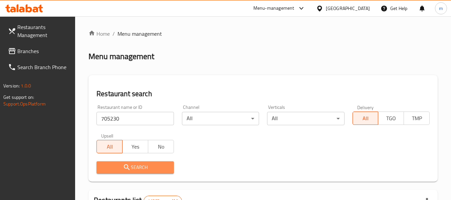
click at [120, 167] on span "Search" at bounding box center [135, 167] width 66 height 8
click at [120, 167] on div at bounding box center [225, 100] width 451 height 200
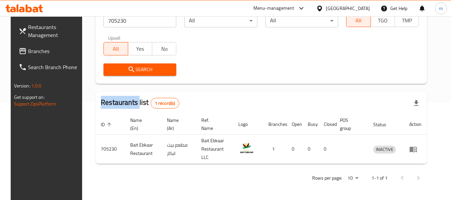
scroll to position [92, 0]
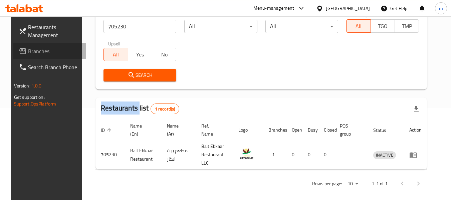
click at [32, 52] on span "Branches" at bounding box center [54, 51] width 53 height 8
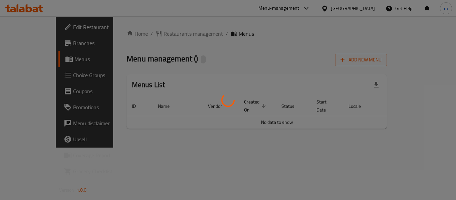
click at [155, 36] on div at bounding box center [228, 100] width 456 height 200
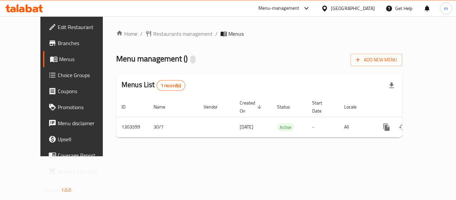
click at [155, 36] on span "Restaurants management" at bounding box center [182, 34] width 59 height 8
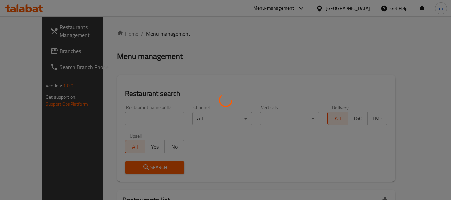
click at [133, 117] on div at bounding box center [225, 100] width 451 height 200
click at [130, 120] on div at bounding box center [225, 100] width 451 height 200
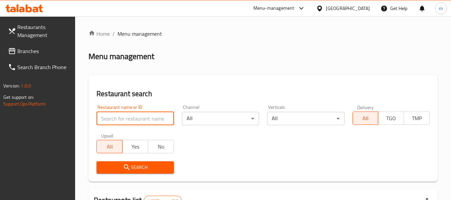
click at [130, 120] on input "search" at bounding box center [134, 118] width 77 height 13
paste input "702903"
type input "702903"
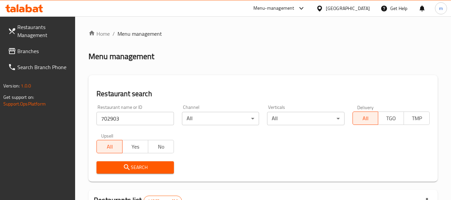
click at [134, 165] on span "Search" at bounding box center [135, 167] width 66 height 8
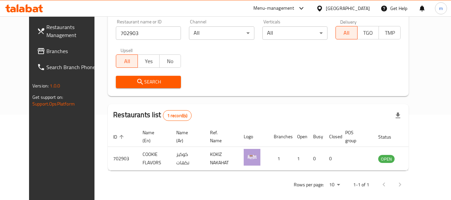
scroll to position [92, 0]
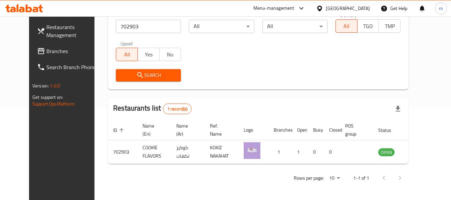
drag, startPoint x: 27, startPoint y: 51, endPoint x: 34, endPoint y: 50, distance: 6.7
click at [46, 51] on span "Branches" at bounding box center [72, 51] width 53 height 8
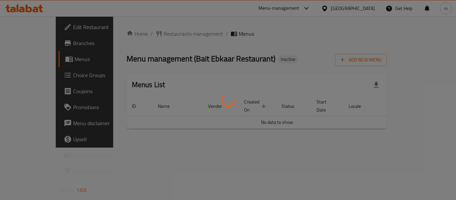
click at [159, 34] on div at bounding box center [228, 100] width 456 height 200
click at [150, 35] on div at bounding box center [228, 100] width 456 height 200
click at [145, 34] on div at bounding box center [228, 100] width 456 height 200
click at [151, 34] on div at bounding box center [228, 100] width 456 height 200
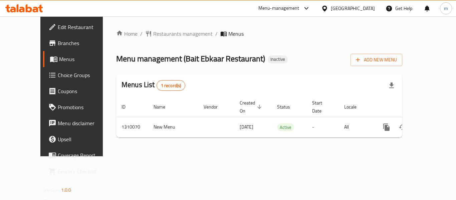
click at [153, 34] on span "Restaurants management" at bounding box center [182, 34] width 59 height 8
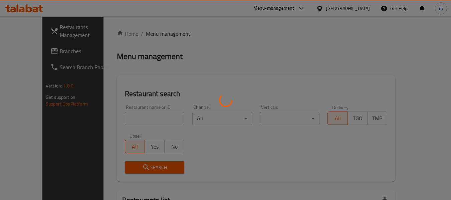
click at [136, 121] on div at bounding box center [225, 100] width 451 height 200
click at [128, 121] on div at bounding box center [225, 100] width 451 height 200
click at [126, 119] on div at bounding box center [225, 100] width 451 height 200
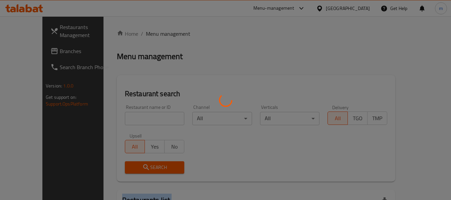
click at [126, 119] on div at bounding box center [225, 100] width 451 height 200
click at [127, 119] on div at bounding box center [225, 100] width 451 height 200
click at [128, 119] on div at bounding box center [225, 100] width 451 height 200
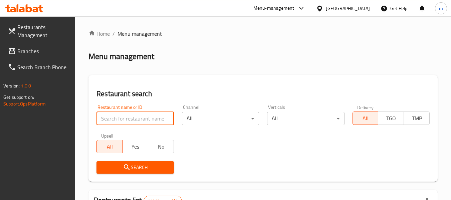
click at [128, 119] on input "search" at bounding box center [134, 118] width 77 height 13
paste input "705230"
type input "705230"
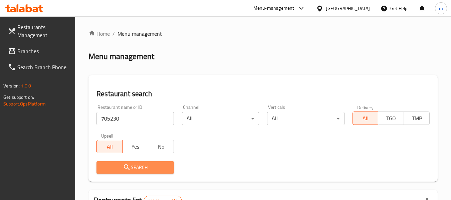
click at [129, 161] on button "Search" at bounding box center [134, 167] width 77 height 12
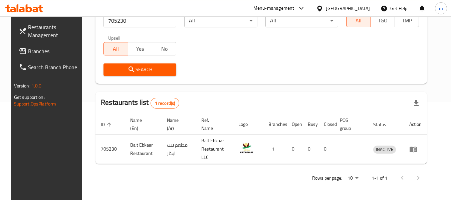
scroll to position [92, 0]
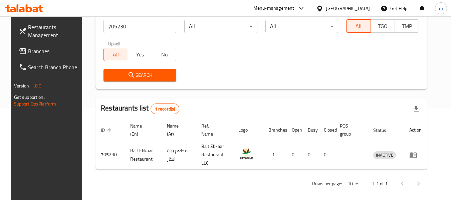
click at [35, 50] on span "Branches" at bounding box center [54, 51] width 53 height 8
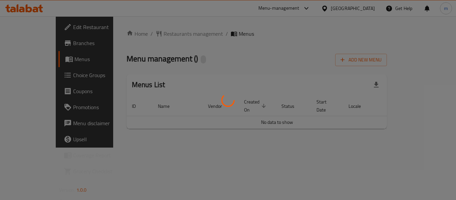
click at [148, 34] on div at bounding box center [228, 100] width 456 height 200
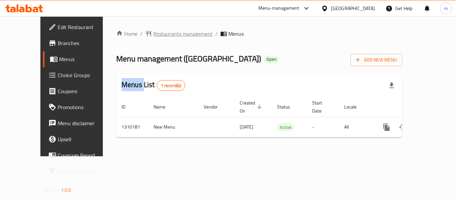
click at [153, 34] on span "Restaurants management" at bounding box center [182, 34] width 59 height 8
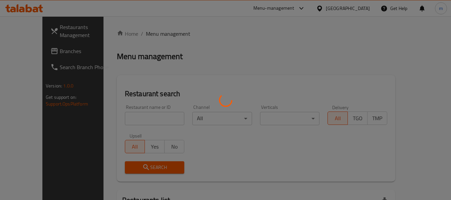
click at [137, 123] on div at bounding box center [225, 100] width 451 height 200
click at [133, 121] on div at bounding box center [225, 100] width 451 height 200
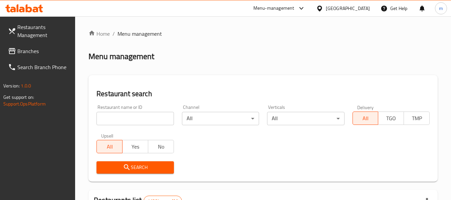
click at [131, 120] on div at bounding box center [225, 100] width 451 height 200
click at [131, 119] on input "search" at bounding box center [134, 118] width 77 height 13
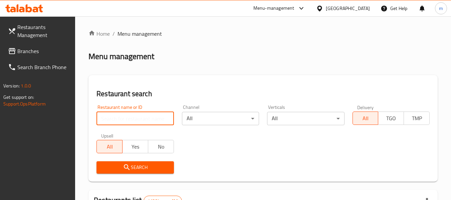
paste input "705275"
type input "705275"
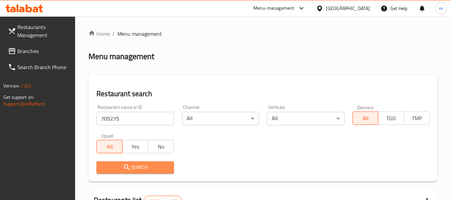
click at [136, 167] on span "Search" at bounding box center [135, 167] width 66 height 8
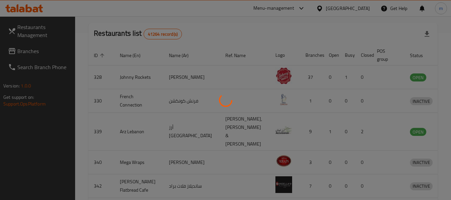
scroll to position [92, 0]
